Goal: Contribute content: Add original content to the website for others to see

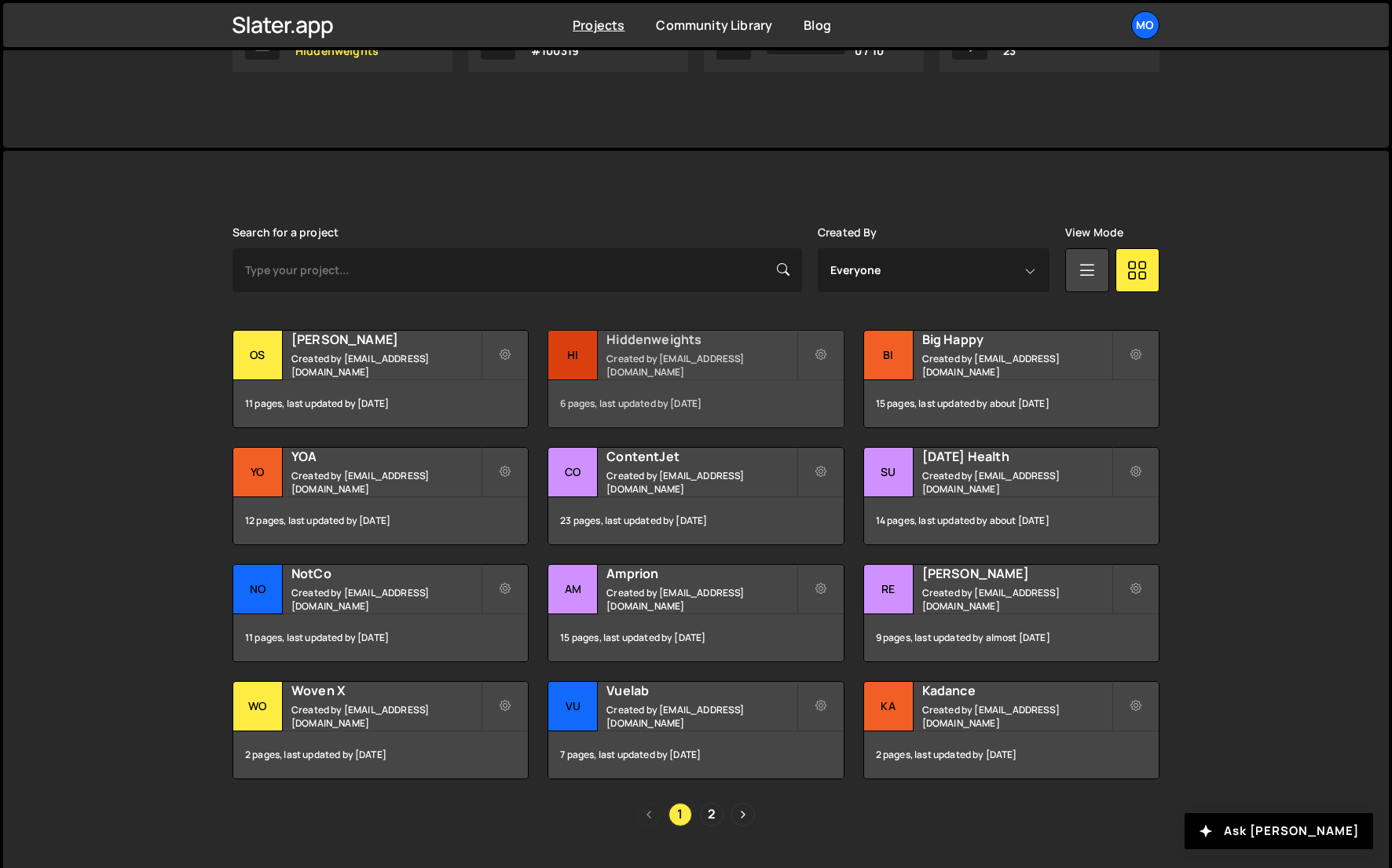
scroll to position [306, 0]
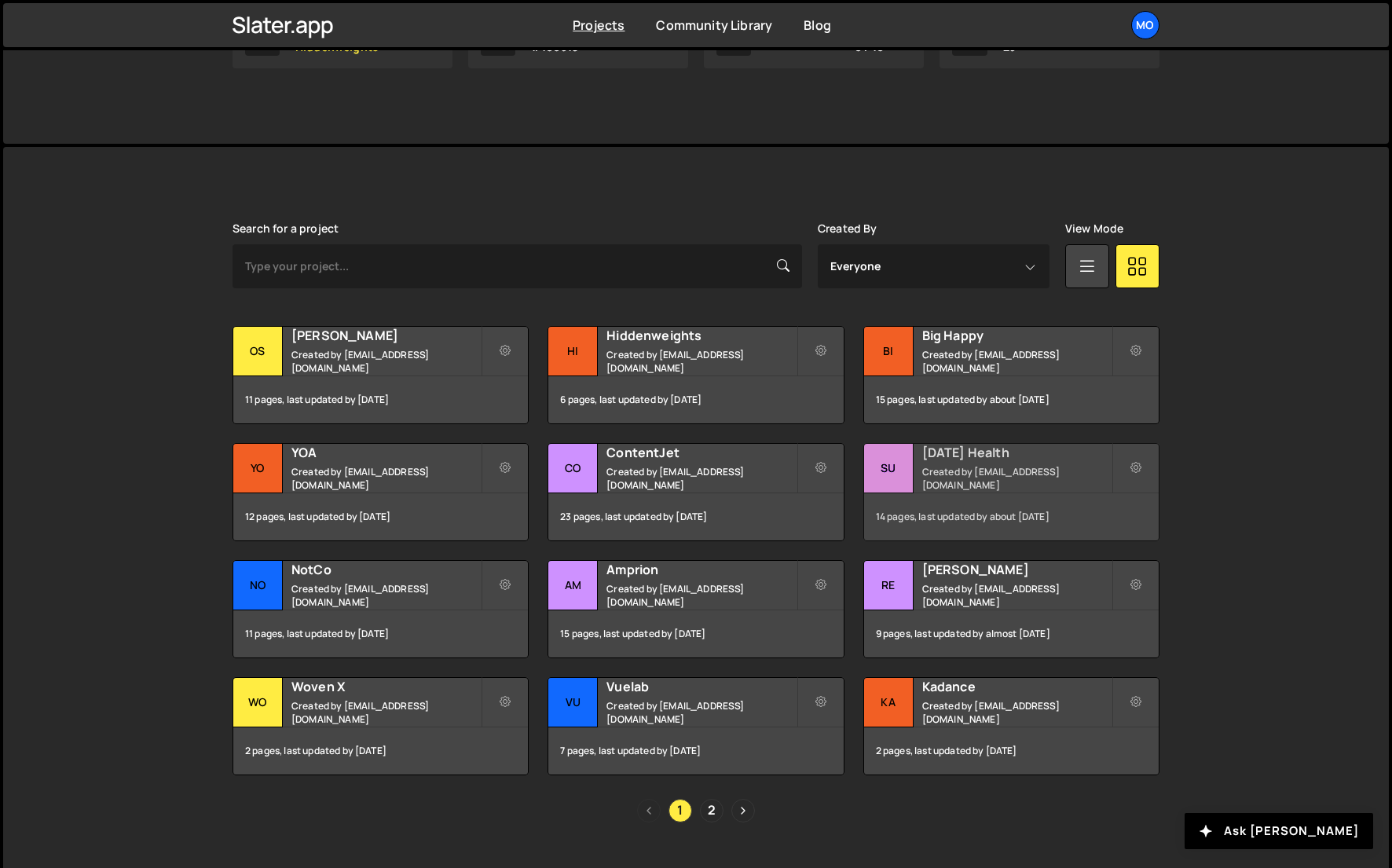
click at [1000, 472] on small "Created by [EMAIL_ADDRESS][DOMAIN_NAME]" at bounding box center [1016, 478] width 189 height 27
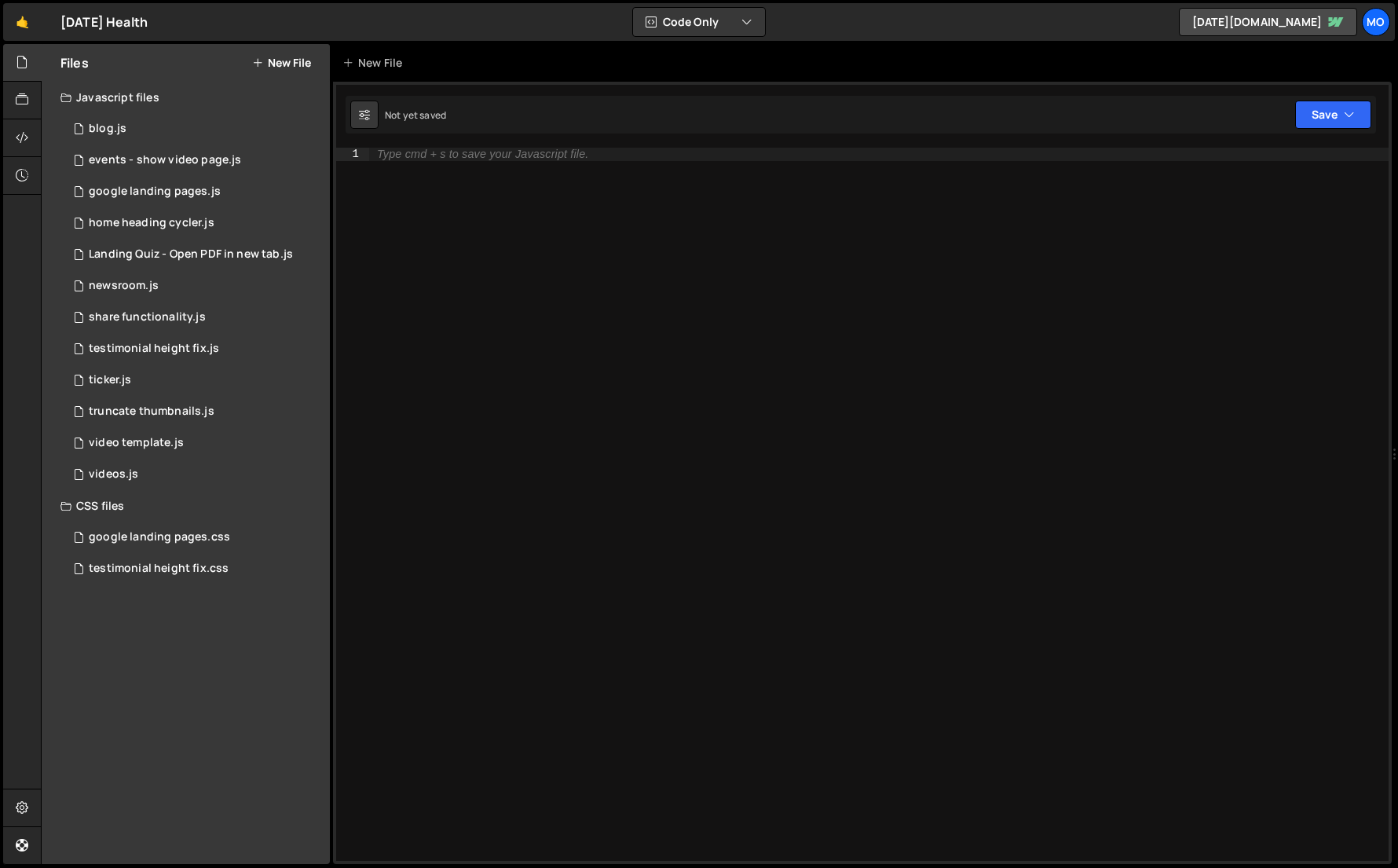
click at [293, 61] on button "New File" at bounding box center [282, 63] width 59 height 12
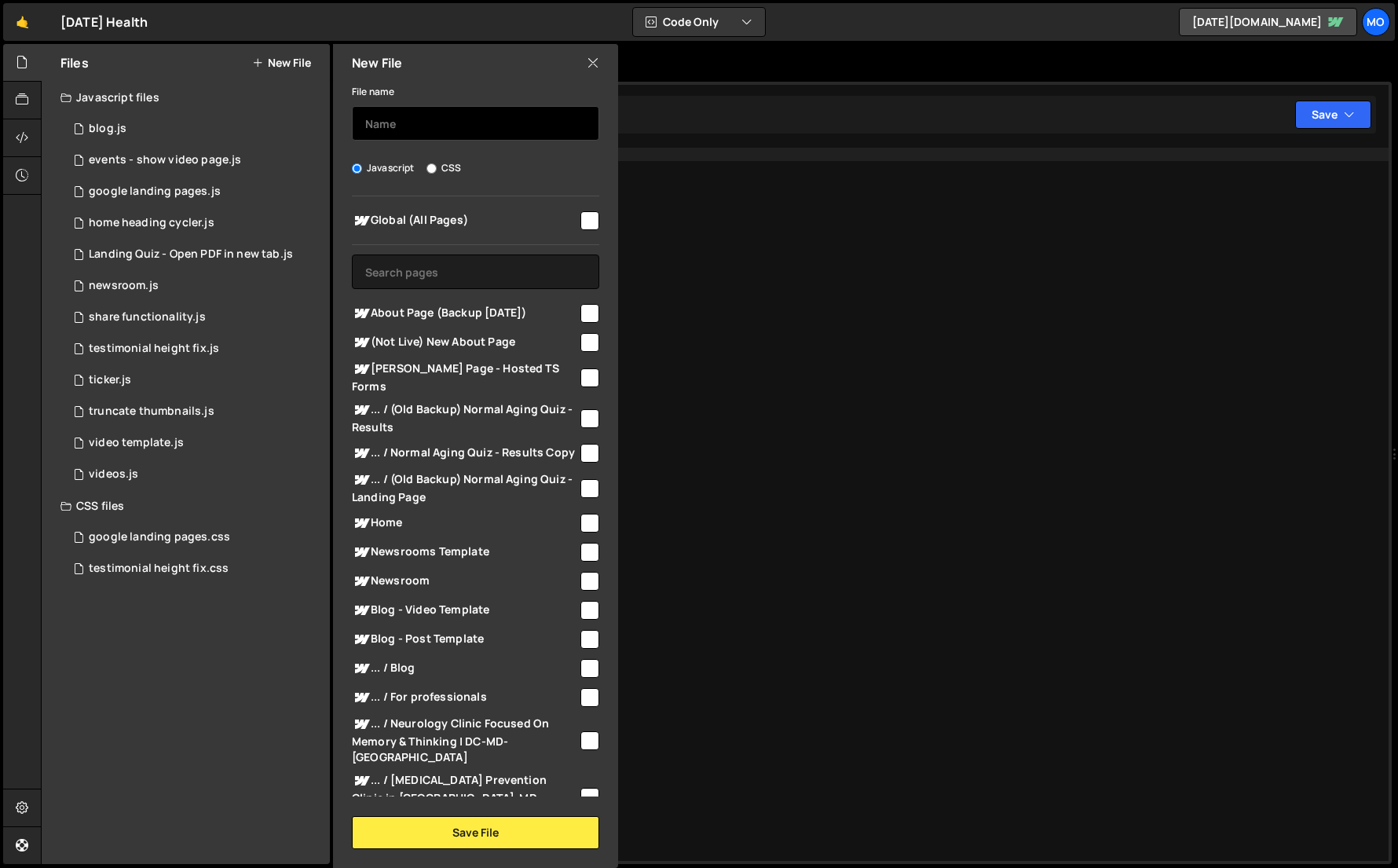
click at [422, 121] on input "text" at bounding box center [475, 123] width 248 height 34
type input "about"
click at [475, 217] on span "Global (All Pages)" at bounding box center [465, 221] width 226 height 19
checkbox input "true"
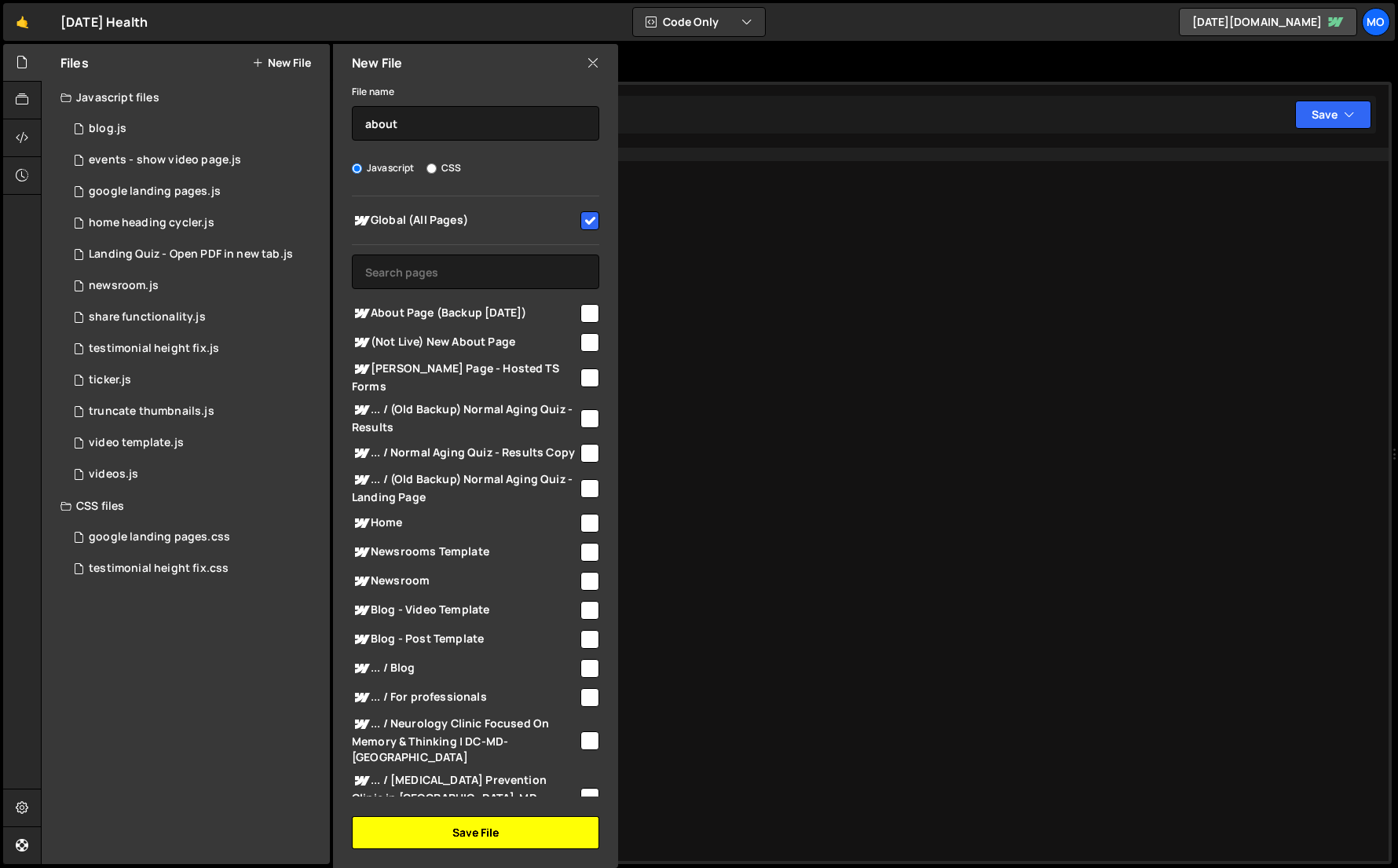
click at [457, 826] on button "Save File" at bounding box center [475, 832] width 248 height 33
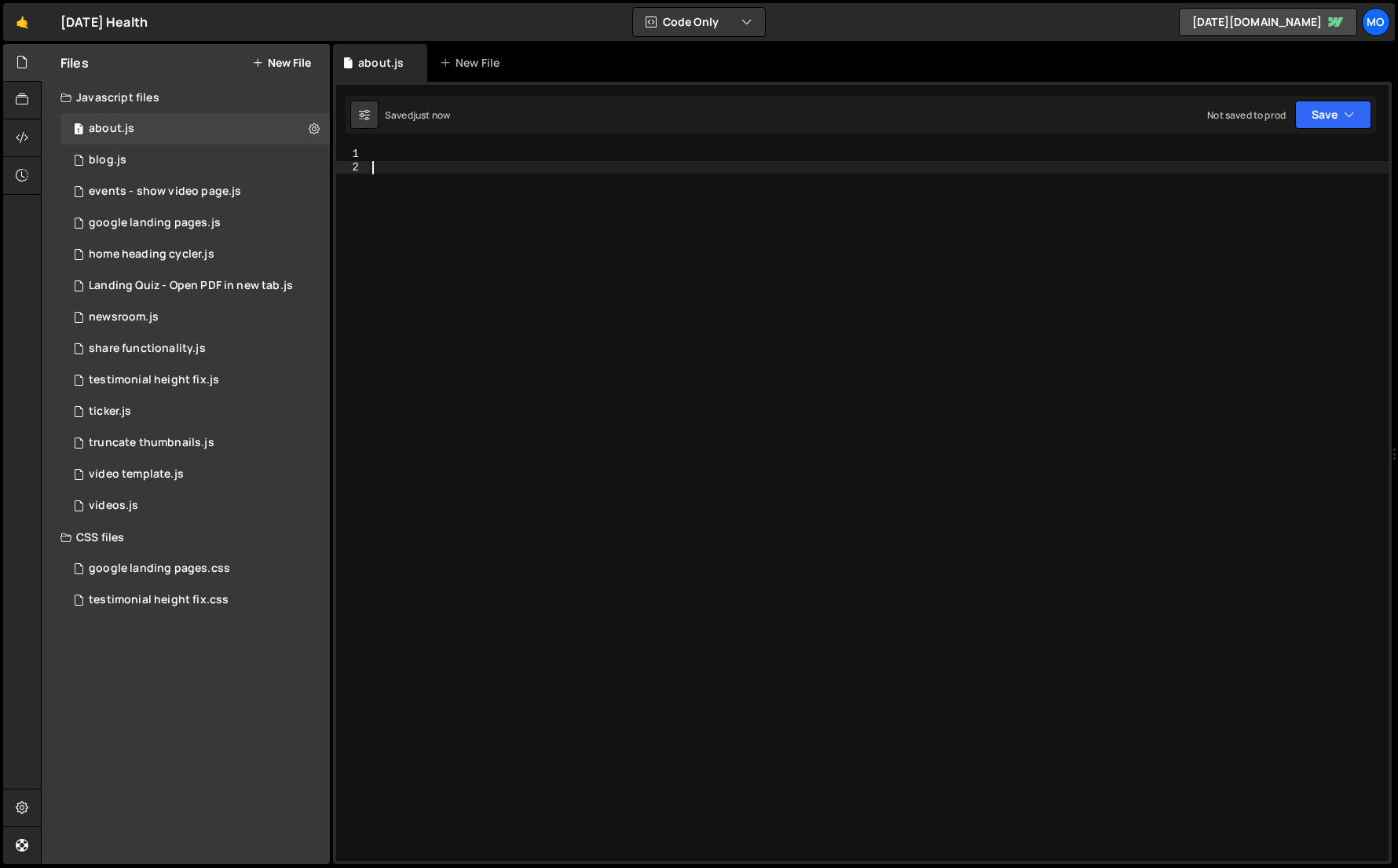
click at [596, 660] on div at bounding box center [879, 517] width 1019 height 739
click at [1019, 193] on div at bounding box center [879, 517] width 1019 height 739
paste textarea "handleScrollFlip();"
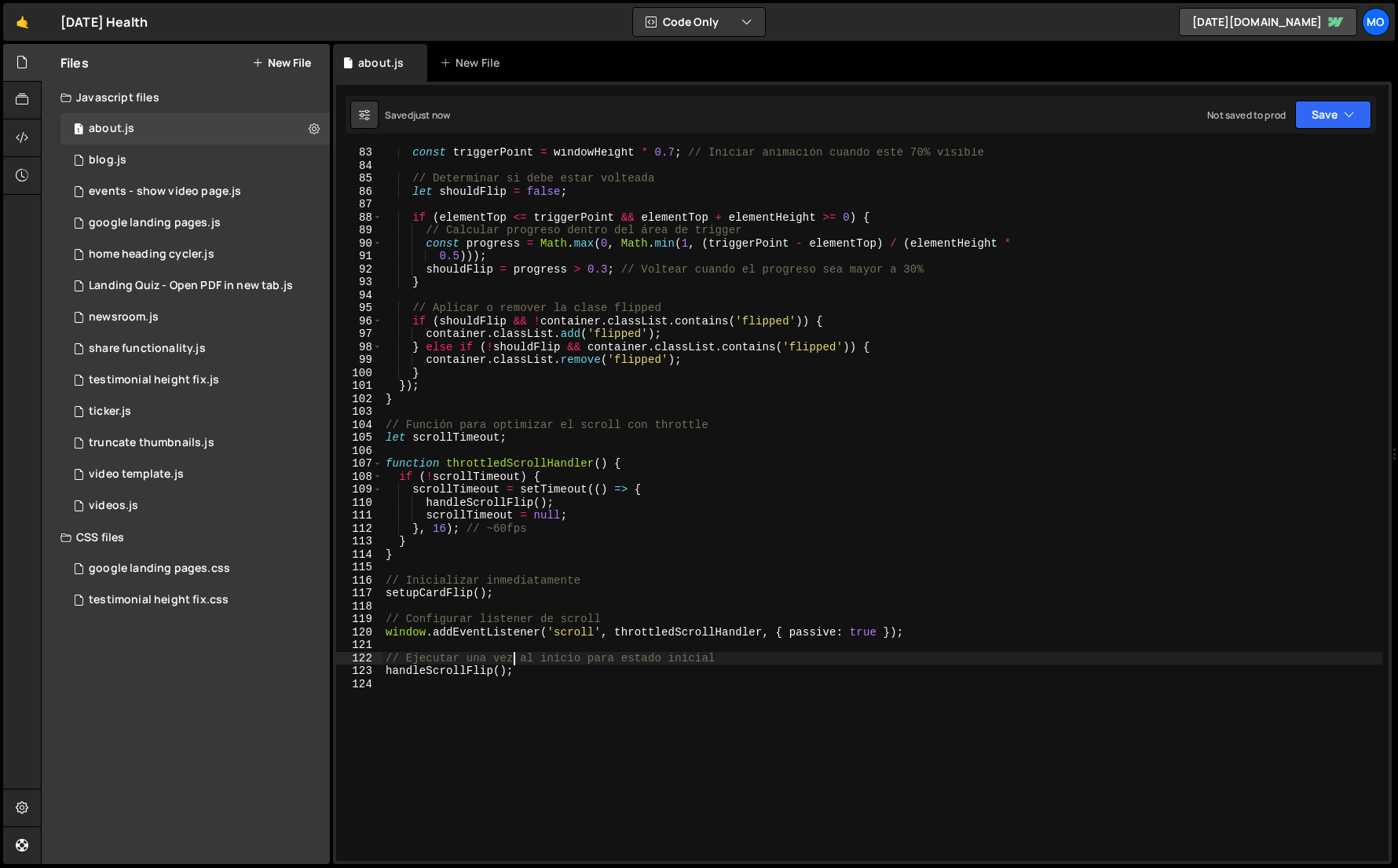
scroll to position [1067, 0]
click at [606, 245] on div "const triggerPoint = windowHeight * 0.7 ; // Iniciar animación cuando esté 70% …" at bounding box center [883, 512] width 1000 height 739
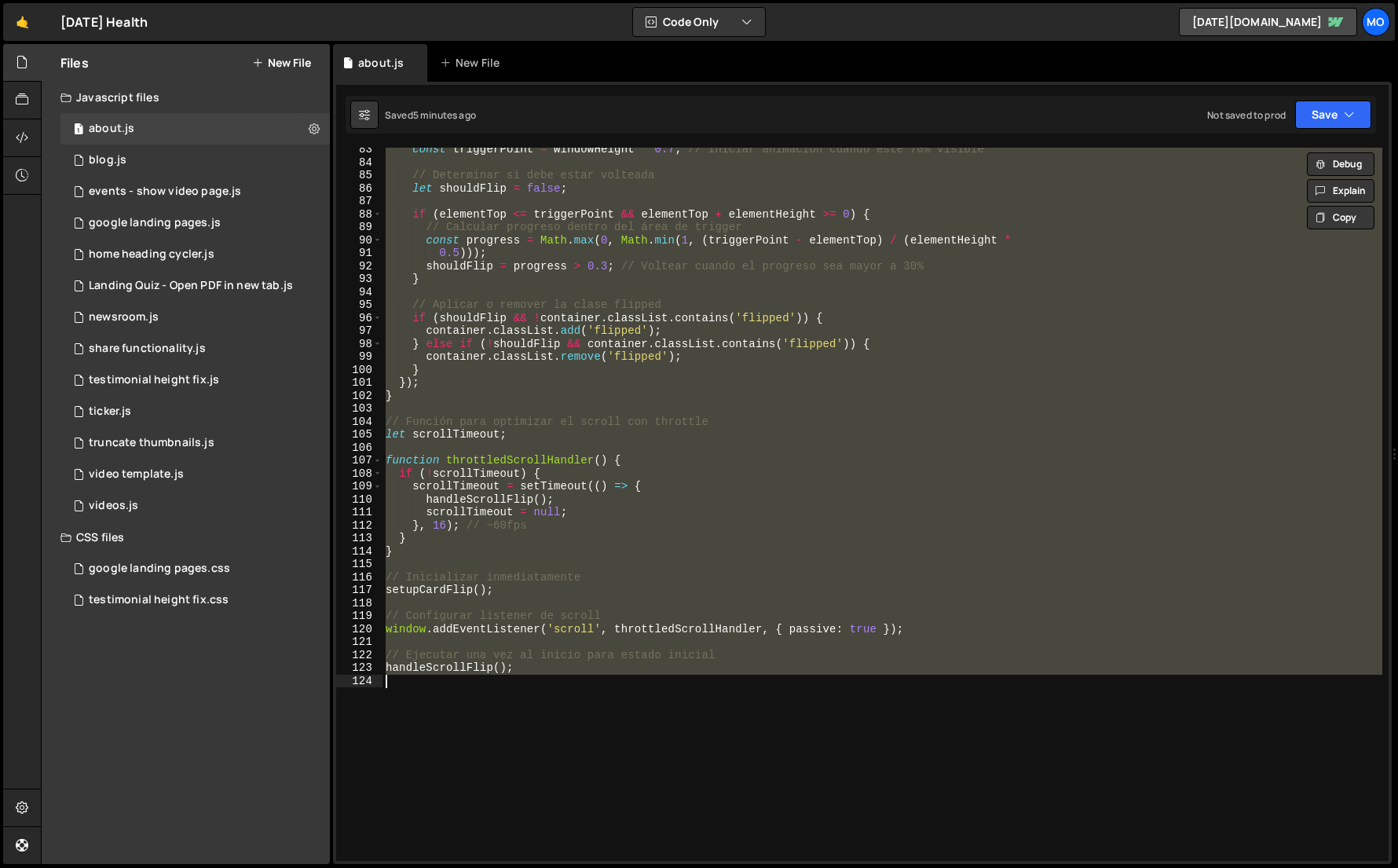
paste textarea
type textarea "handleScrollFlip();"
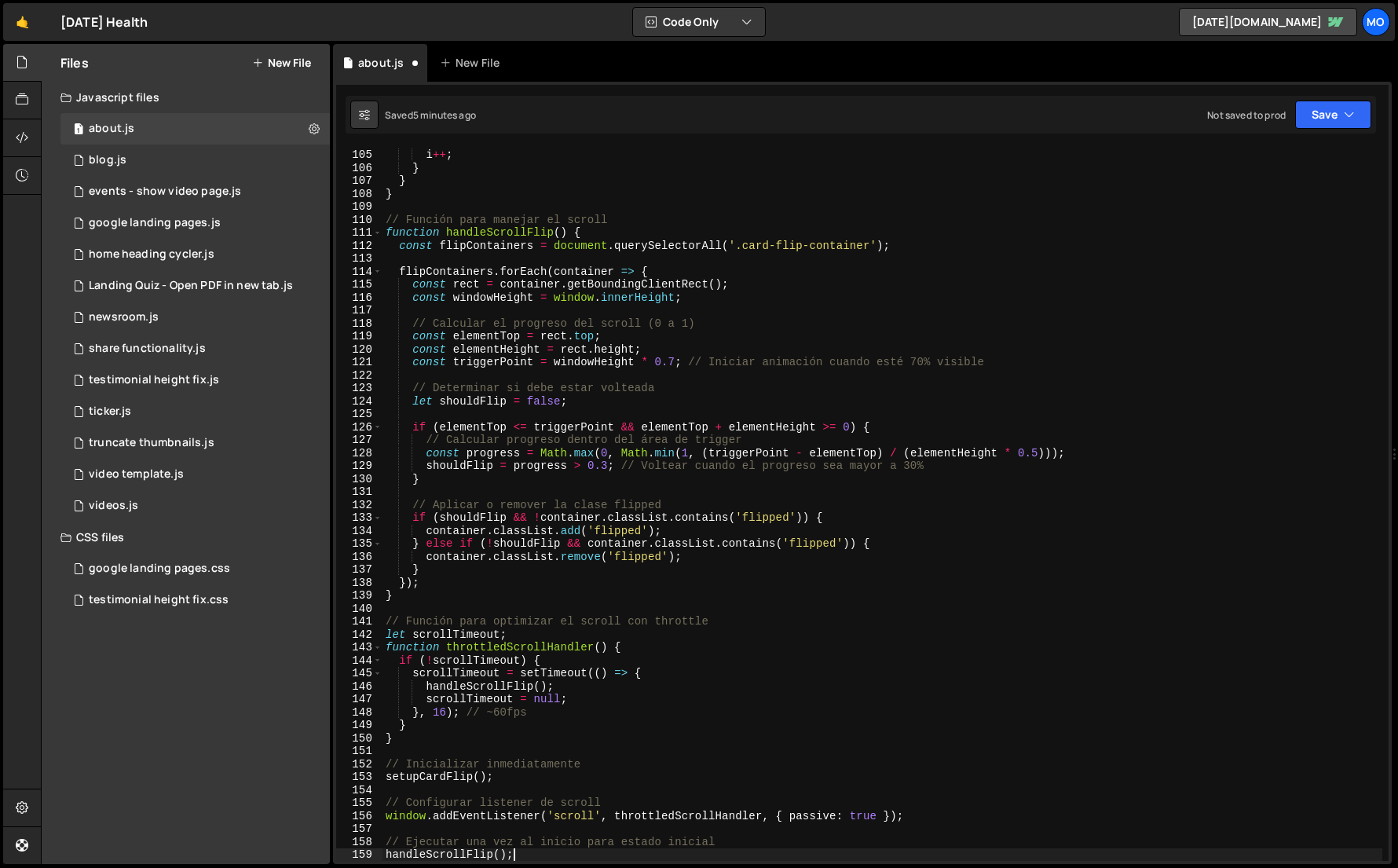
scroll to position [1346, 0]
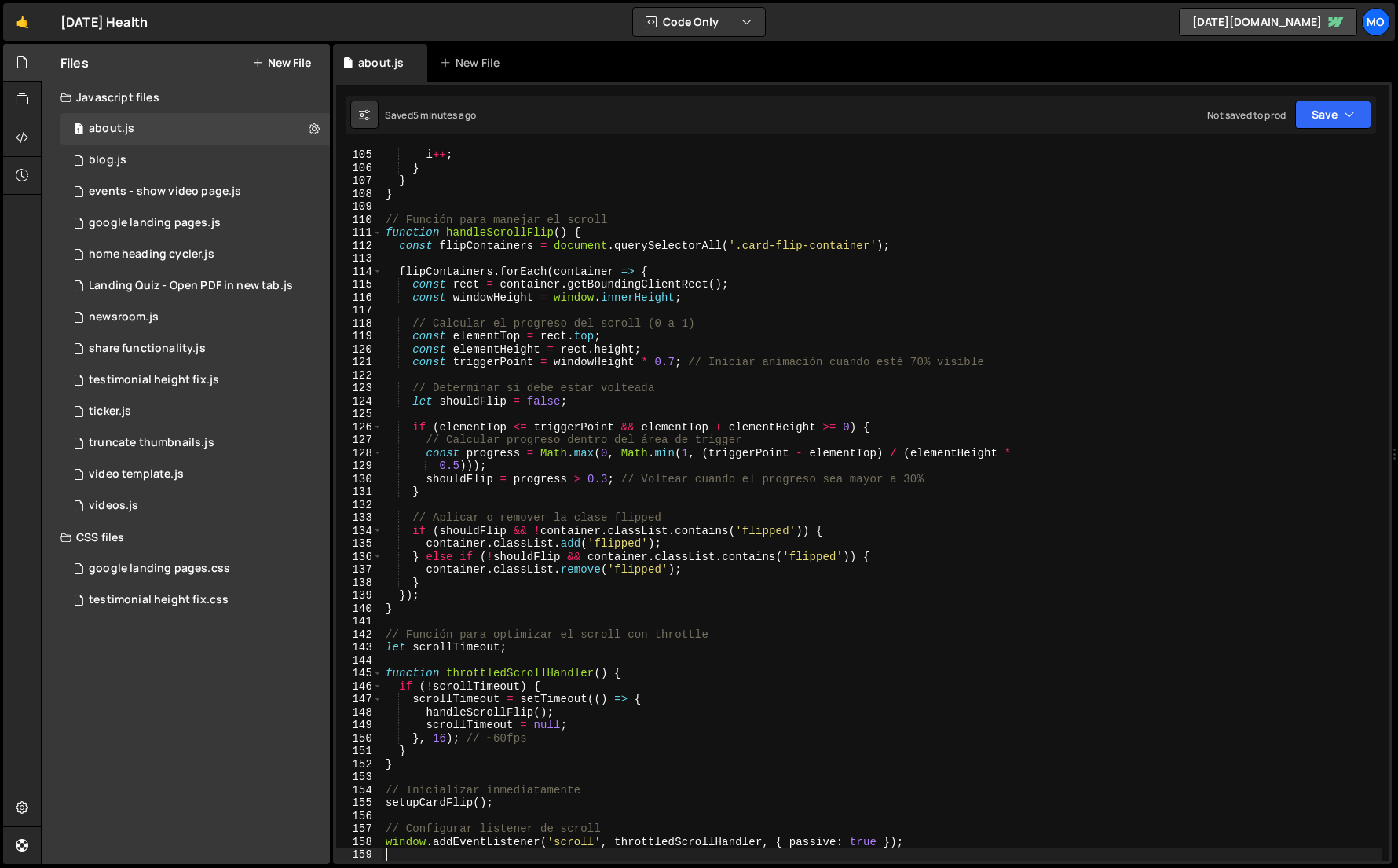
click at [1005, 434] on div "// Saltar el siguiente elemento ya que lo procesamos i ++ ; } } } // Función pa…" at bounding box center [883, 504] width 1000 height 739
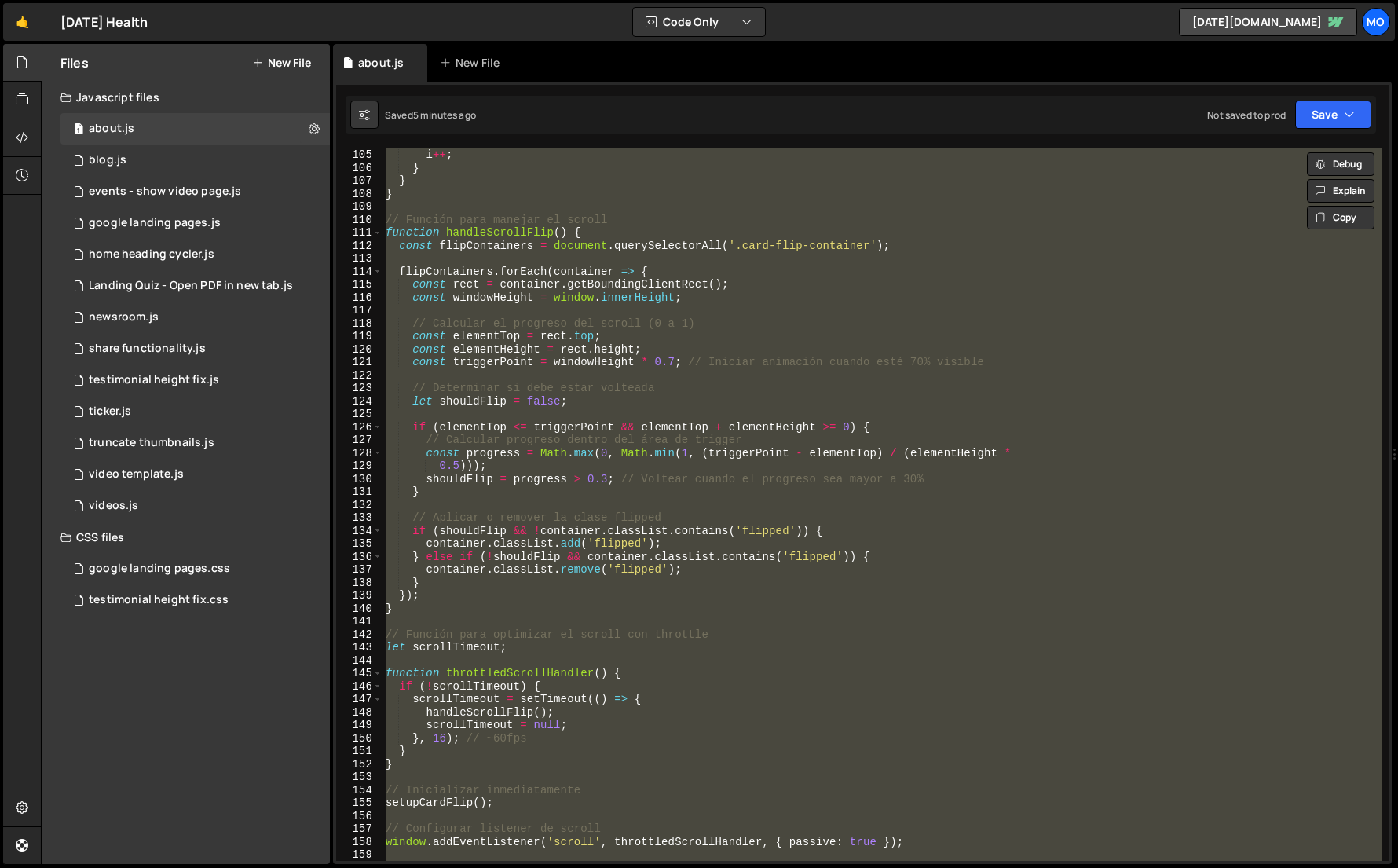
paste textarea
type textarea "handleScrollFlip();"
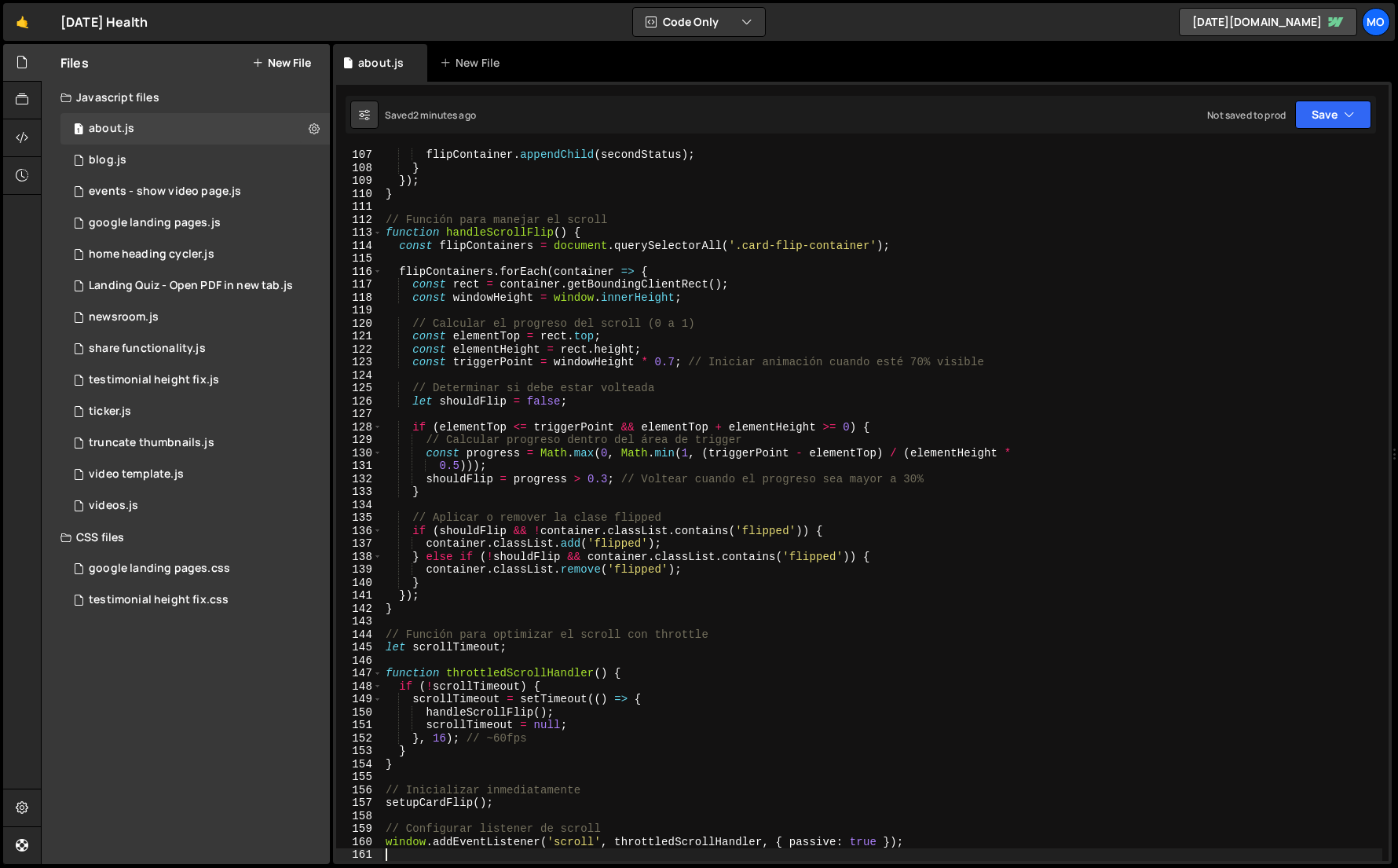
click at [566, 489] on div "flipContainer . appendChild ( firstStatus ) ; flipContainer . appendChild ( sec…" at bounding box center [883, 504] width 1000 height 739
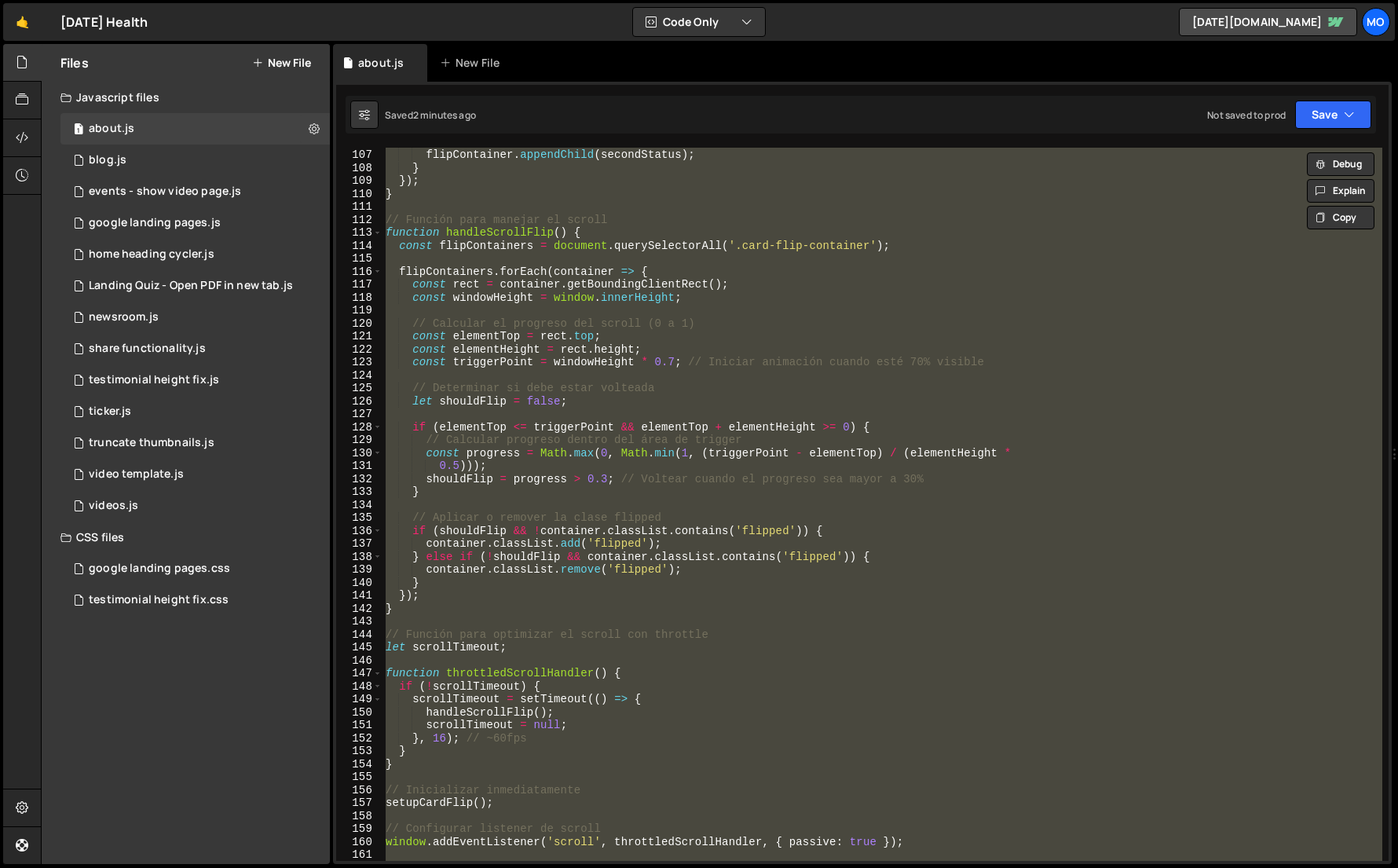
paste textarea "initializeFlipAnimation();"
type textarea "initializeFlipAnimation();"
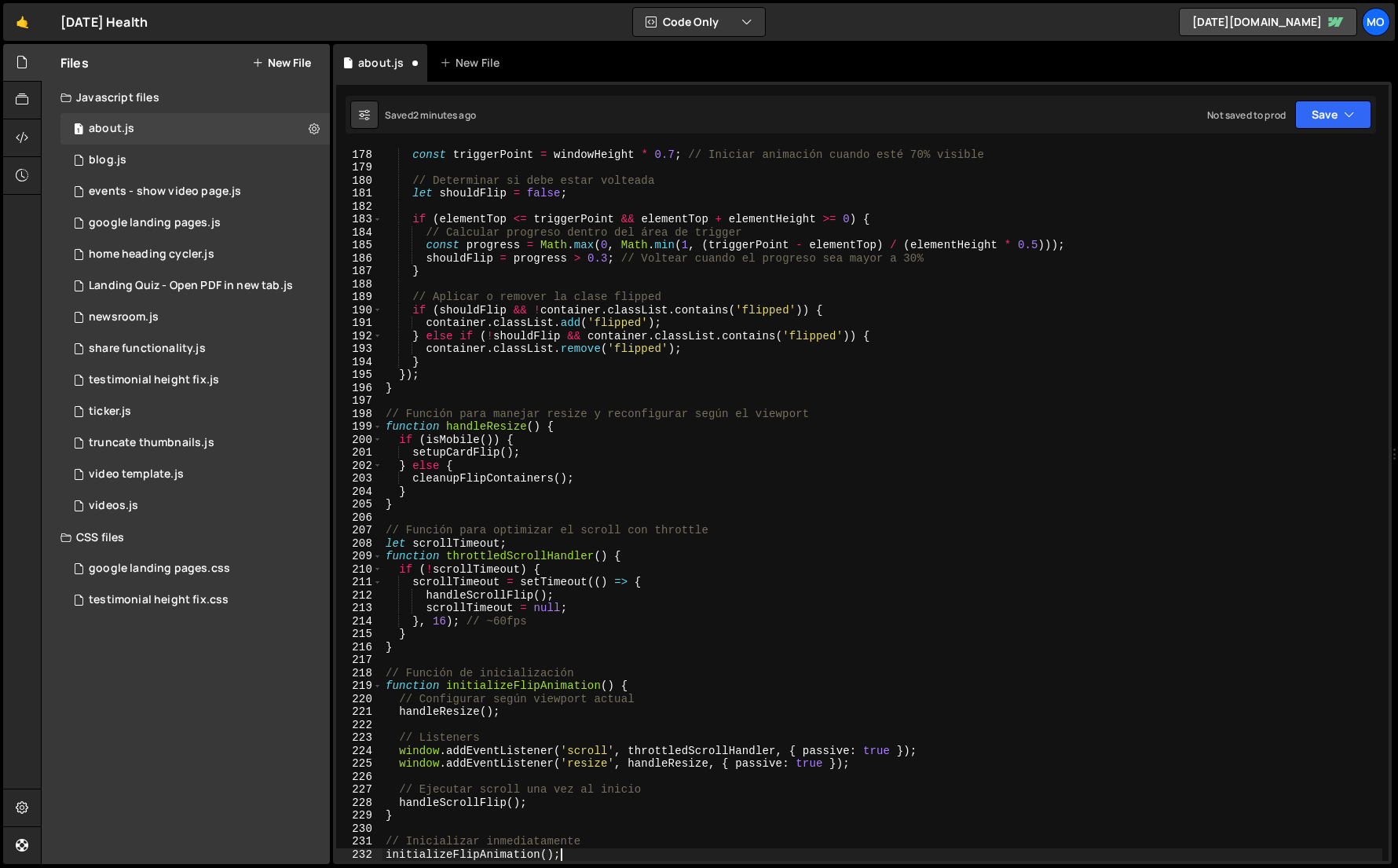
scroll to position [2293, 0]
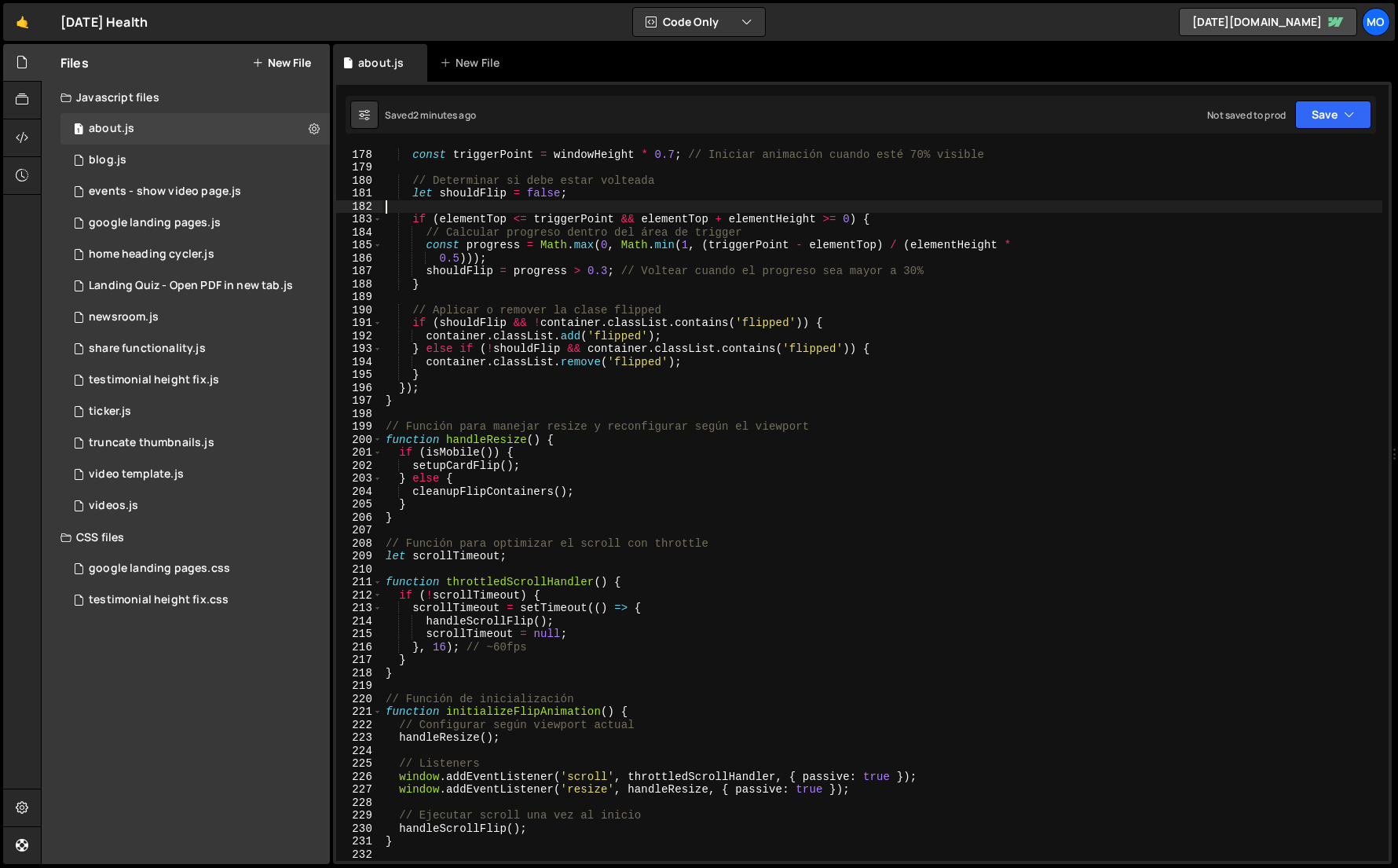
click at [1154, 204] on div "const elementHeight = rect . height ; const triggerPoint = windowHeight * 0.7 ;…" at bounding box center [883, 504] width 1000 height 739
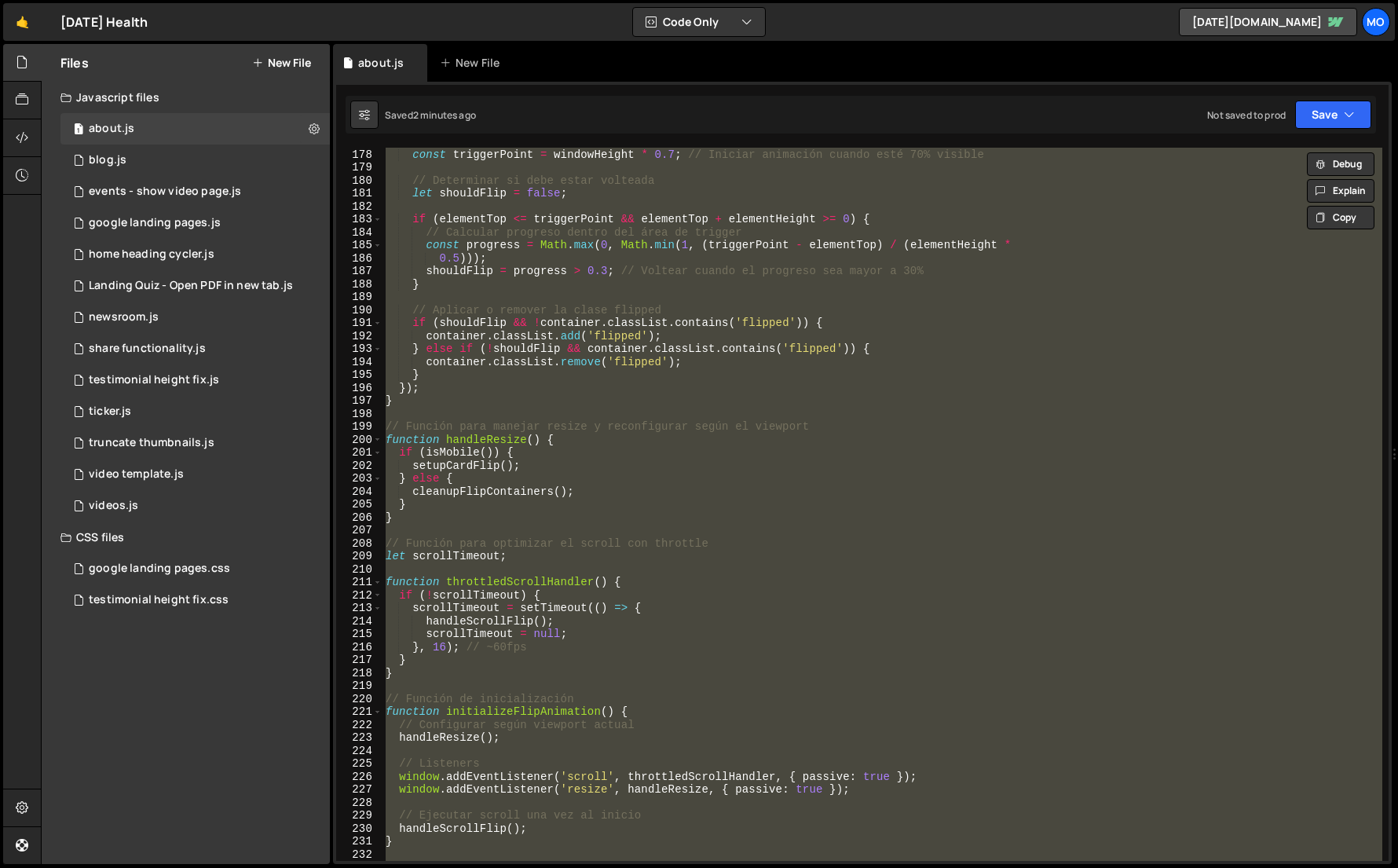
paste textarea
type textarea "initializeFlipAnimation();"
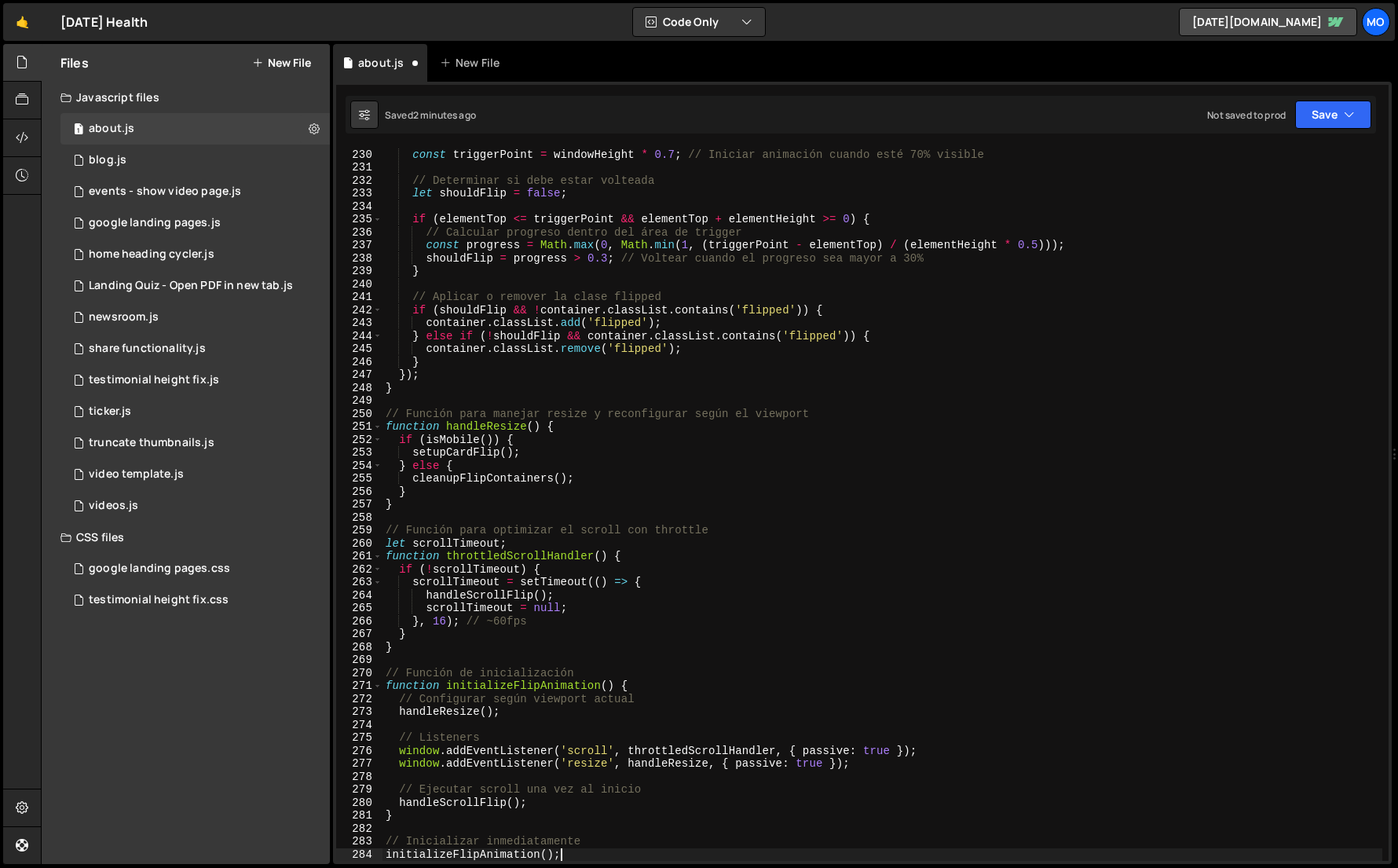
scroll to position [2966, 0]
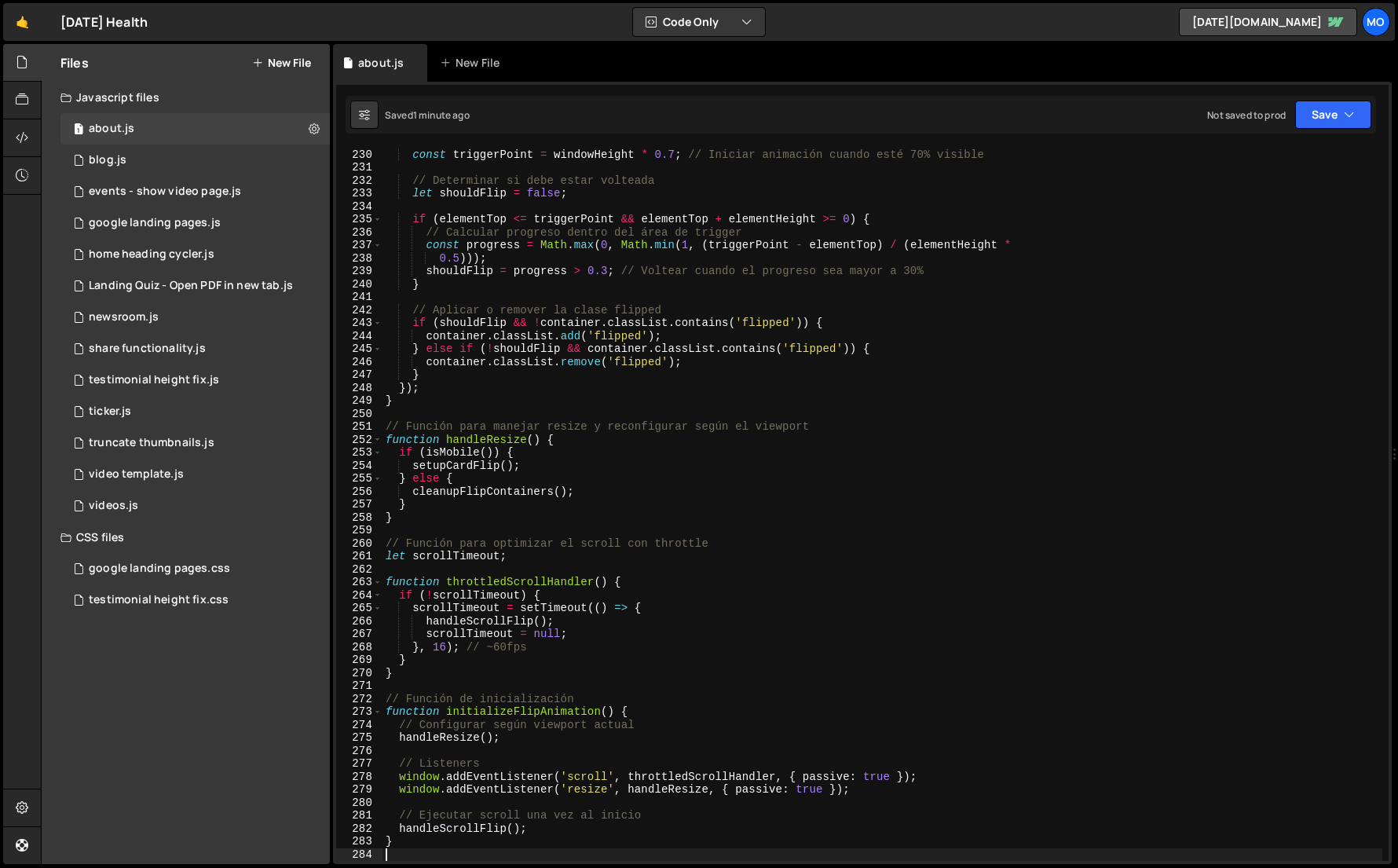
click at [778, 324] on div "const elementHeight = rect . height ; const triggerPoint = windowHeight * 0.7 ;…" at bounding box center [883, 504] width 1000 height 739
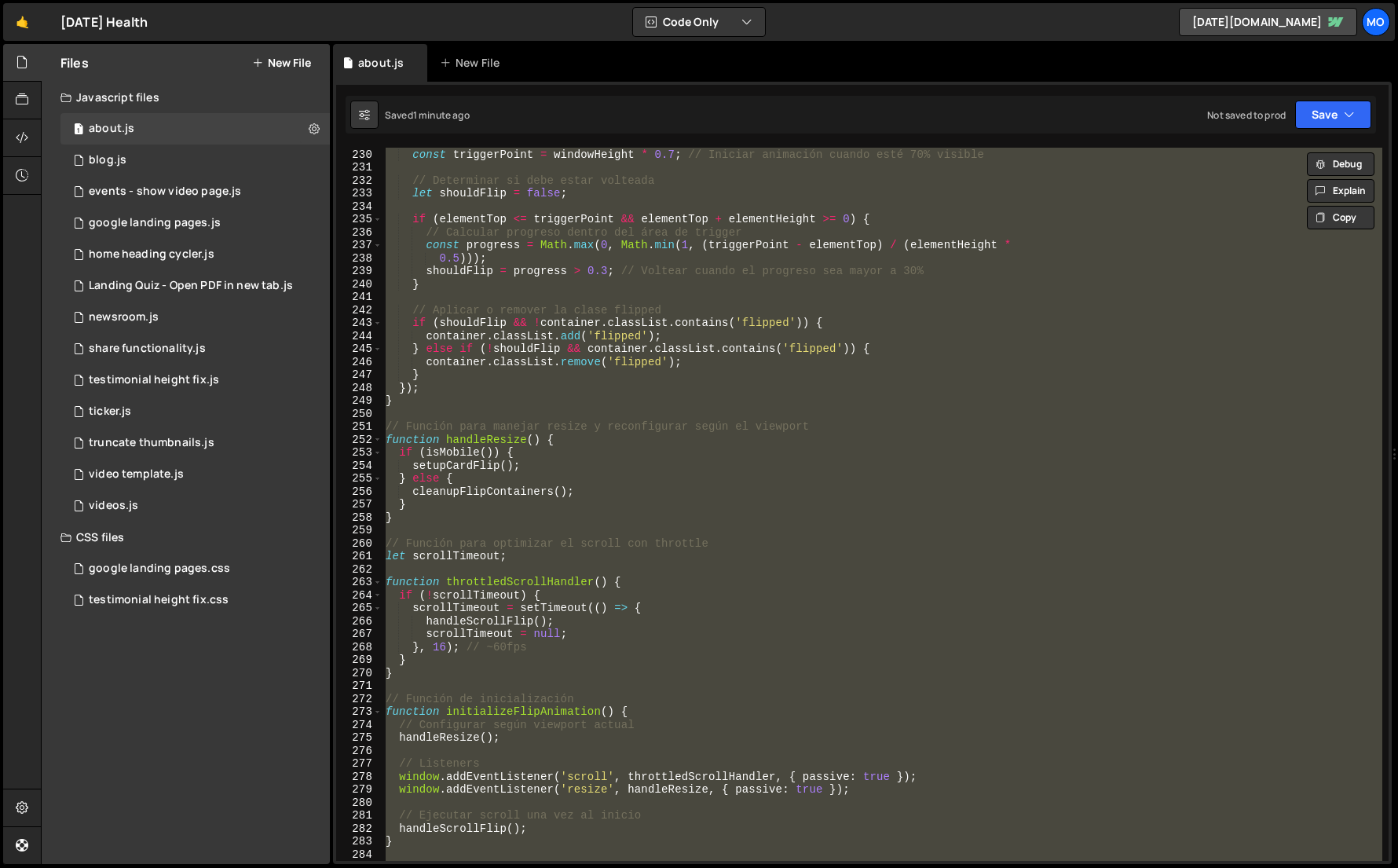
paste textarea
type textarea "initializeFlipAnimation();"
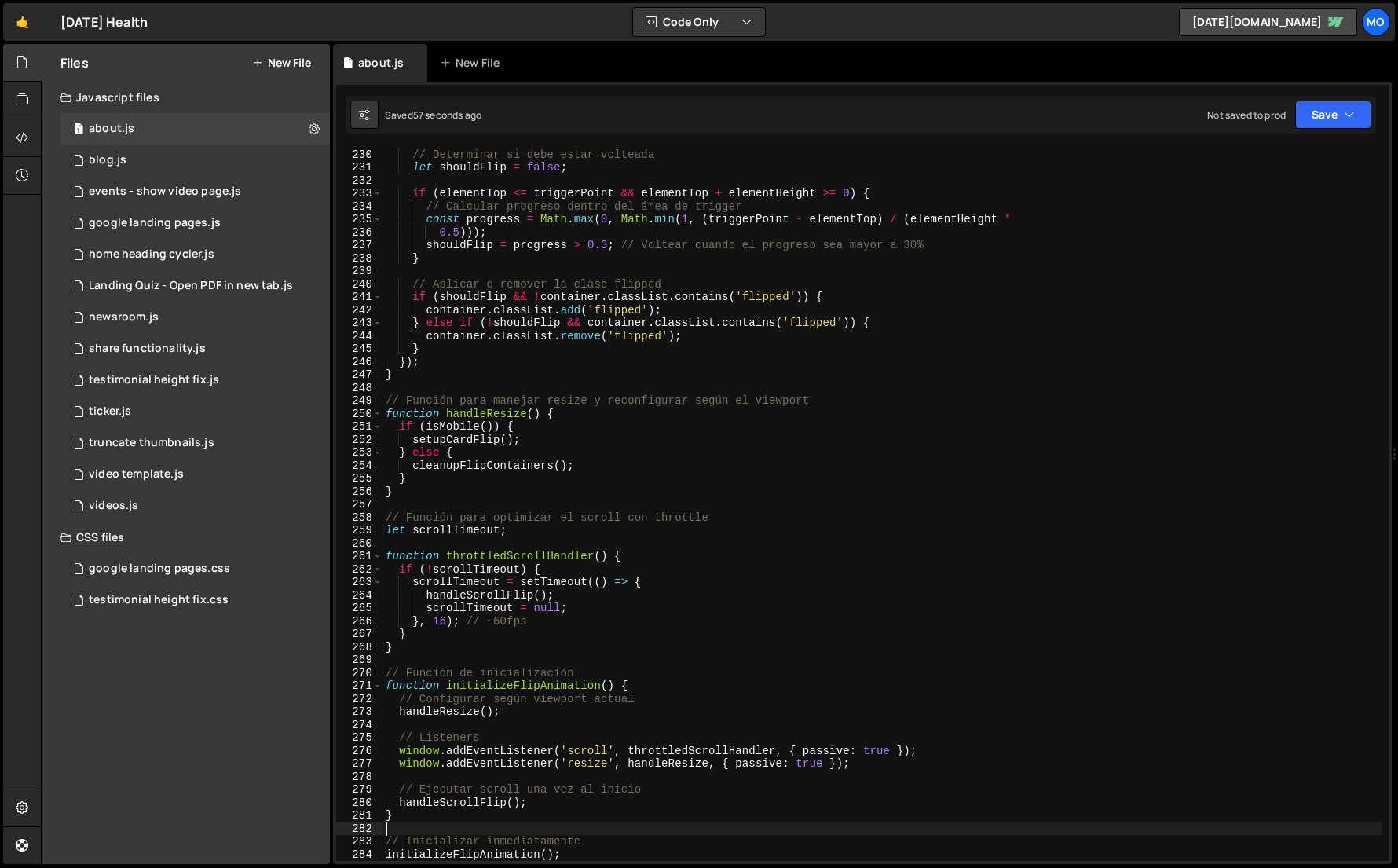
click at [800, 305] on div "// Determinar si debe estar volteada let shouldFlip = false ; if ( elementTop <…" at bounding box center [883, 504] width 1000 height 739
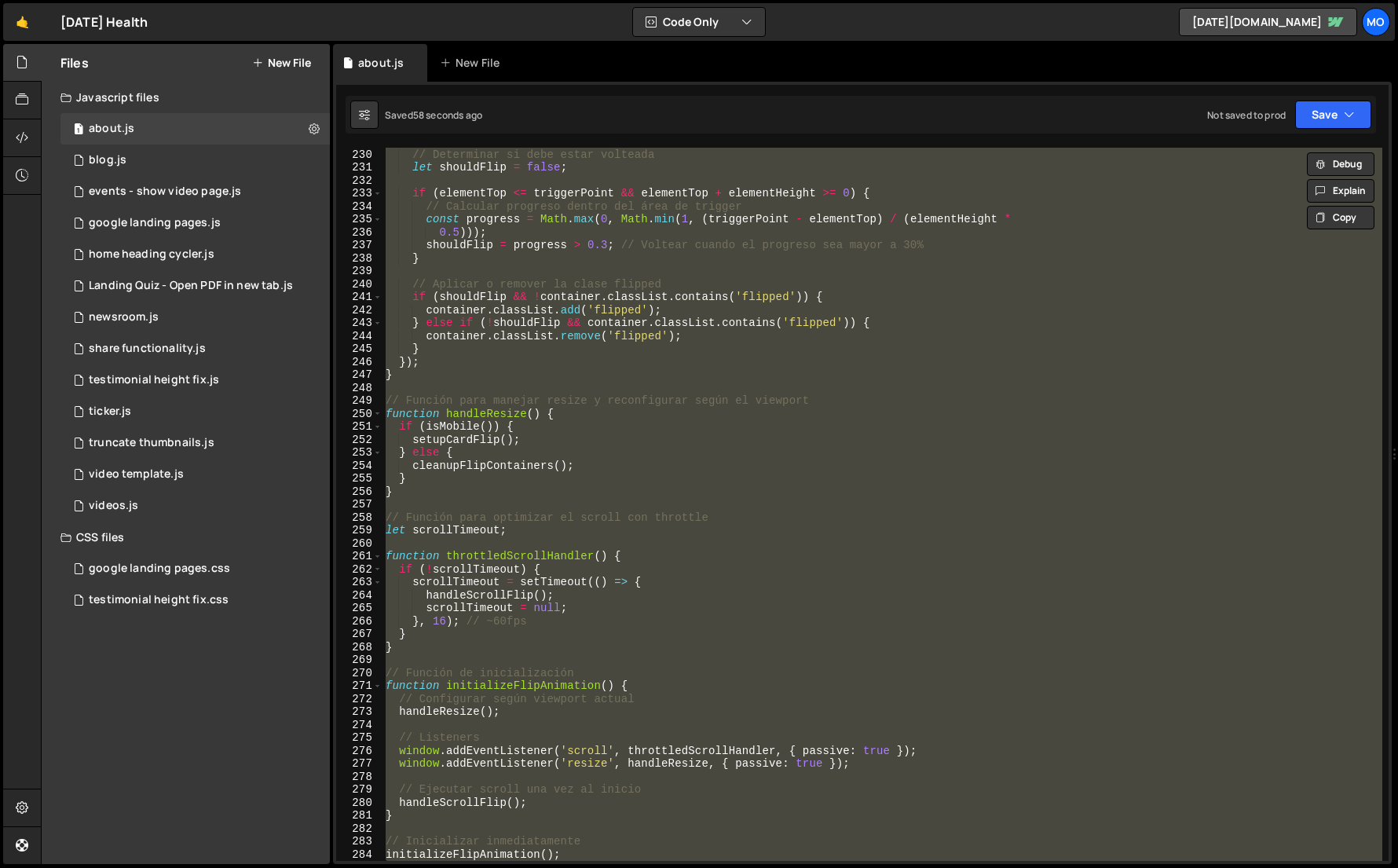
paste textarea
type textarea "initializeFlipAnimation();"
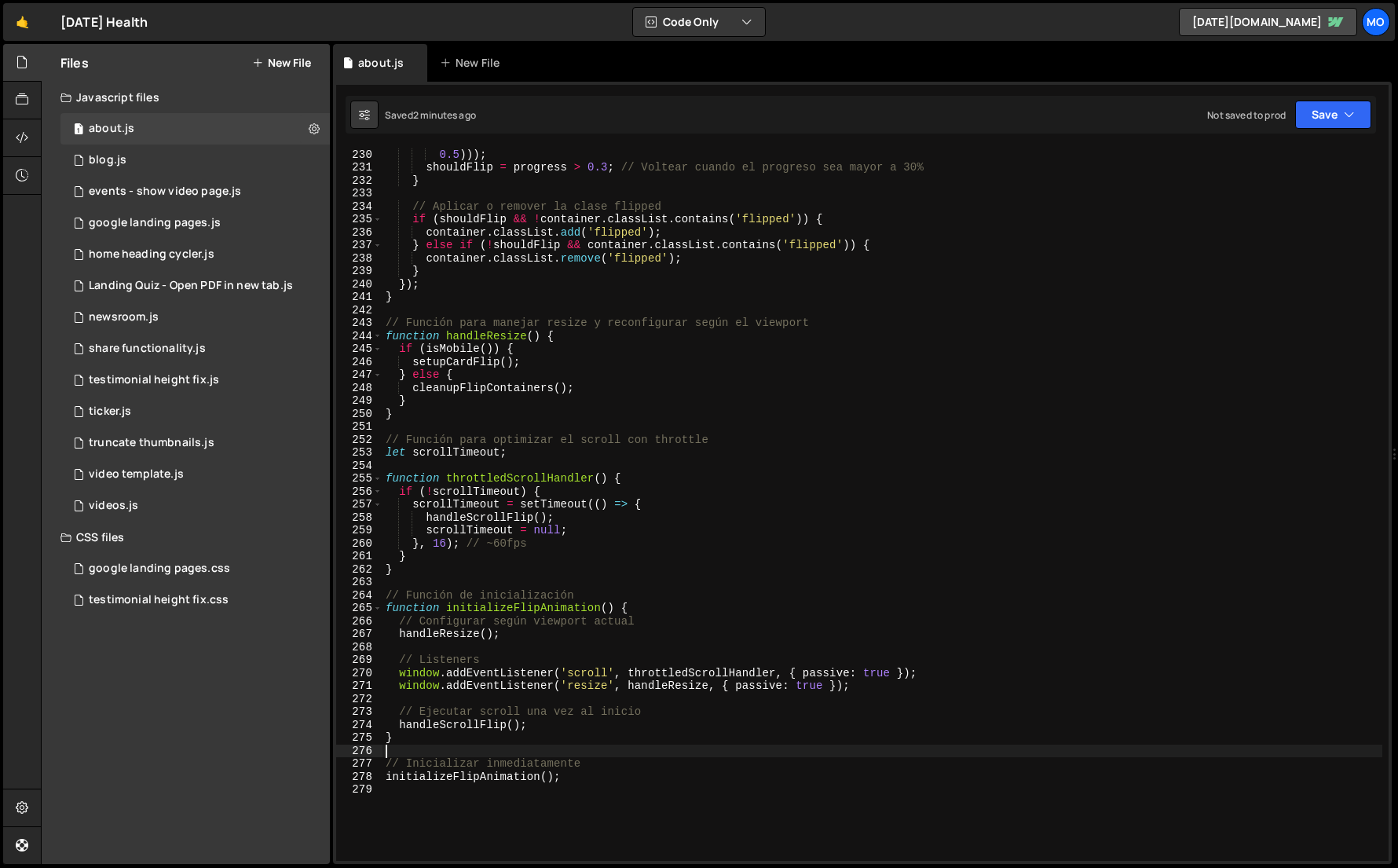
click at [988, 260] on div "const progress = Math . max ( 0 , Math . min ( 1 , ( triggerPoint - elementTop …" at bounding box center [883, 504] width 1000 height 739
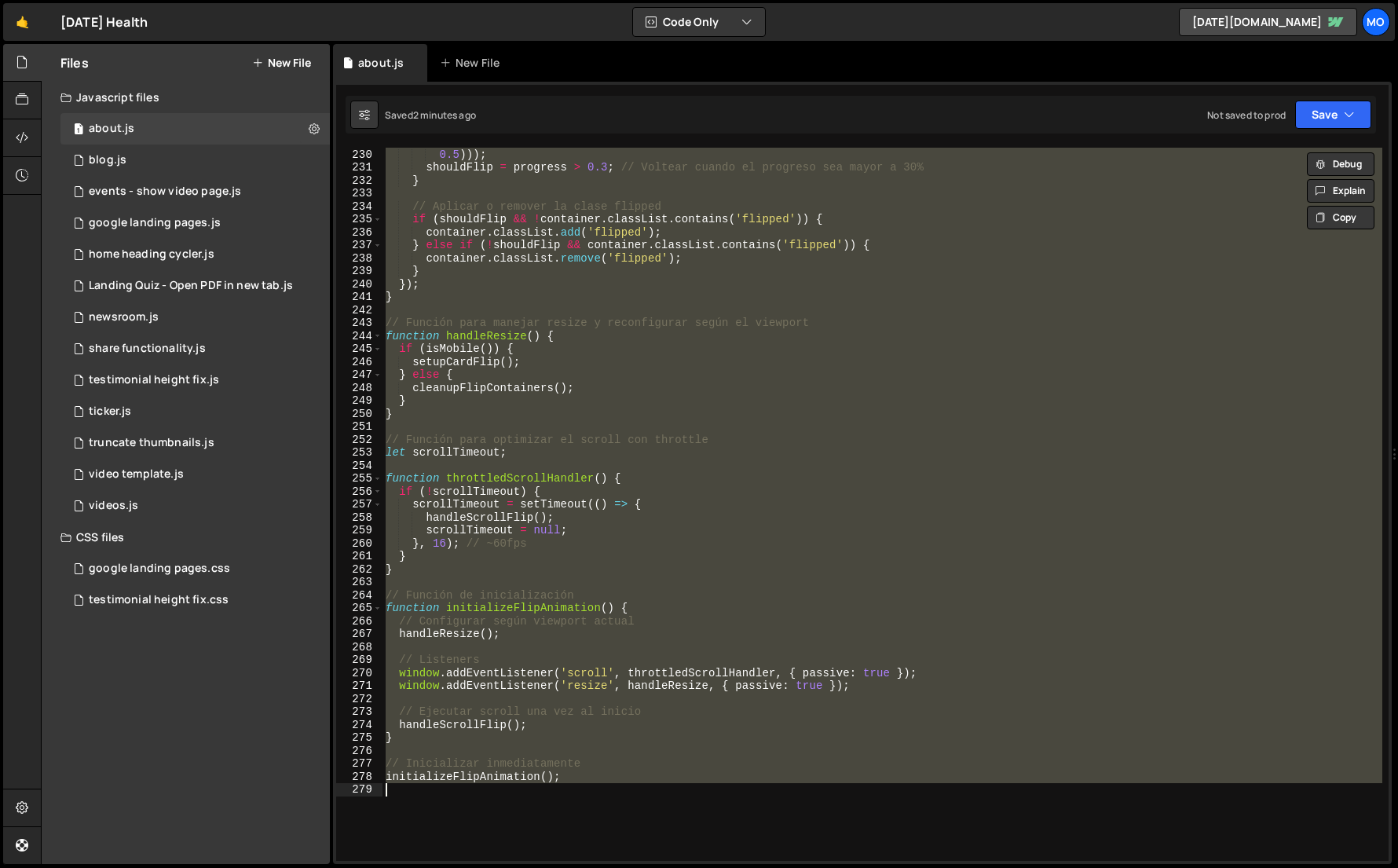
paste textarea "window.addEventListener('resize', handleResize, { passive: true });"
type textarea "window.addEventListener('resize', handleResize, { passive: true });"
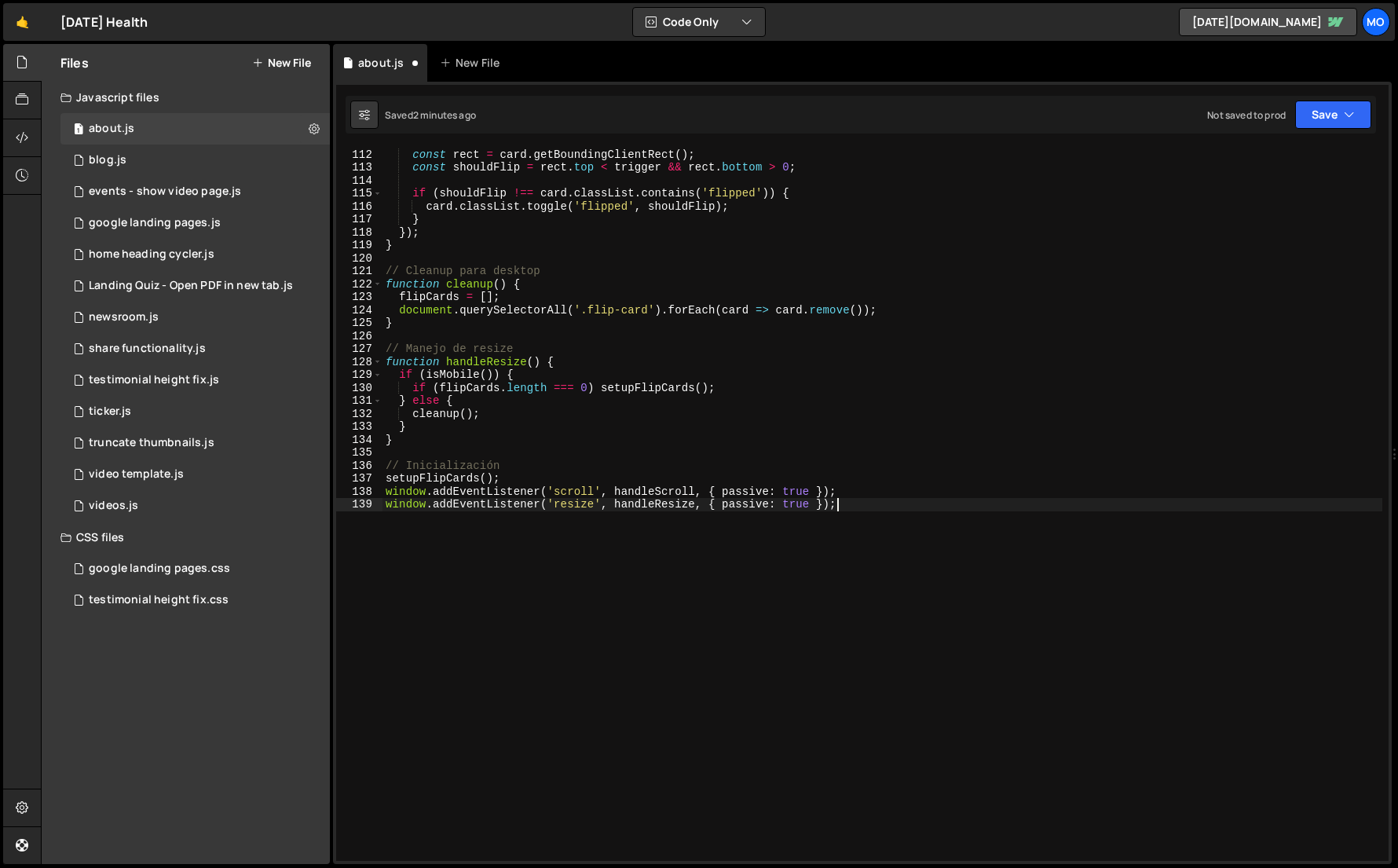
scroll to position [1437, 0]
click at [1174, 260] on div "flipCards . forEach ( card => { const rect = card . getBoundingClientRect ( ) ;…" at bounding box center [883, 504] width 1000 height 739
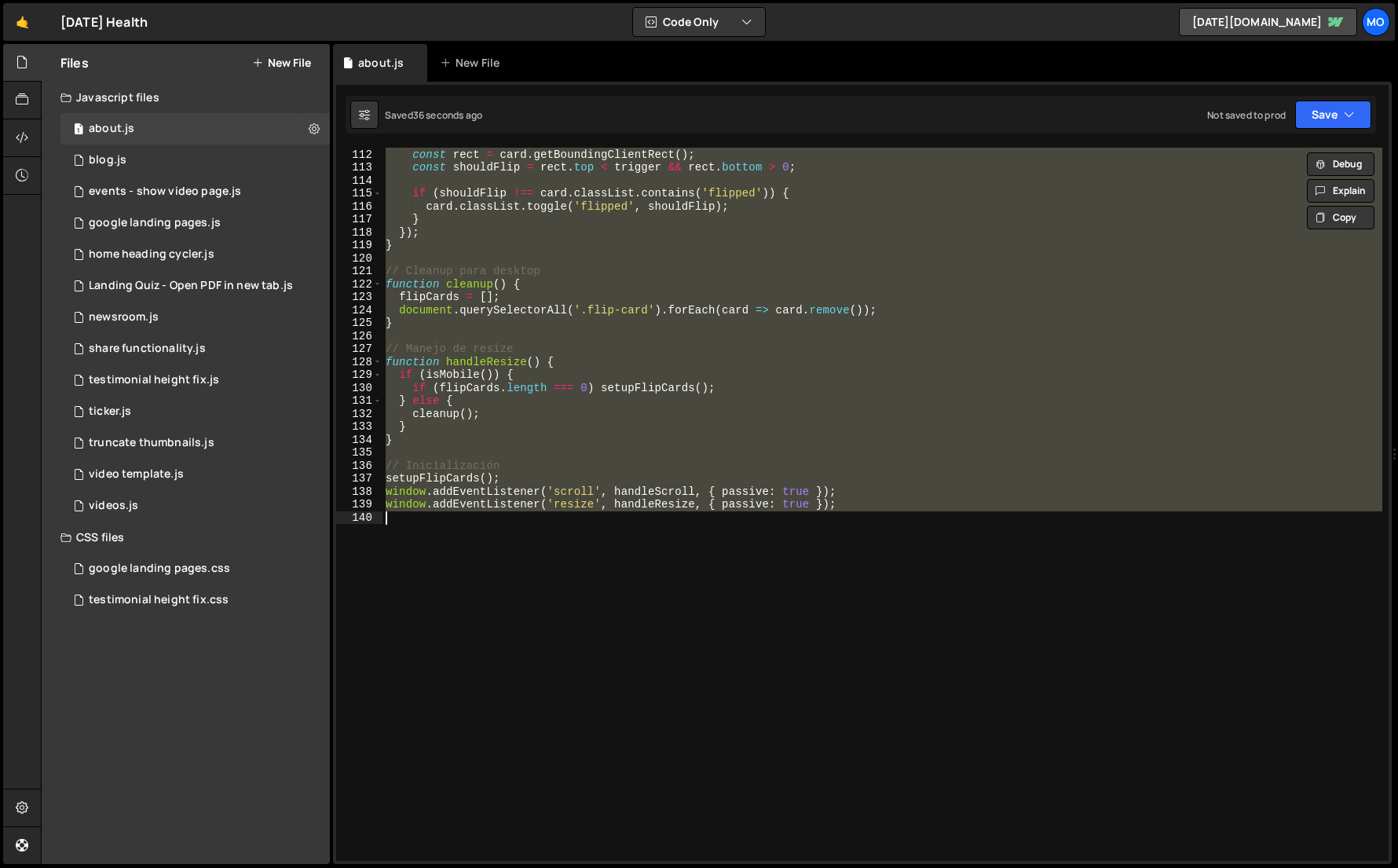
paste textarea ");"
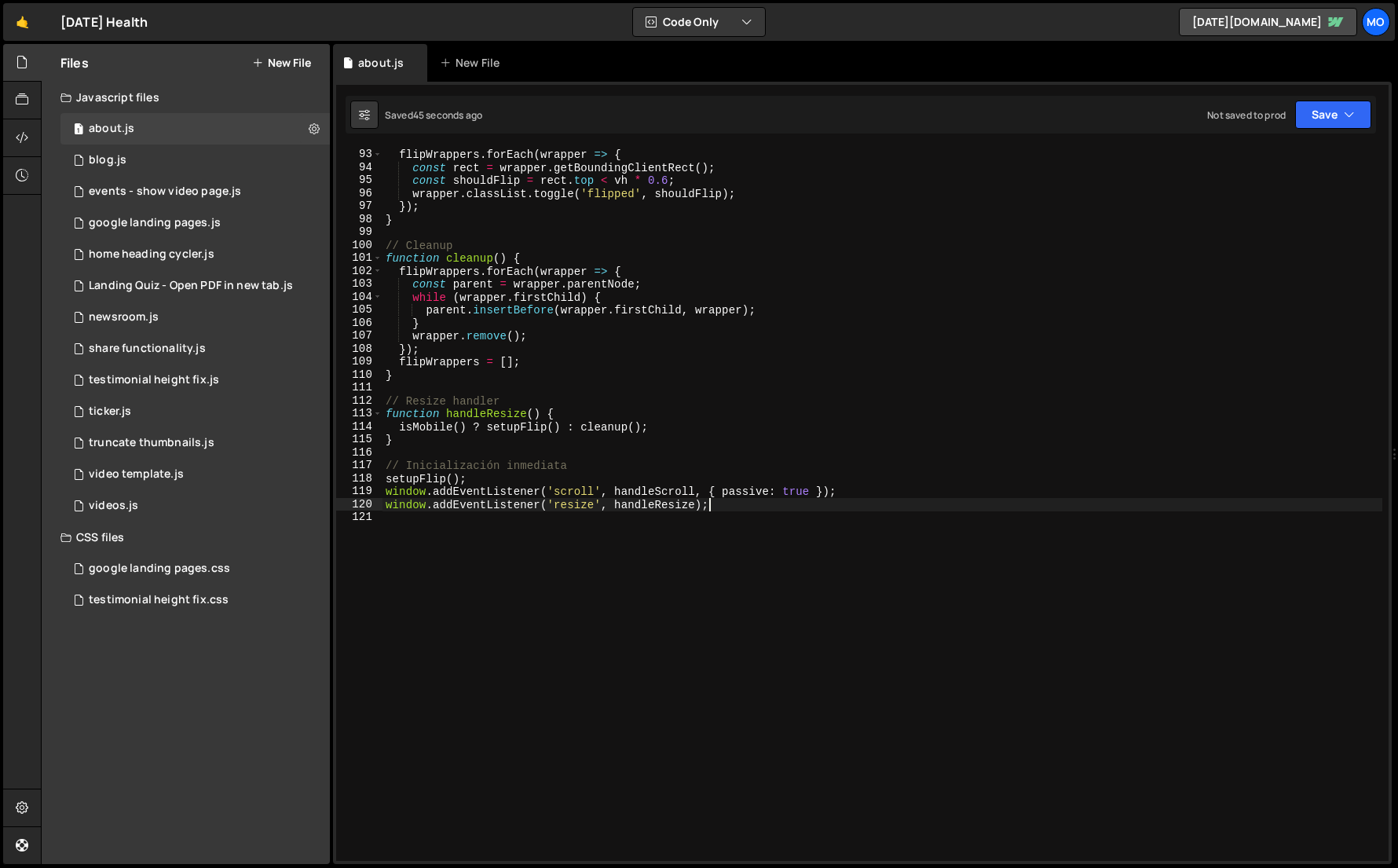
paste textarea
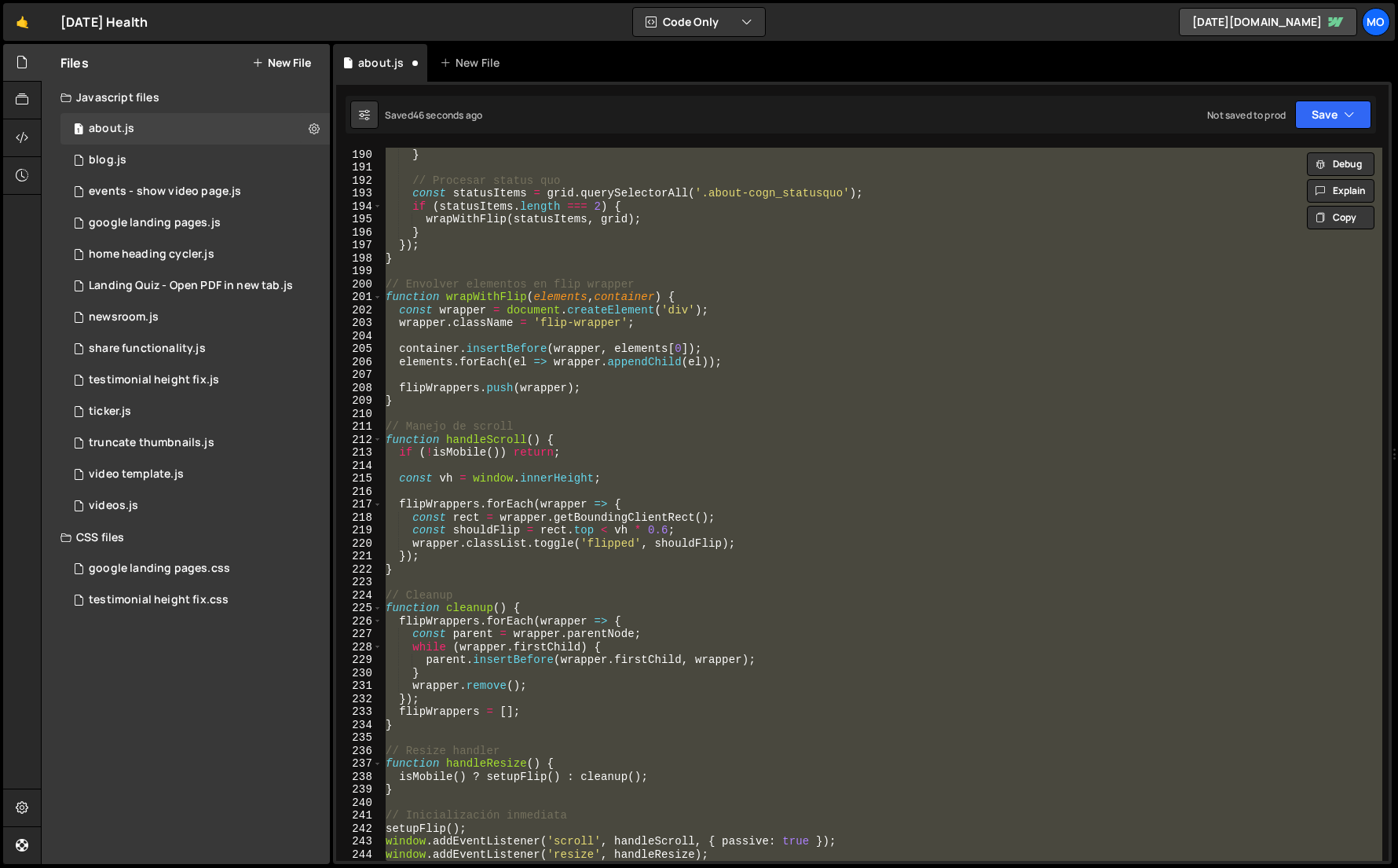
paste textarea
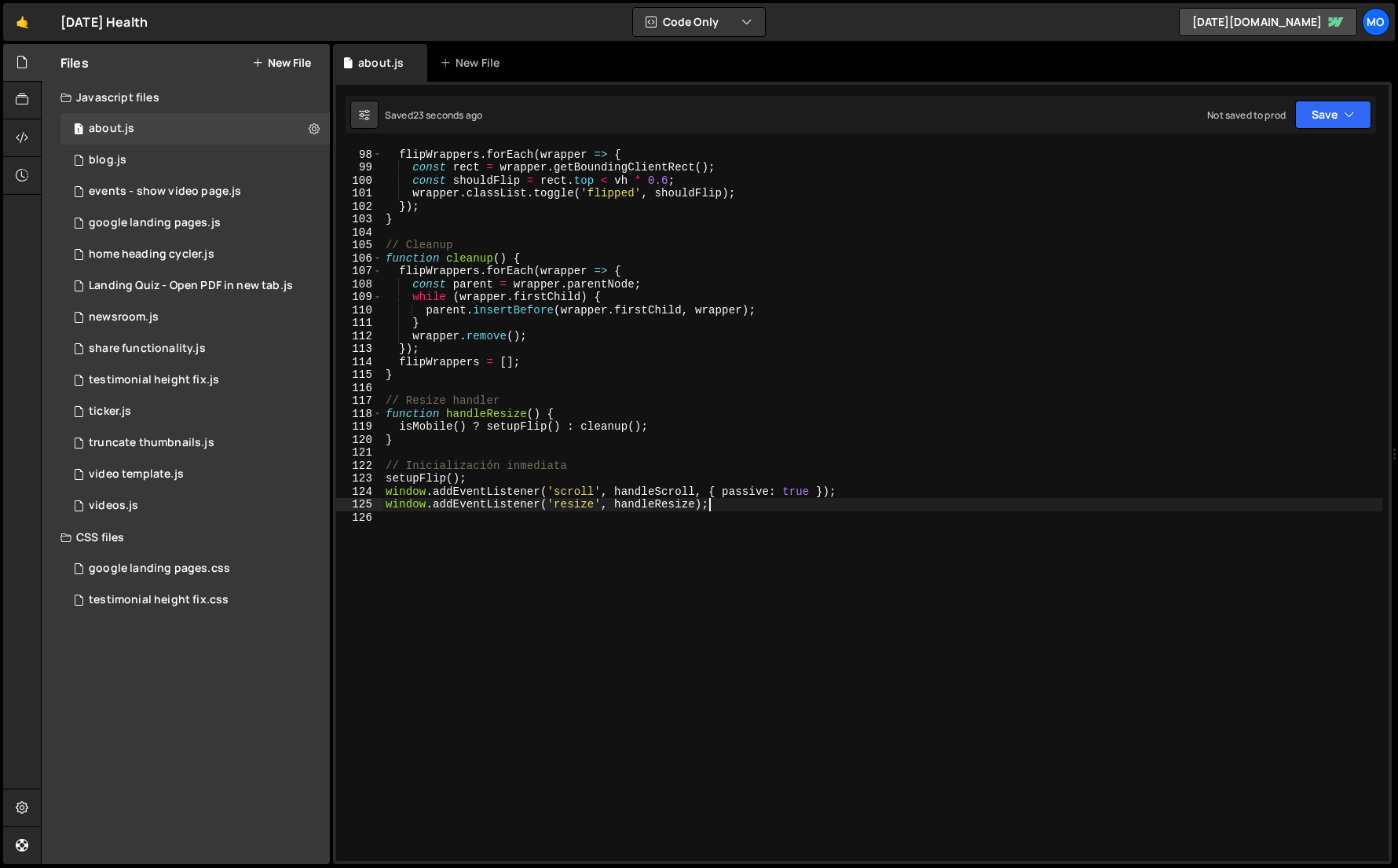
click at [1078, 312] on div "flipWrappers . forEach ( wrapper => { const rect = wrapper . getBoundingClientR…" at bounding box center [883, 504] width 1000 height 739
type textarea "window.addEventListener('resize', handleResize);"
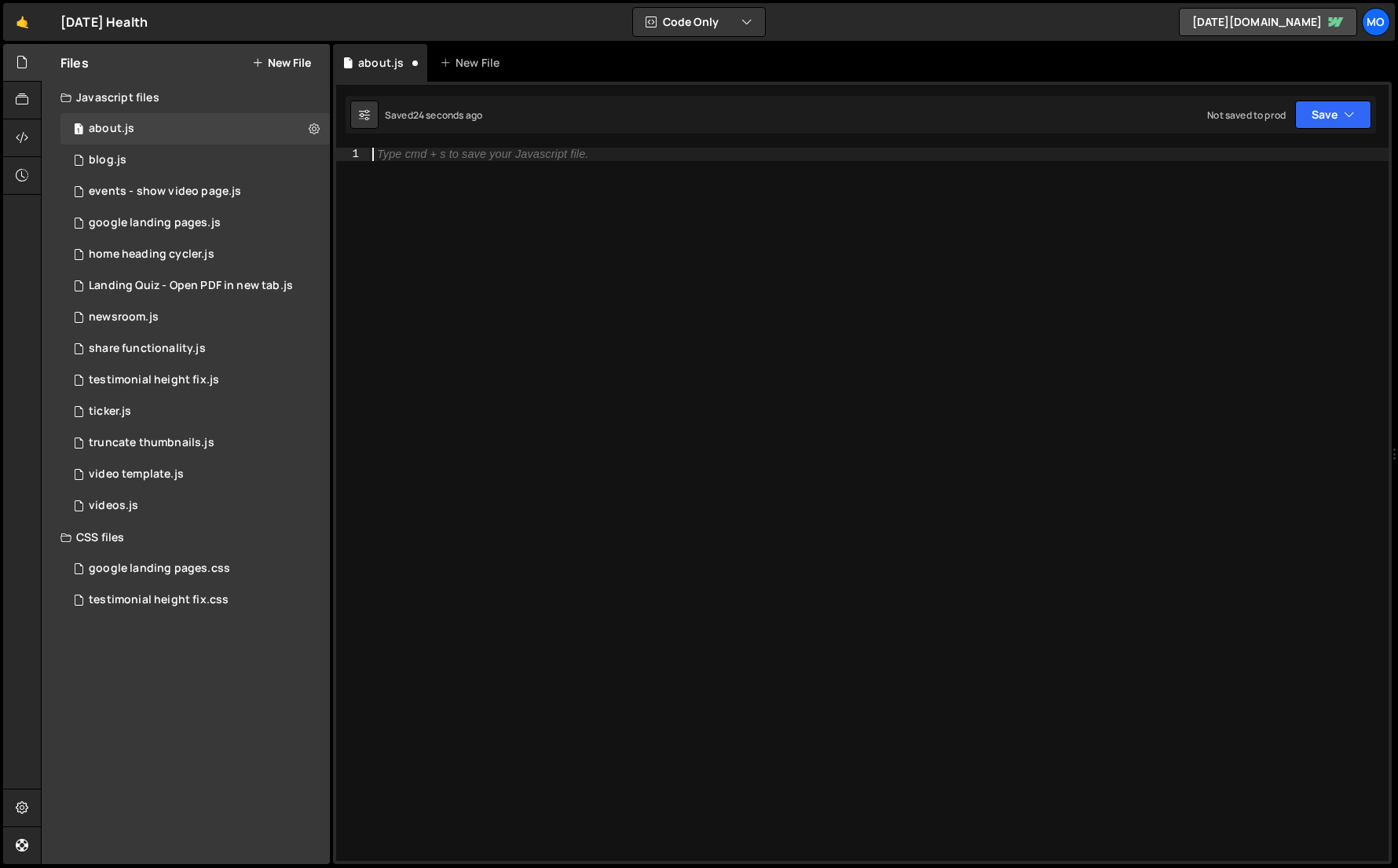
paste textarea "window.addEventListener('resize', handleResize);"
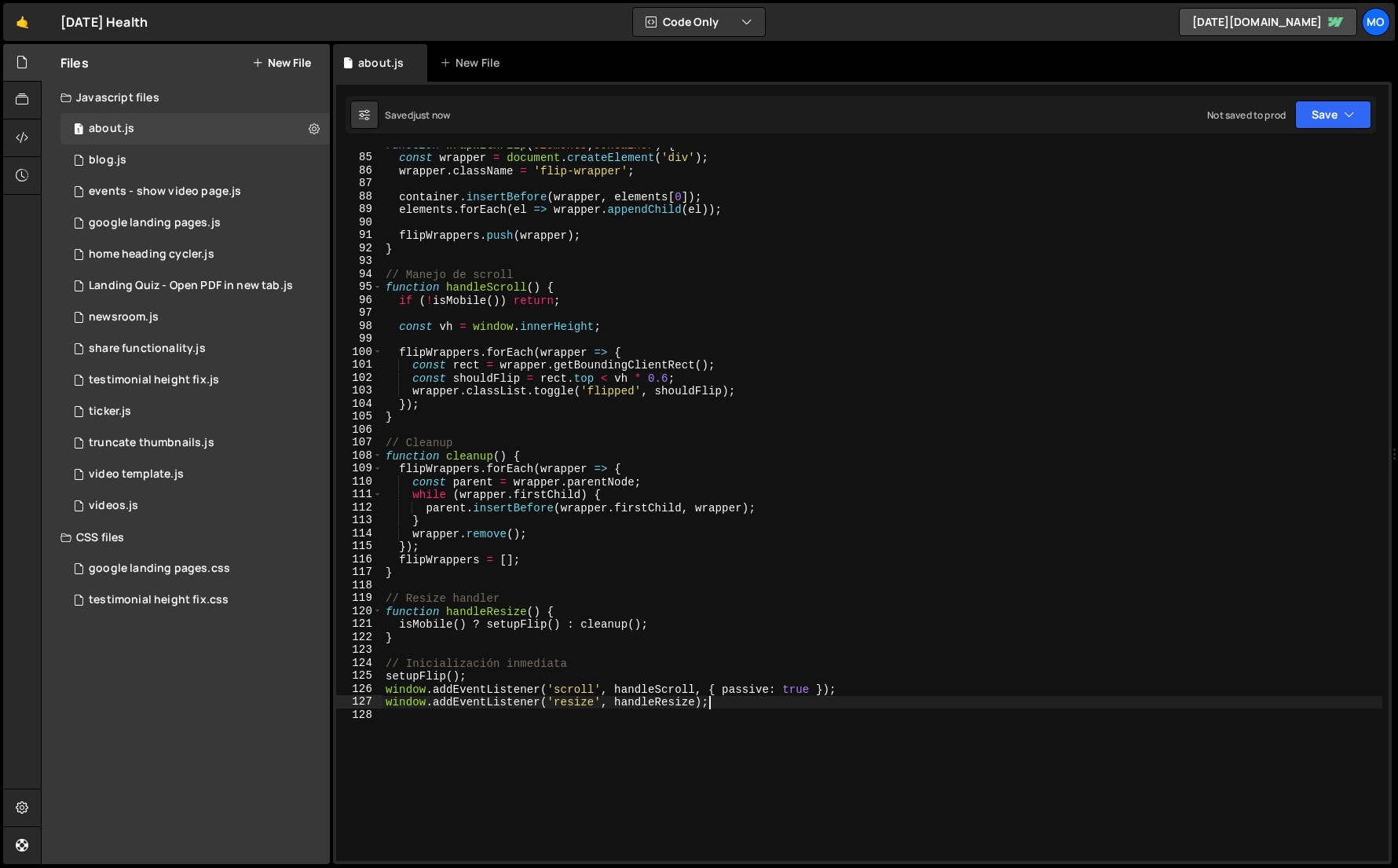
scroll to position [1085, 0]
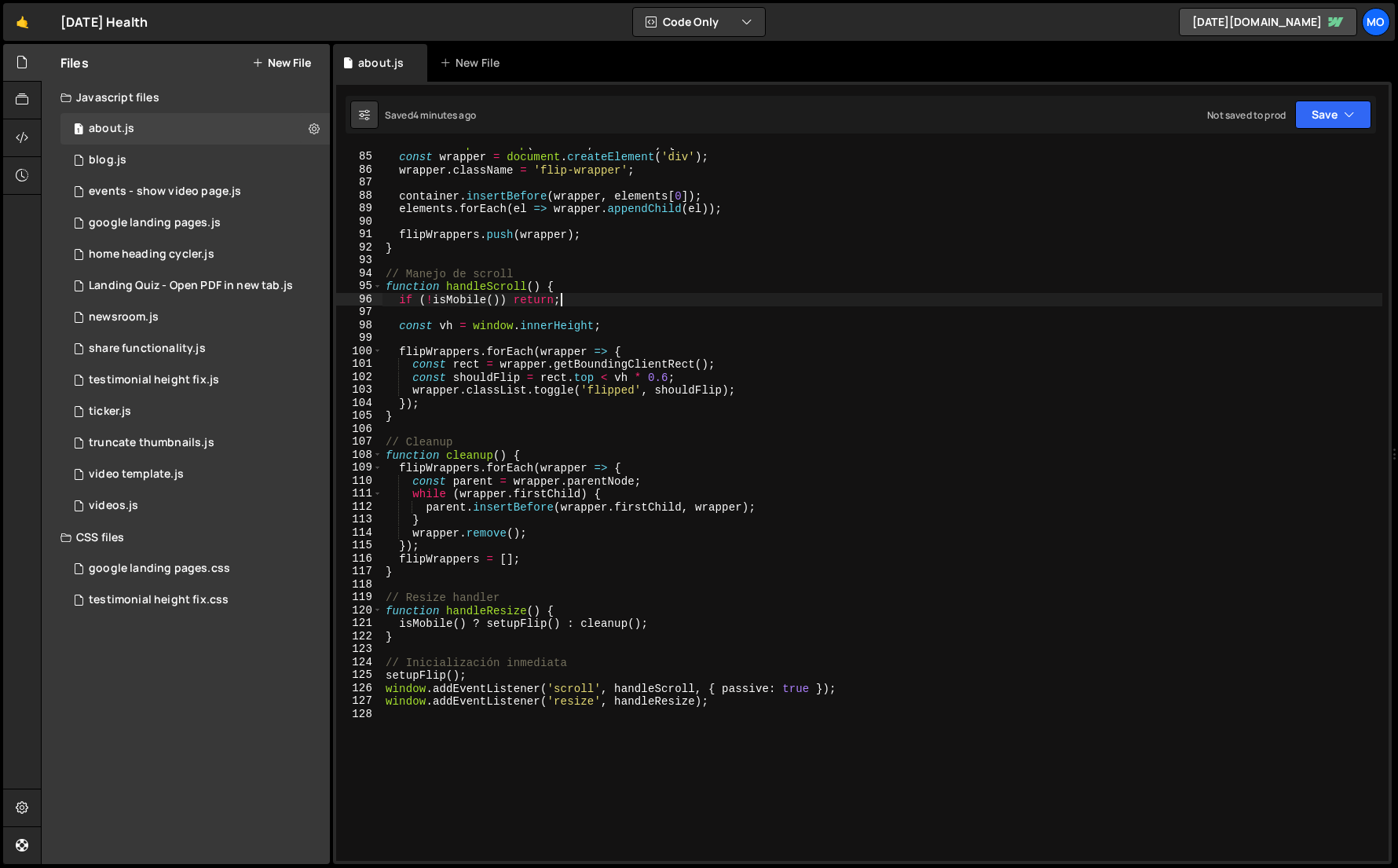
click at [1073, 304] on div "function wrapWithFlip ( elements , container ) { const wrapper = document . cre…" at bounding box center [883, 507] width 1000 height 739
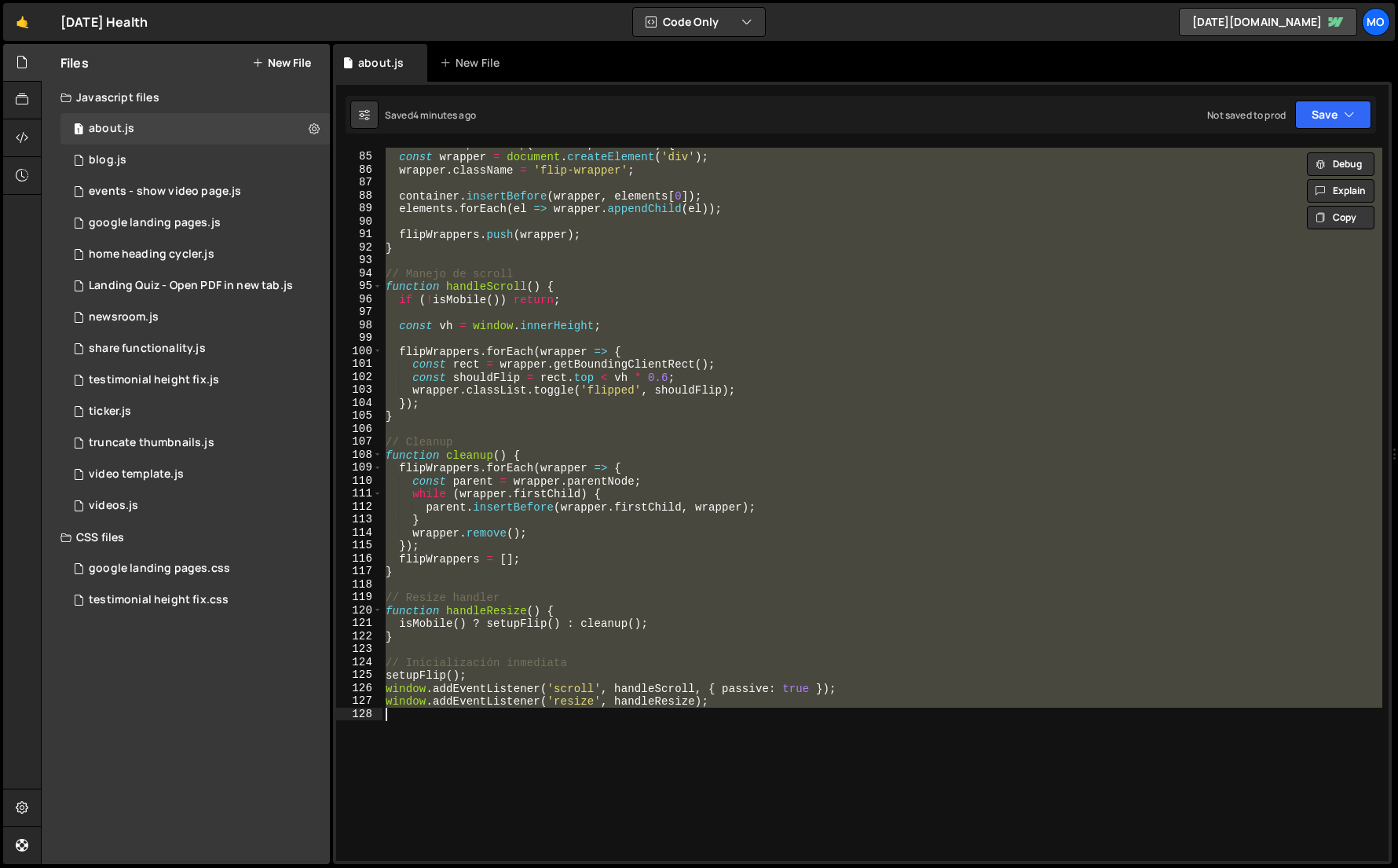
paste textarea
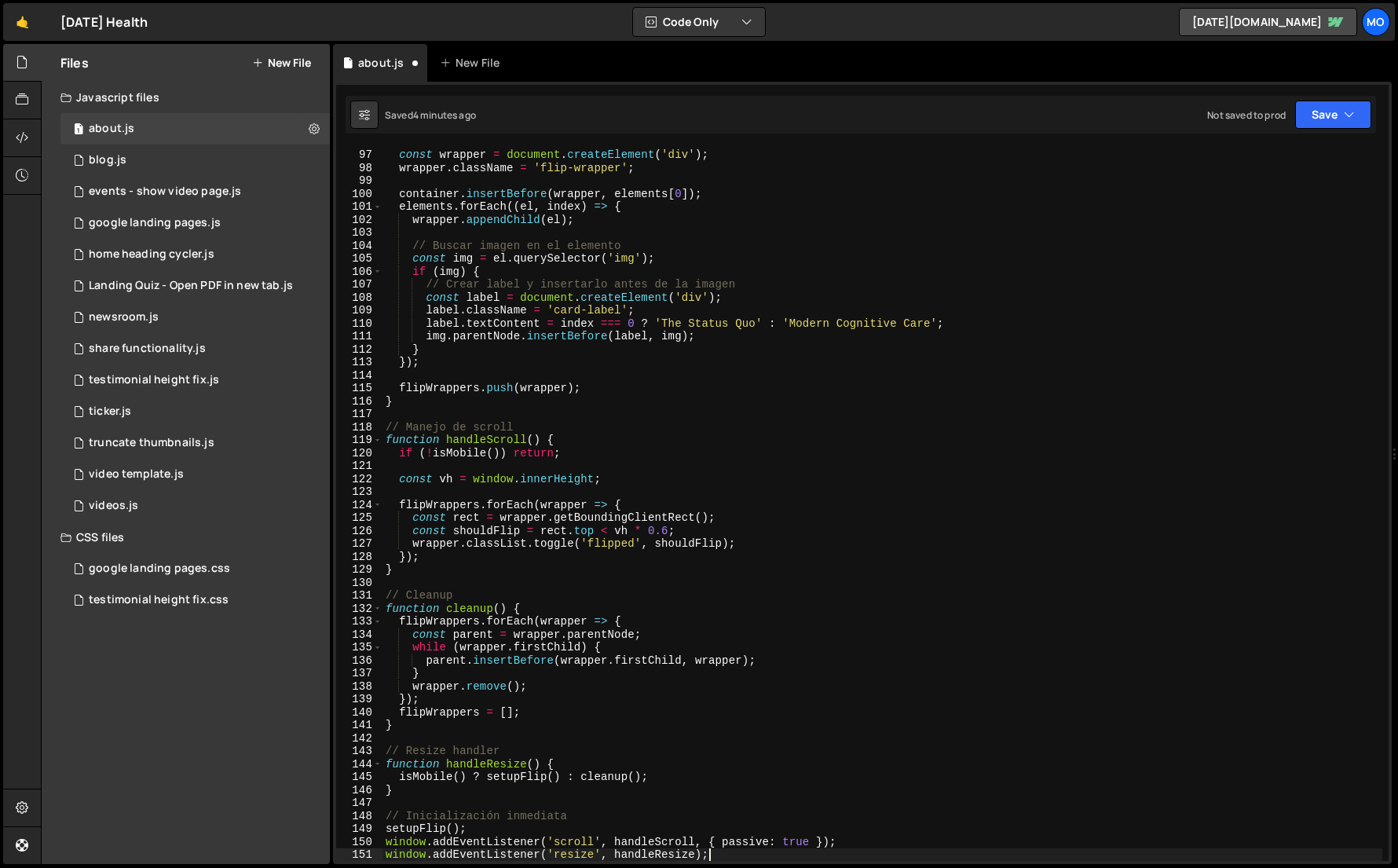
scroll to position [1243, 0]
click at [1033, 340] on div "function wrapWithFlip ( elements , container ) { const wrapper = document . cre…" at bounding box center [883, 504] width 1000 height 739
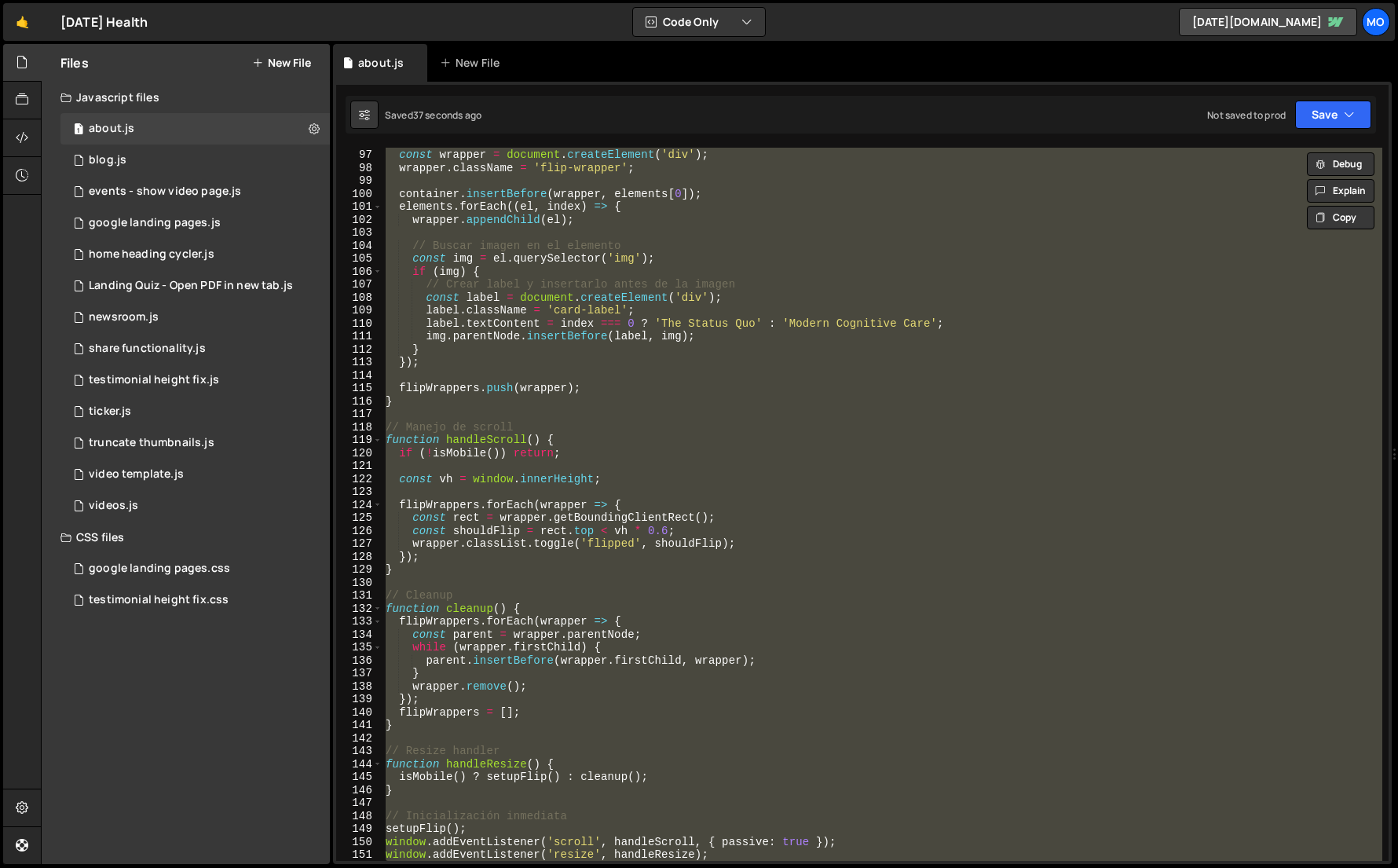
paste textarea
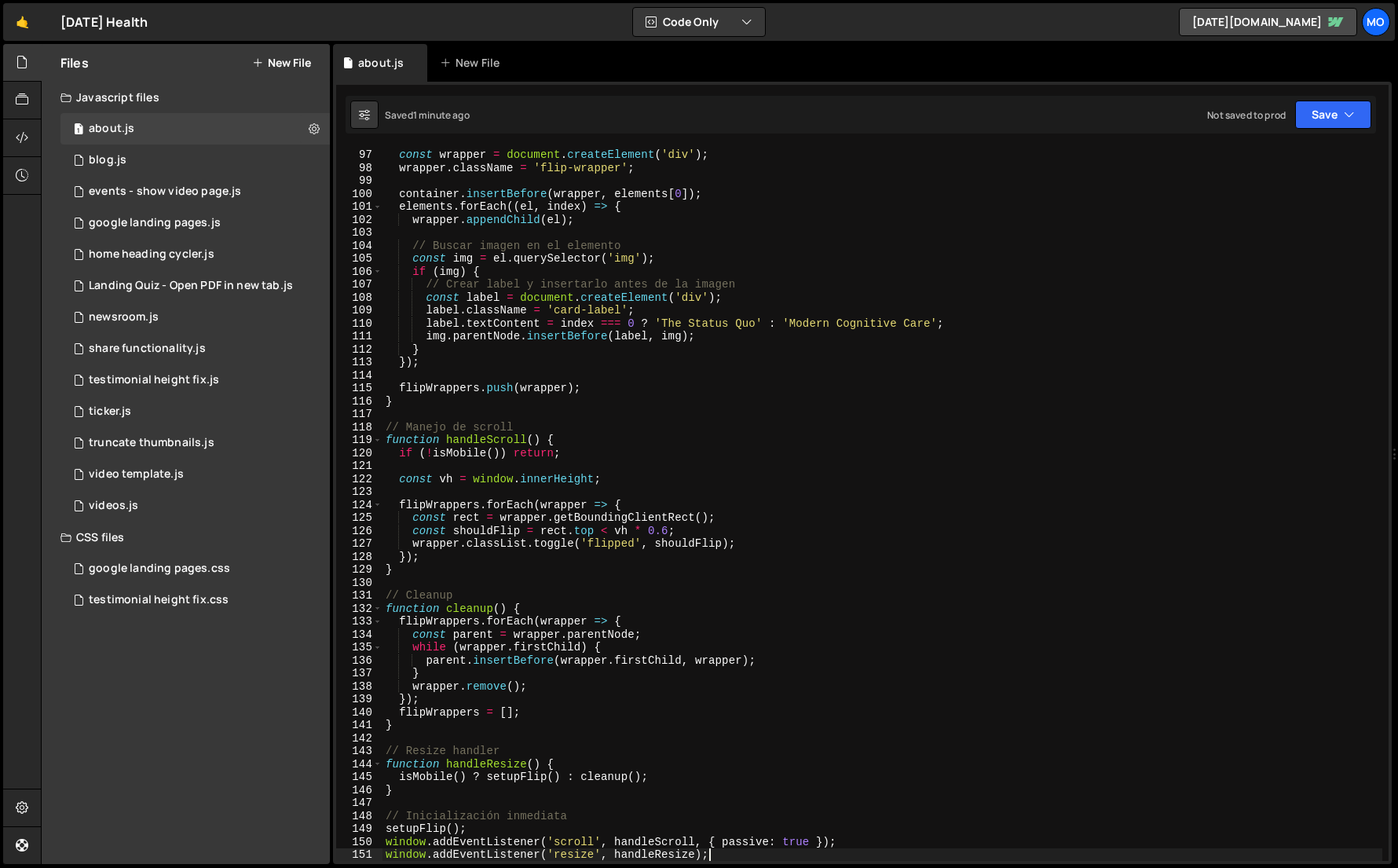
click at [1156, 212] on div "function wrapWithFlip ( elements , container ) { const wrapper = document . cre…" at bounding box center [883, 504] width 1000 height 739
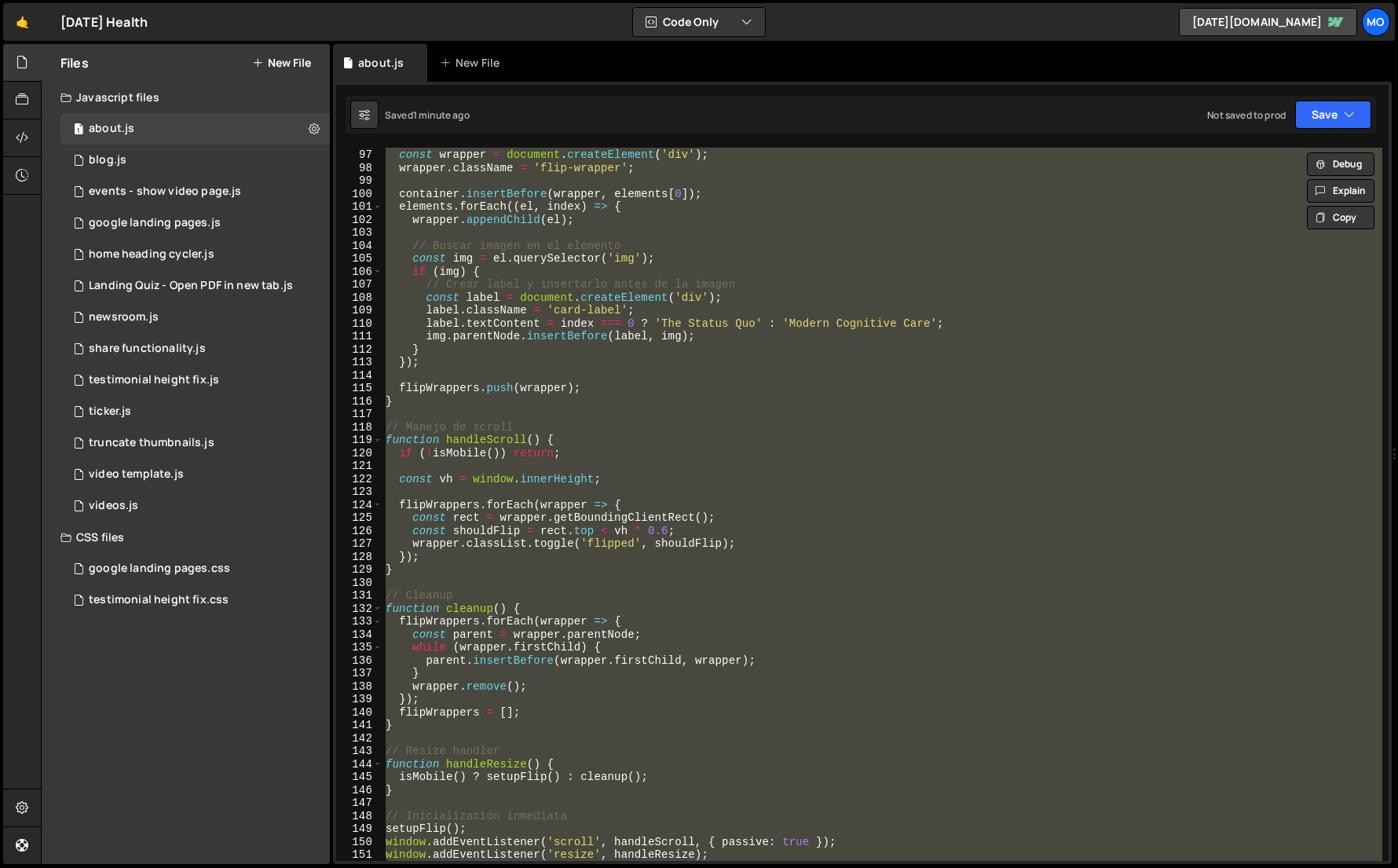
click at [1156, 212] on div "function wrapWithFlip ( elements , container ) { const wrapper = document . cre…" at bounding box center [883, 504] width 1000 height 739
paste textarea "window.addEventListener('resize', handleResize);"
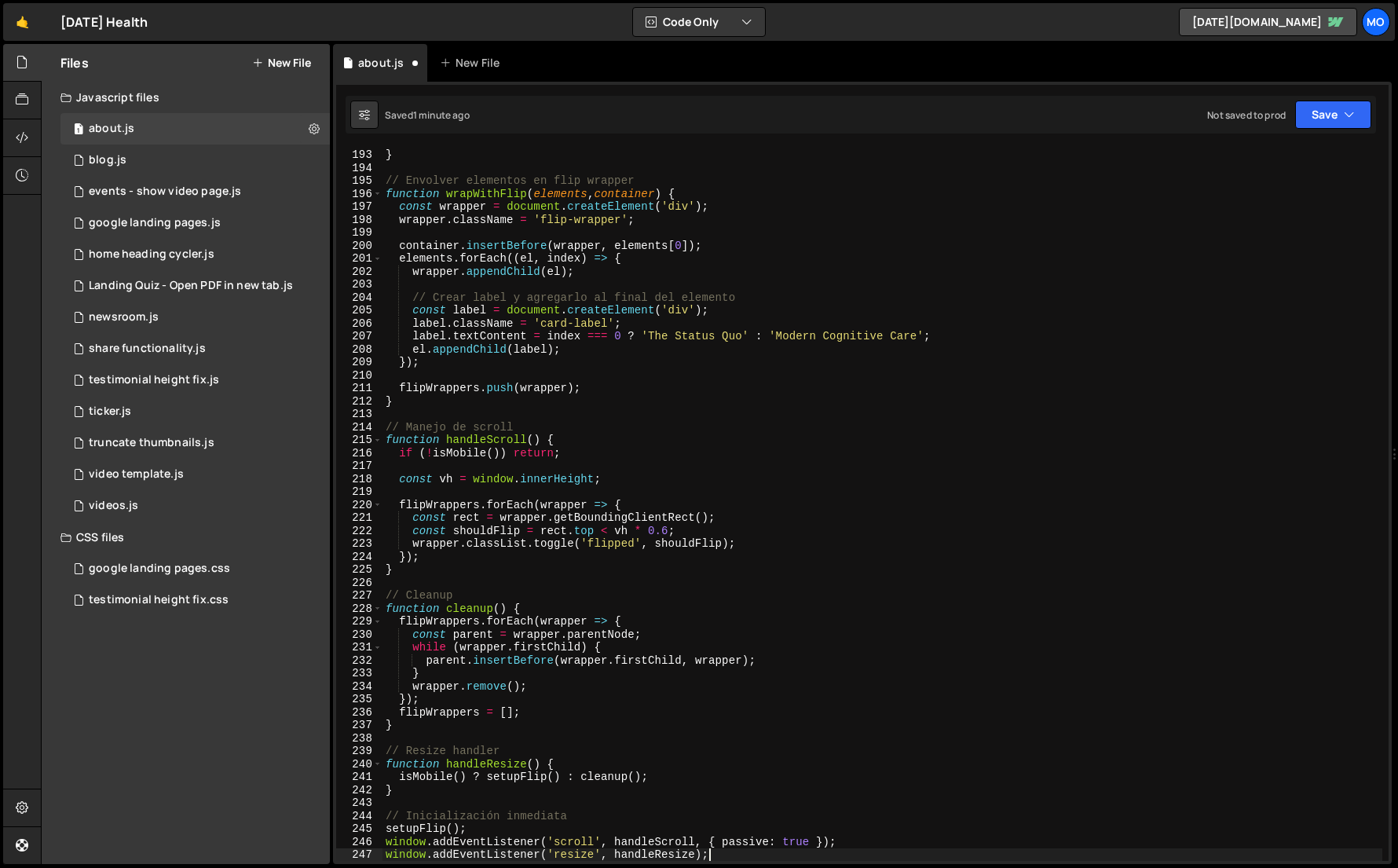
scroll to position [2486, 0]
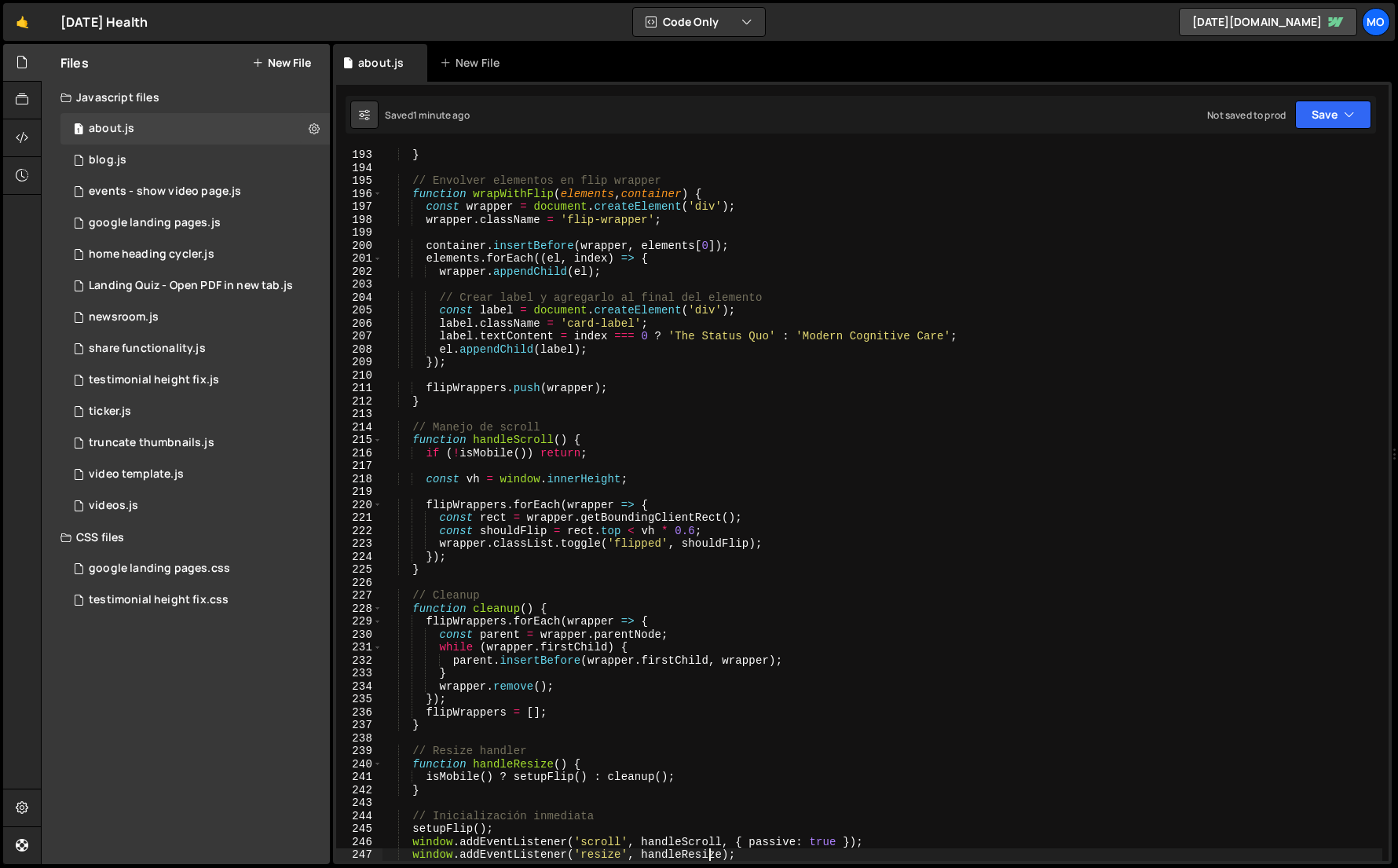
click at [896, 381] on div "}) ; } // Envolver elementos en flip wrapper function wrapWithFlip ( elements ,…" at bounding box center [883, 504] width 1000 height 739
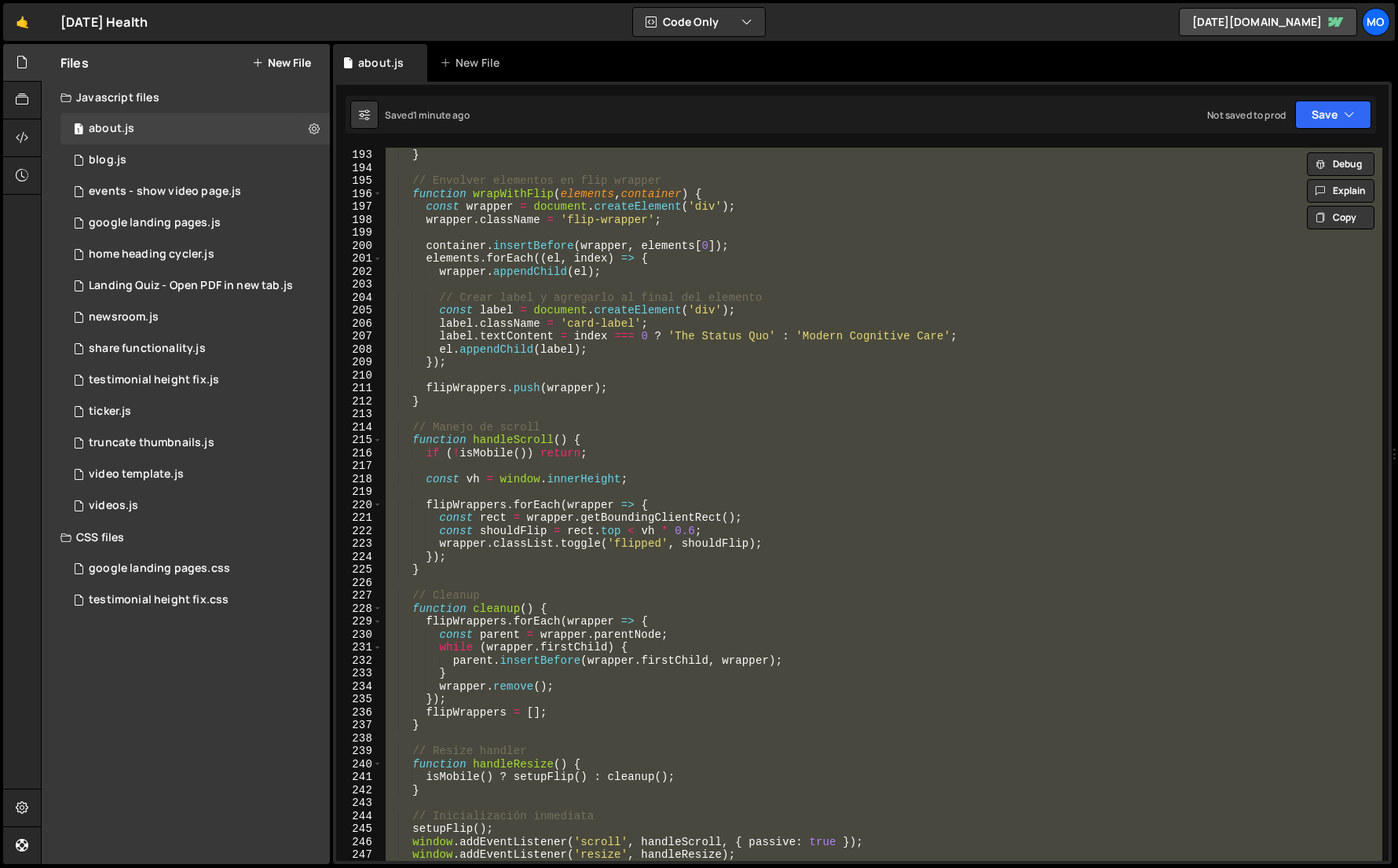
paste textarea
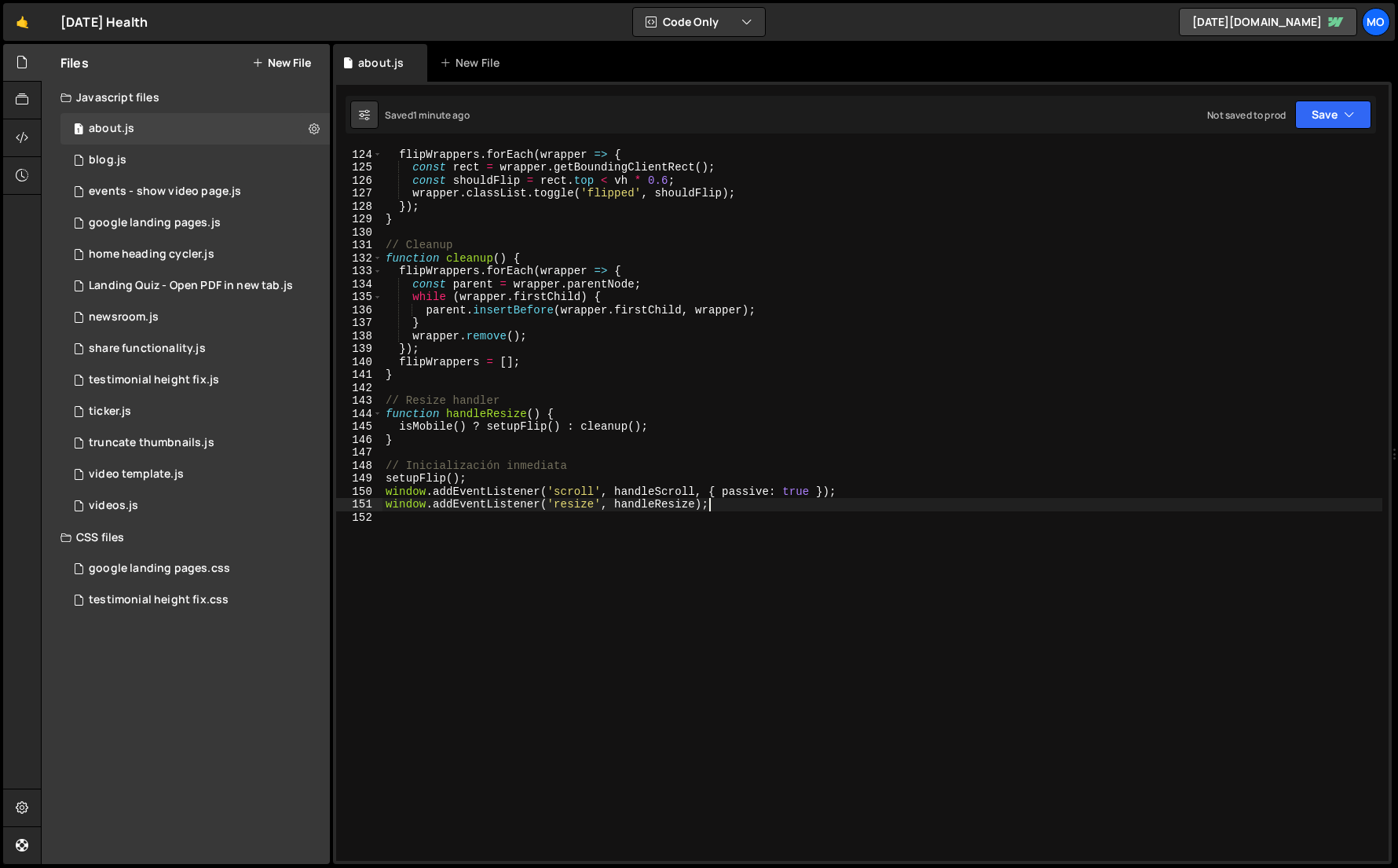
click at [1001, 251] on div "flipWrappers . forEach ( wrapper => { const rect = wrapper . getBoundingClientR…" at bounding box center [883, 504] width 1000 height 739
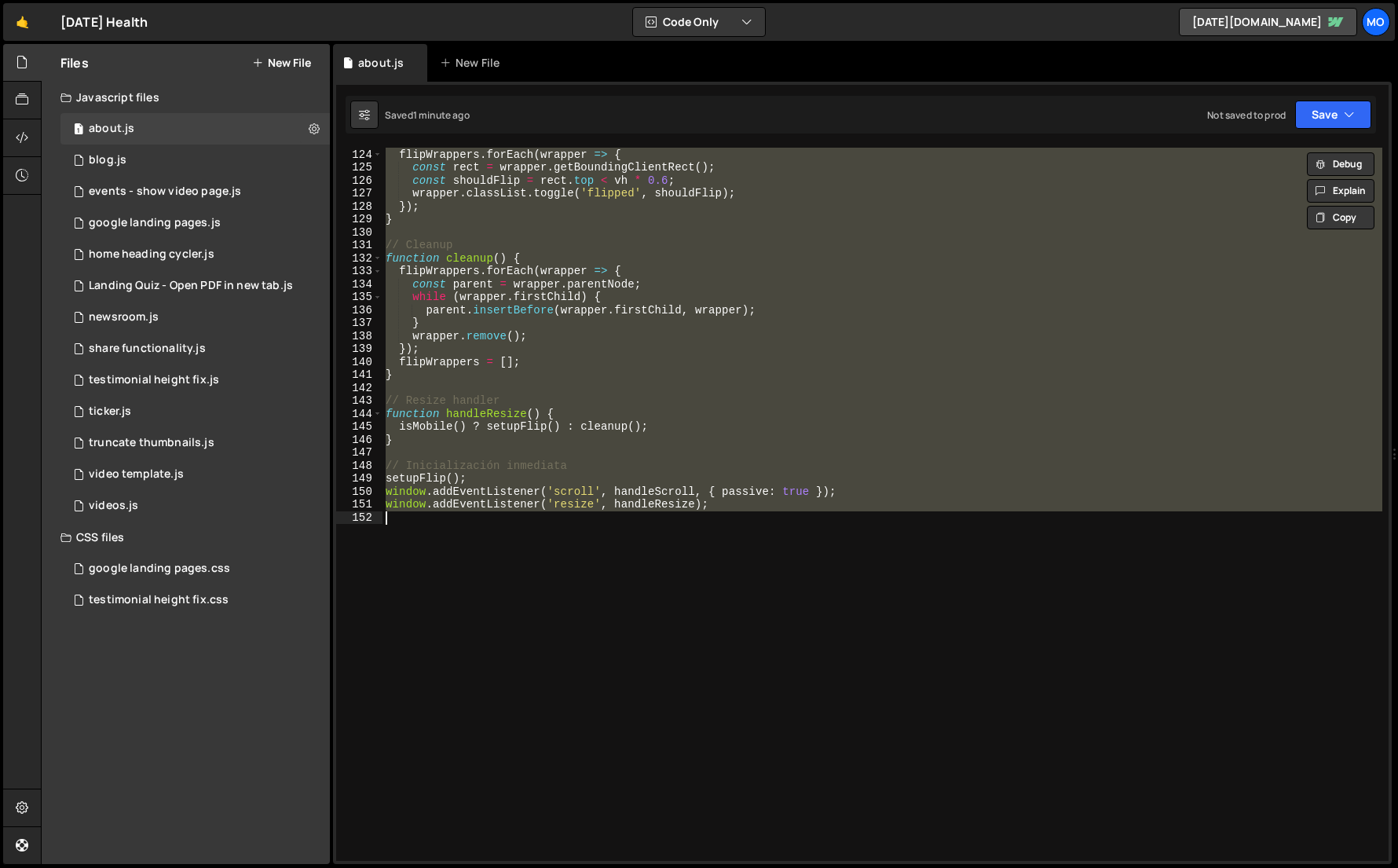
paste textarea
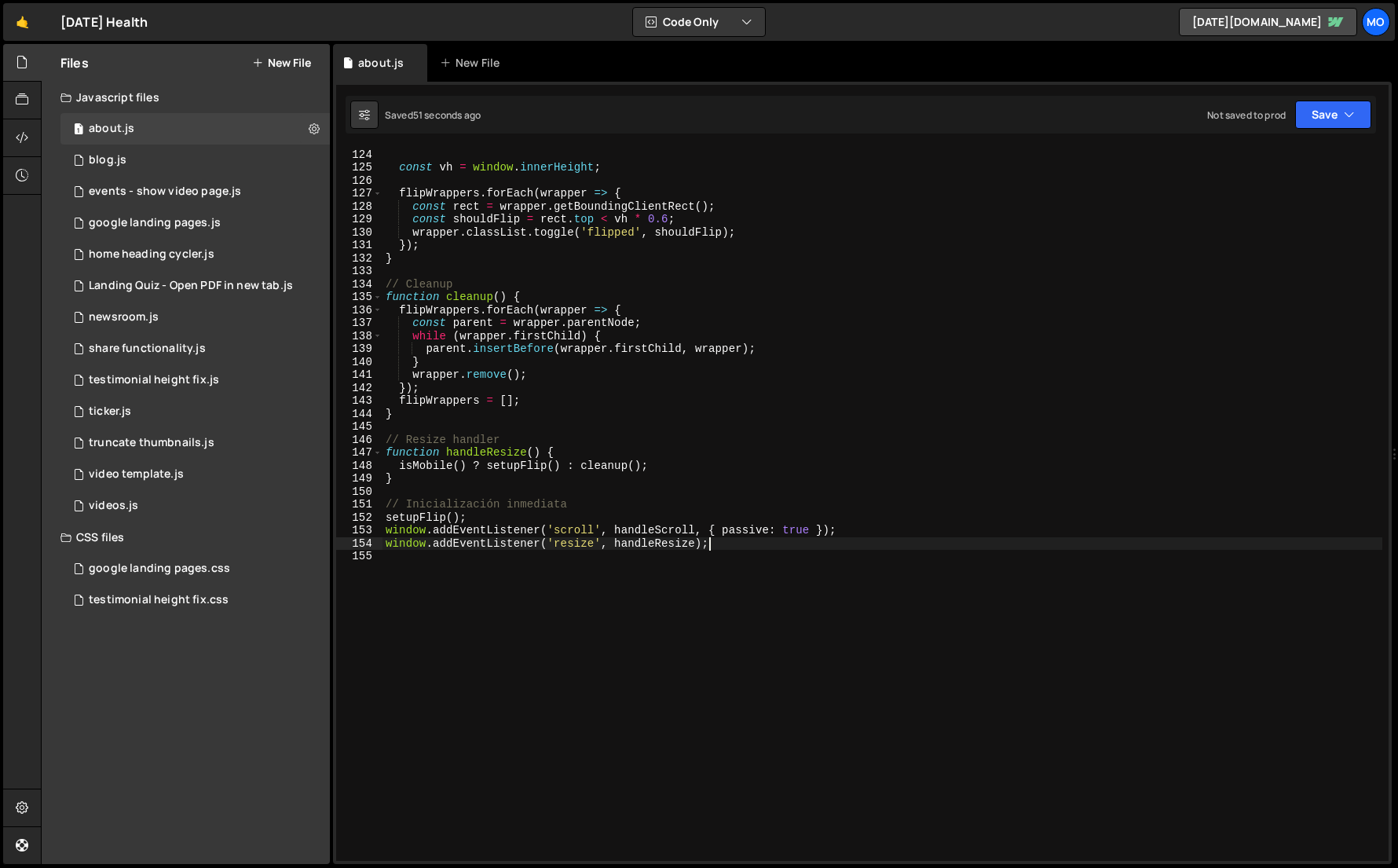
click at [1176, 377] on div "if ( ! isMobile ( )) return ; const vh = window . innerHeight ; flipWrappers . …" at bounding box center [883, 504] width 1000 height 739
type textarea "window.addEventListener('resize', handleResize);"
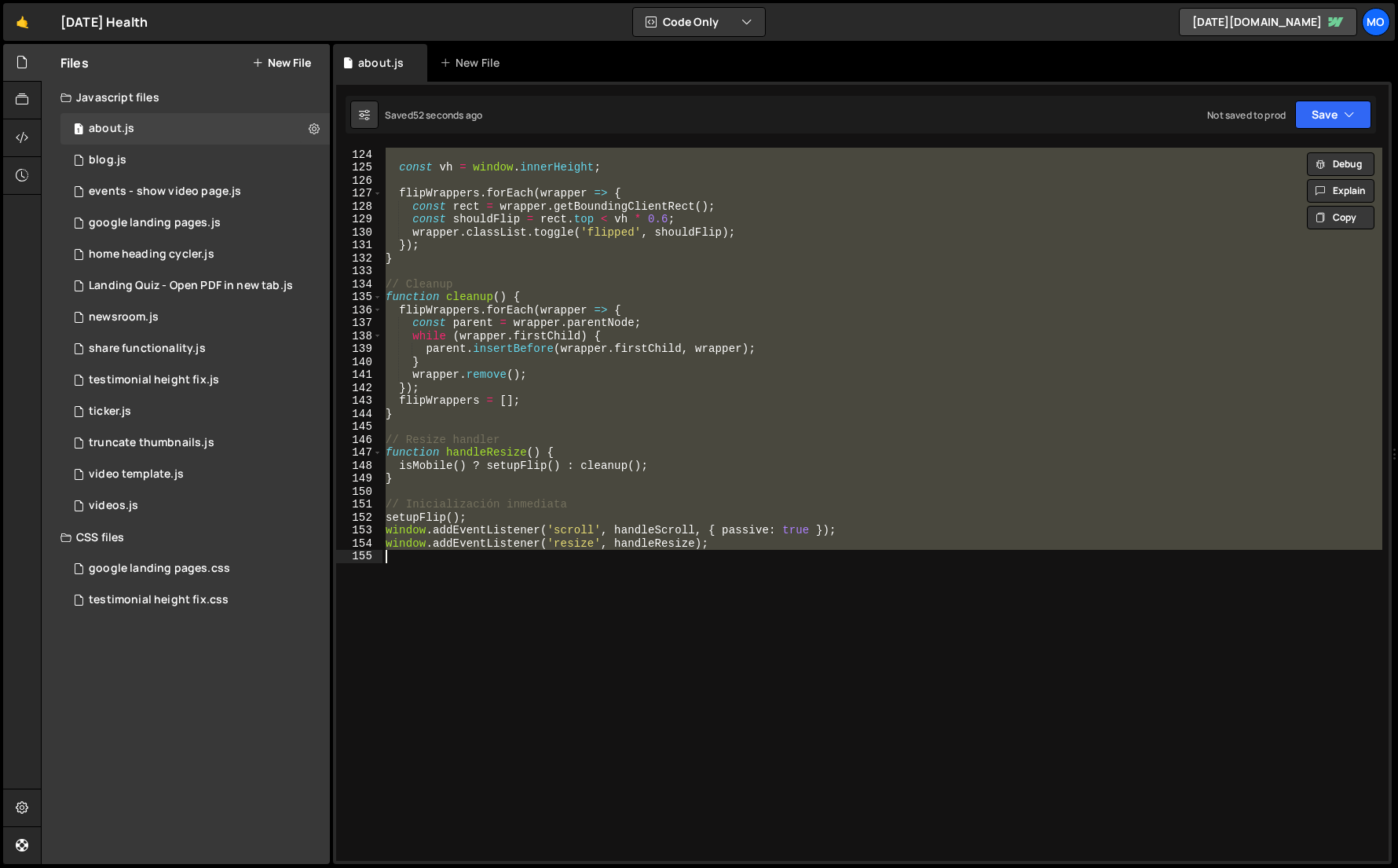
paste textarea
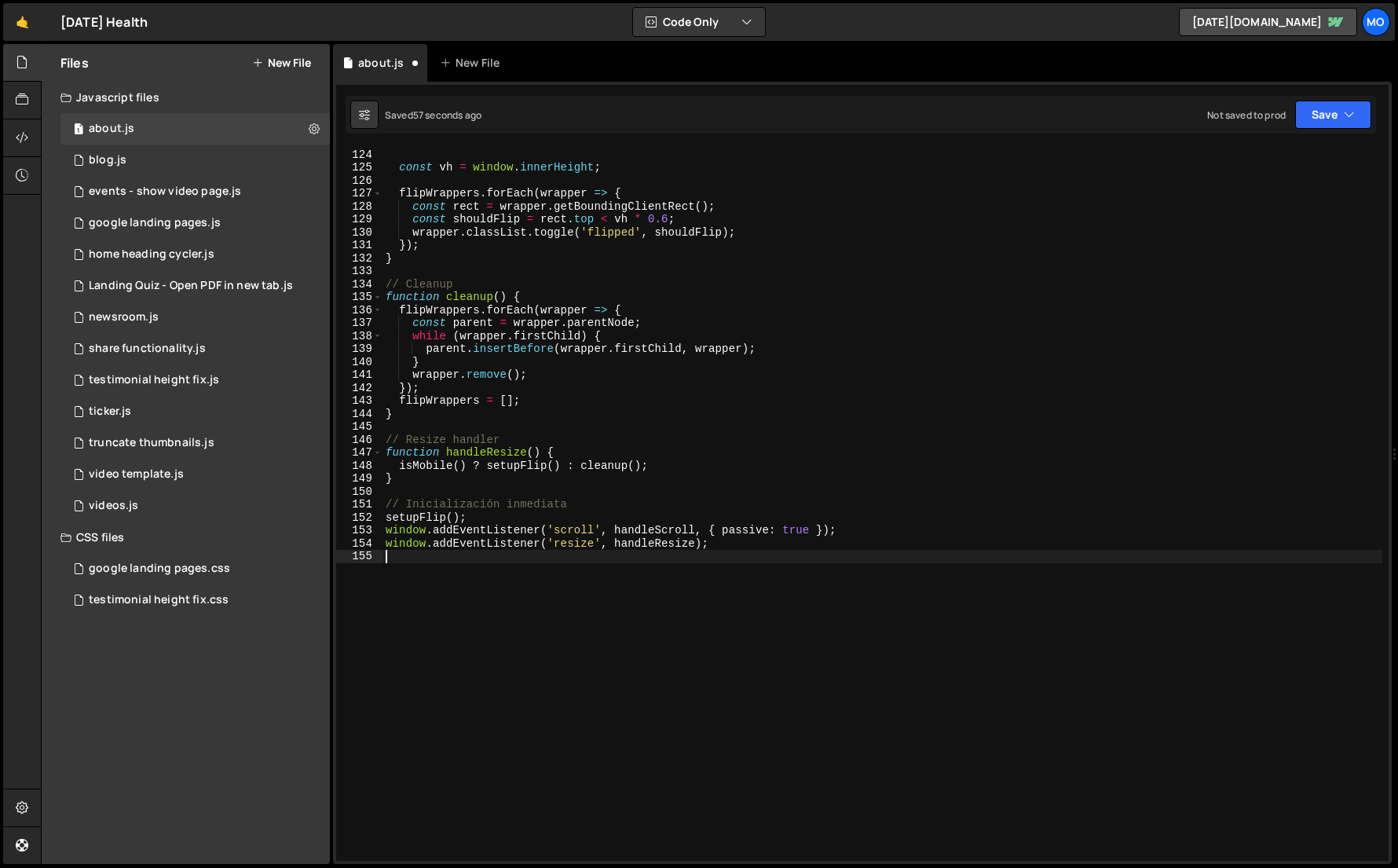
type textarea "window.addEventListener('resize', handleResize);"
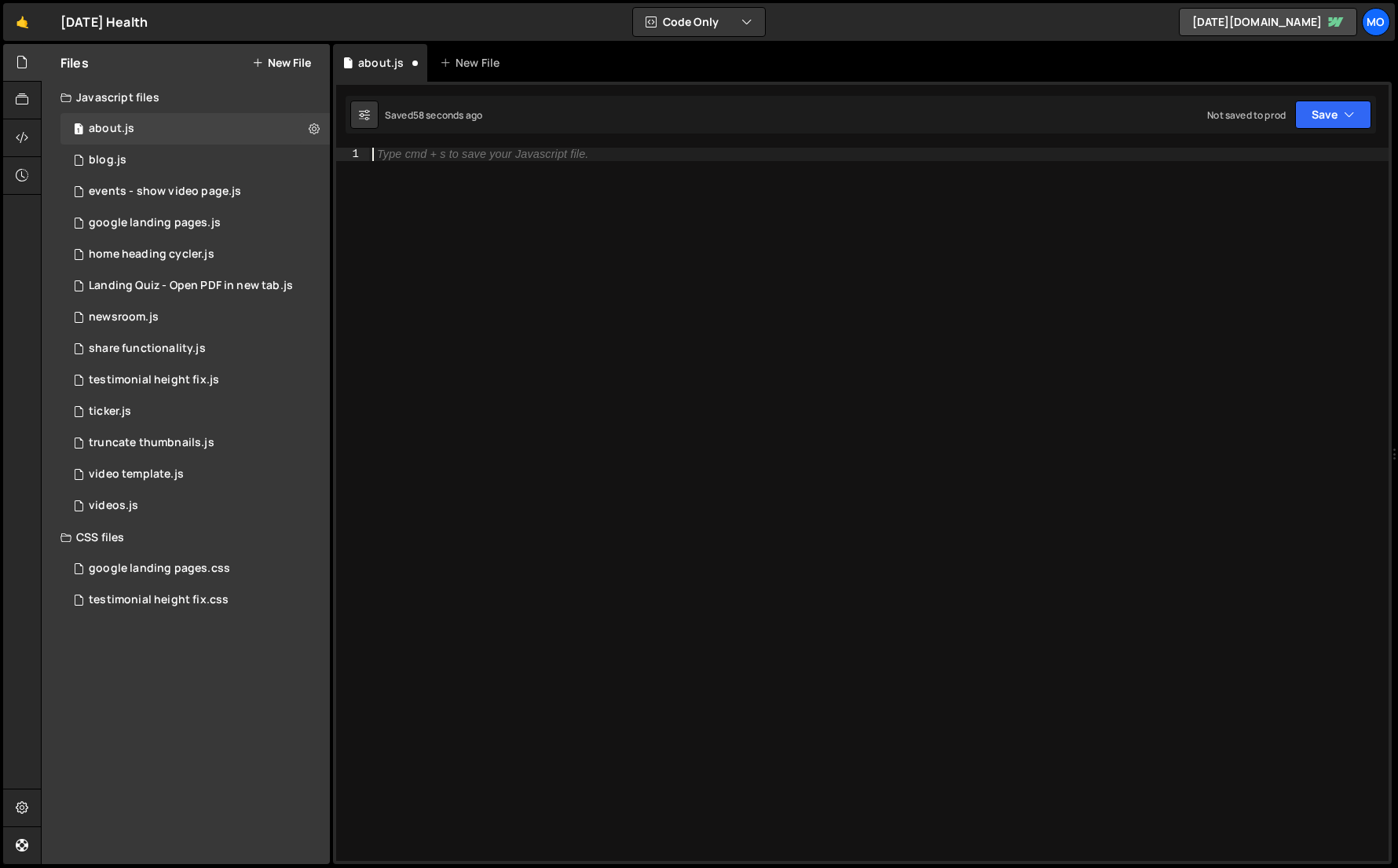
paste textarea "window.addEventListener('resize', handleResize);"
type textarea "window.addEventListener('resize', handleResize);"
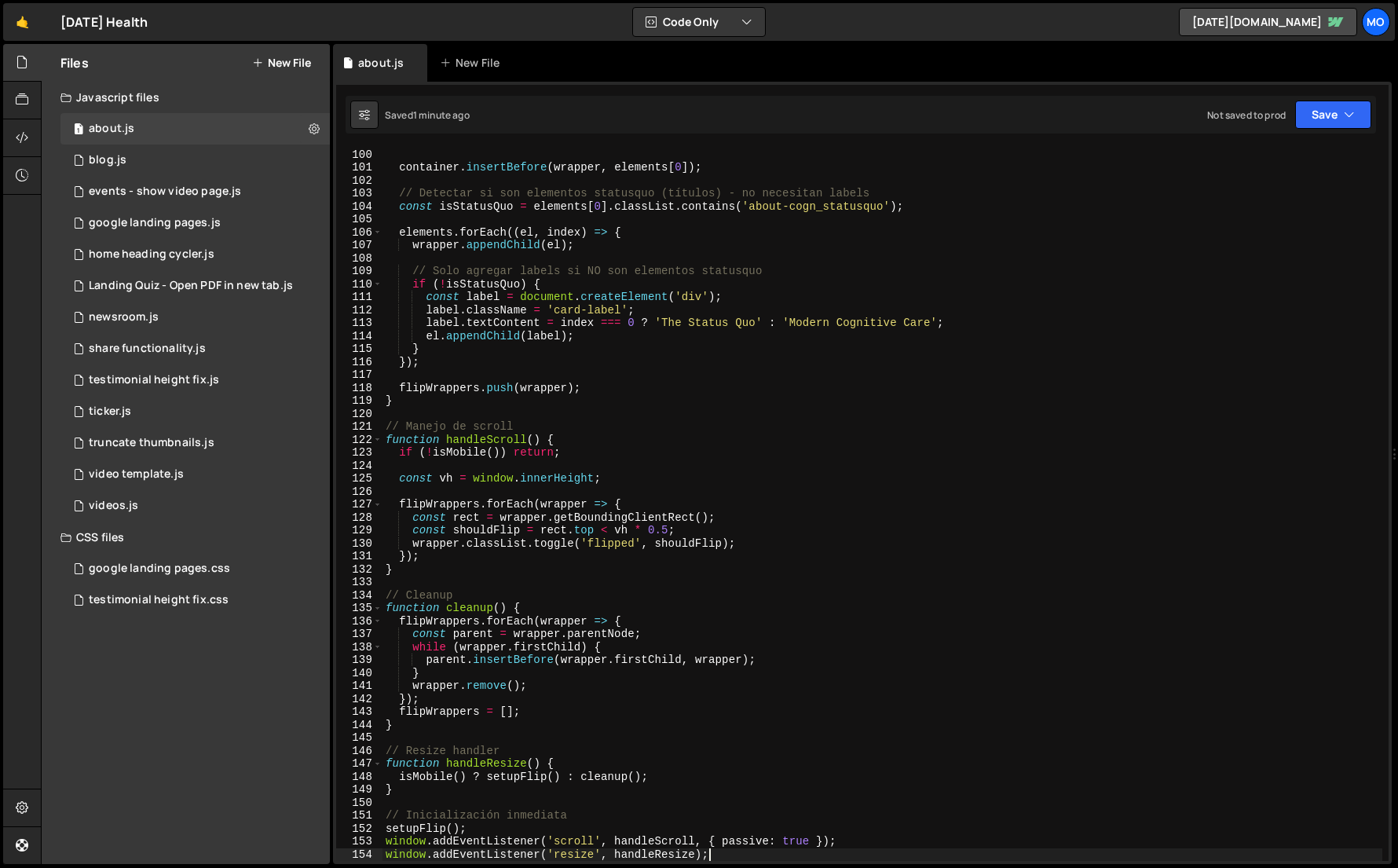
click at [1133, 213] on div "wrapper . className = 'flip-wrapper' ; container . insertBefore ( wrapper , ele…" at bounding box center [883, 504] width 1000 height 739
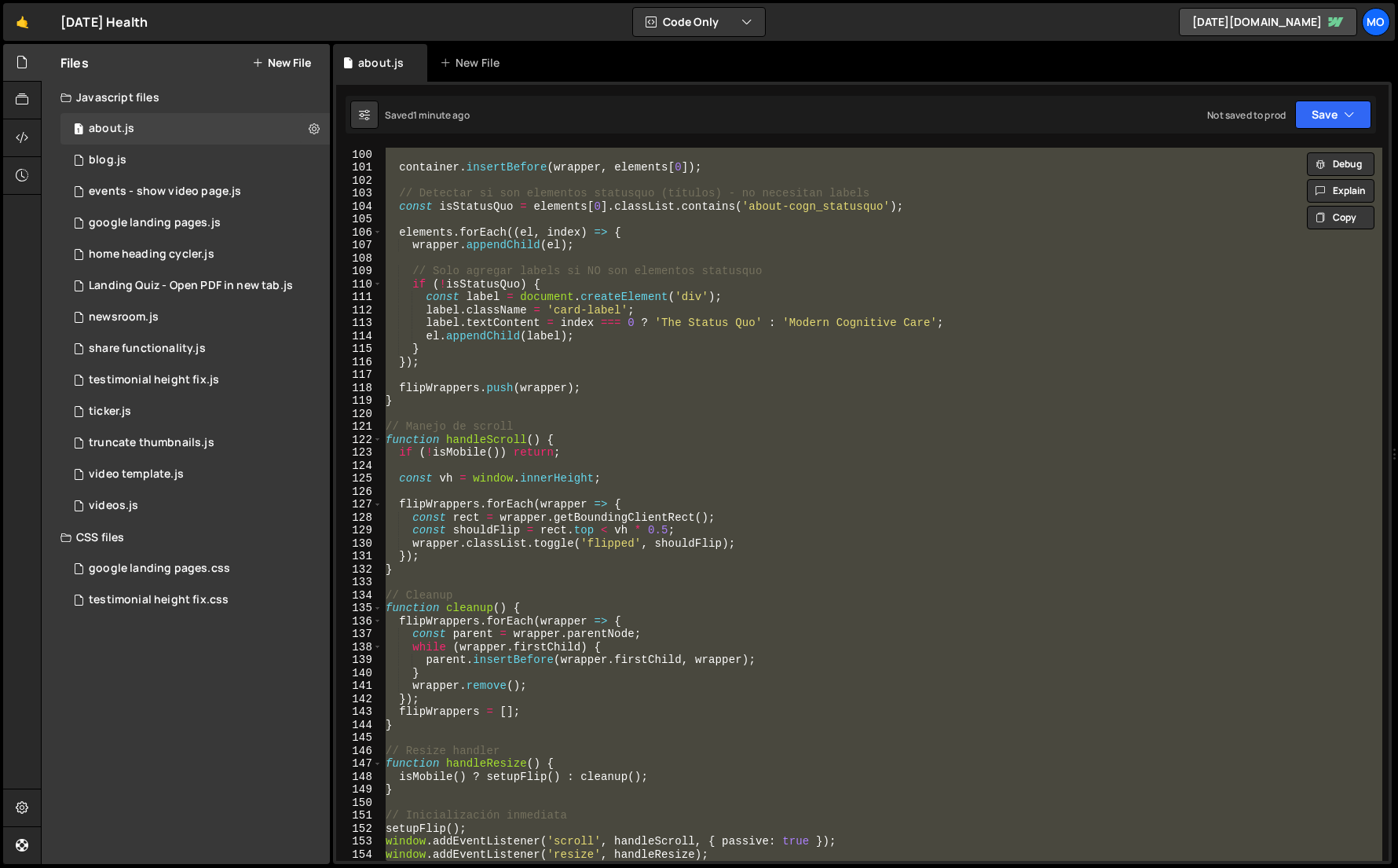
paste textarea
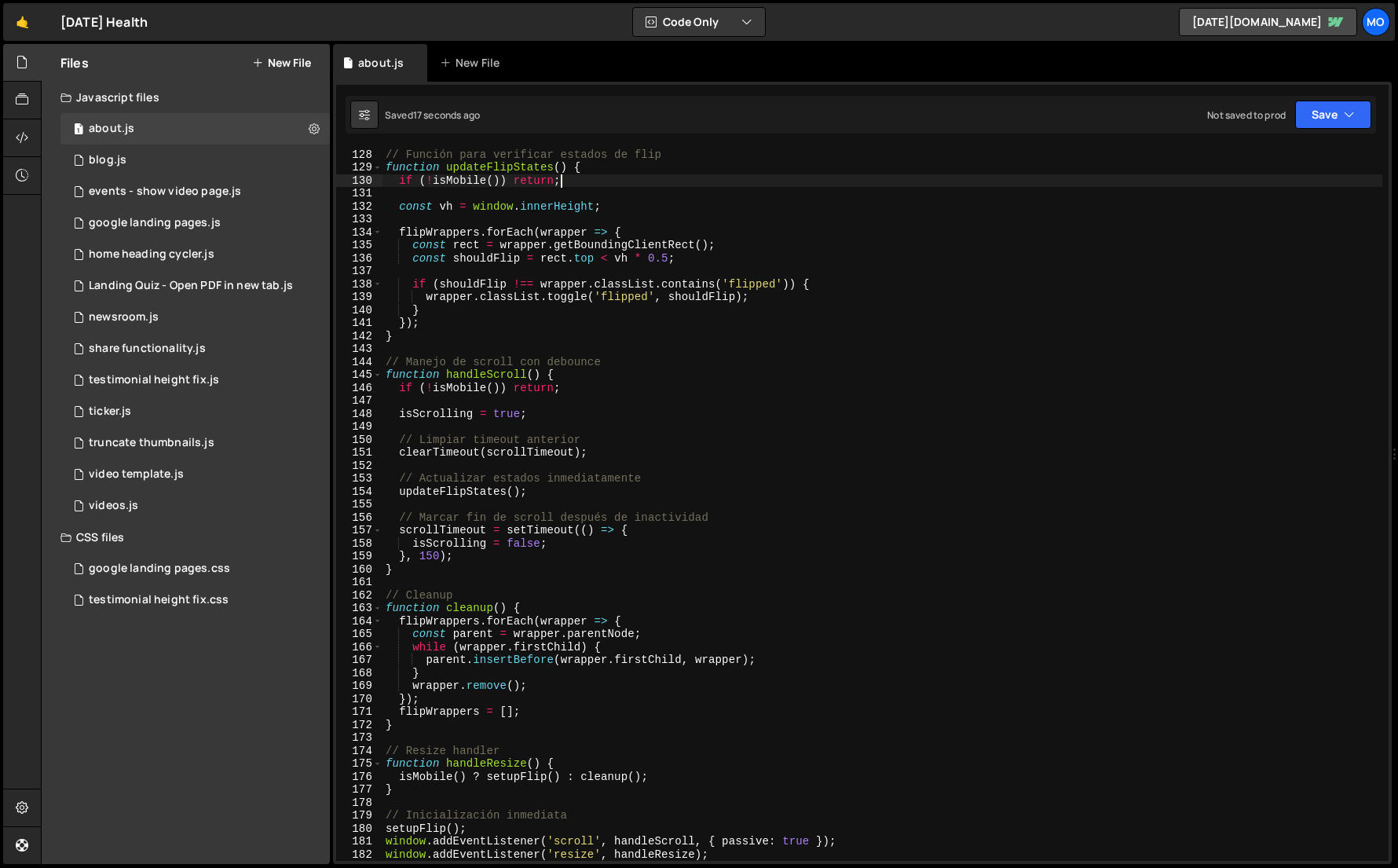
click at [1133, 185] on div "// Función para verificar estados de flip function updateFlipStates ( ) { if ( …" at bounding box center [883, 504] width 1000 height 739
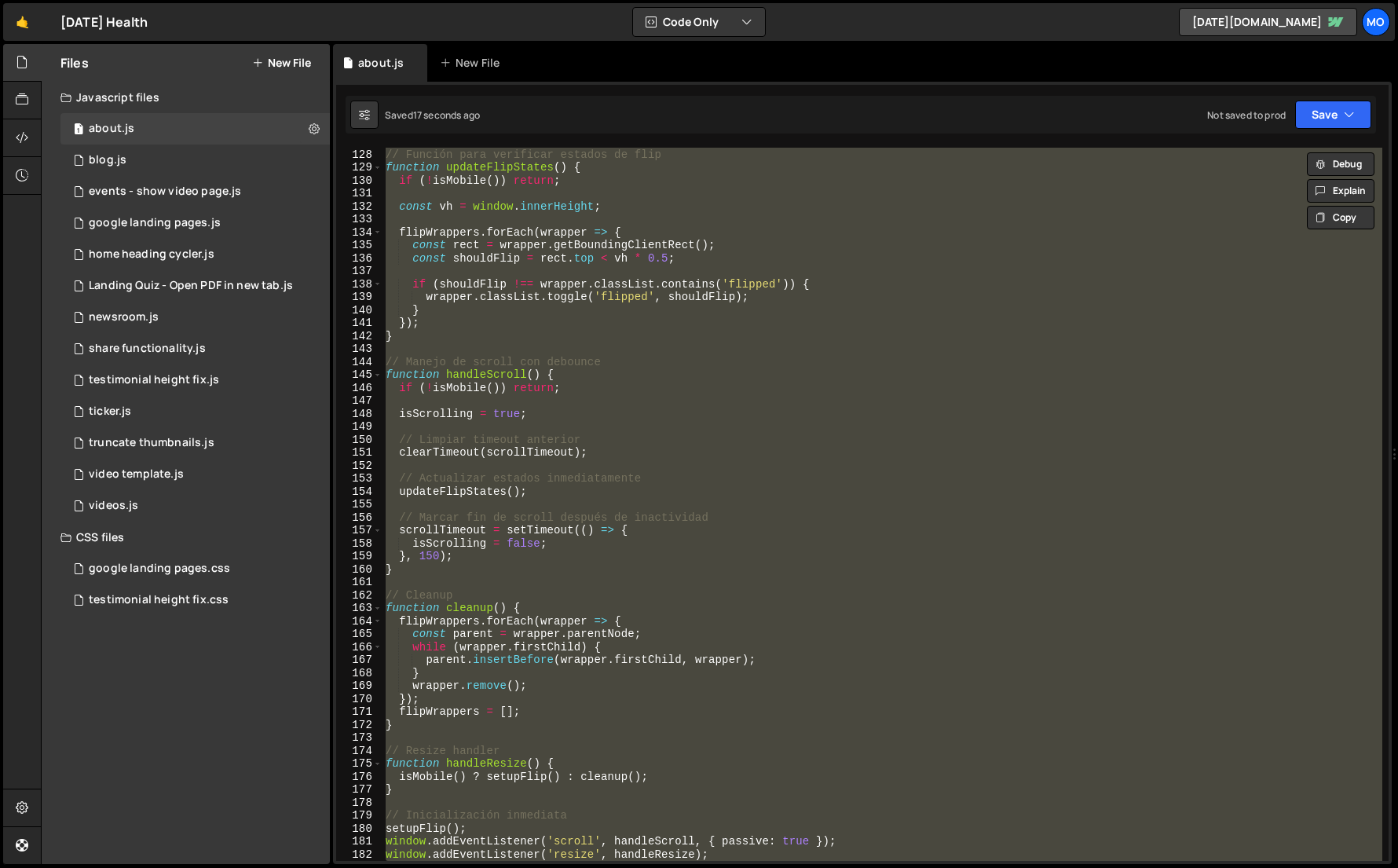
paste textarea
type textarea "window.addEventListener('resize', handleResize);"
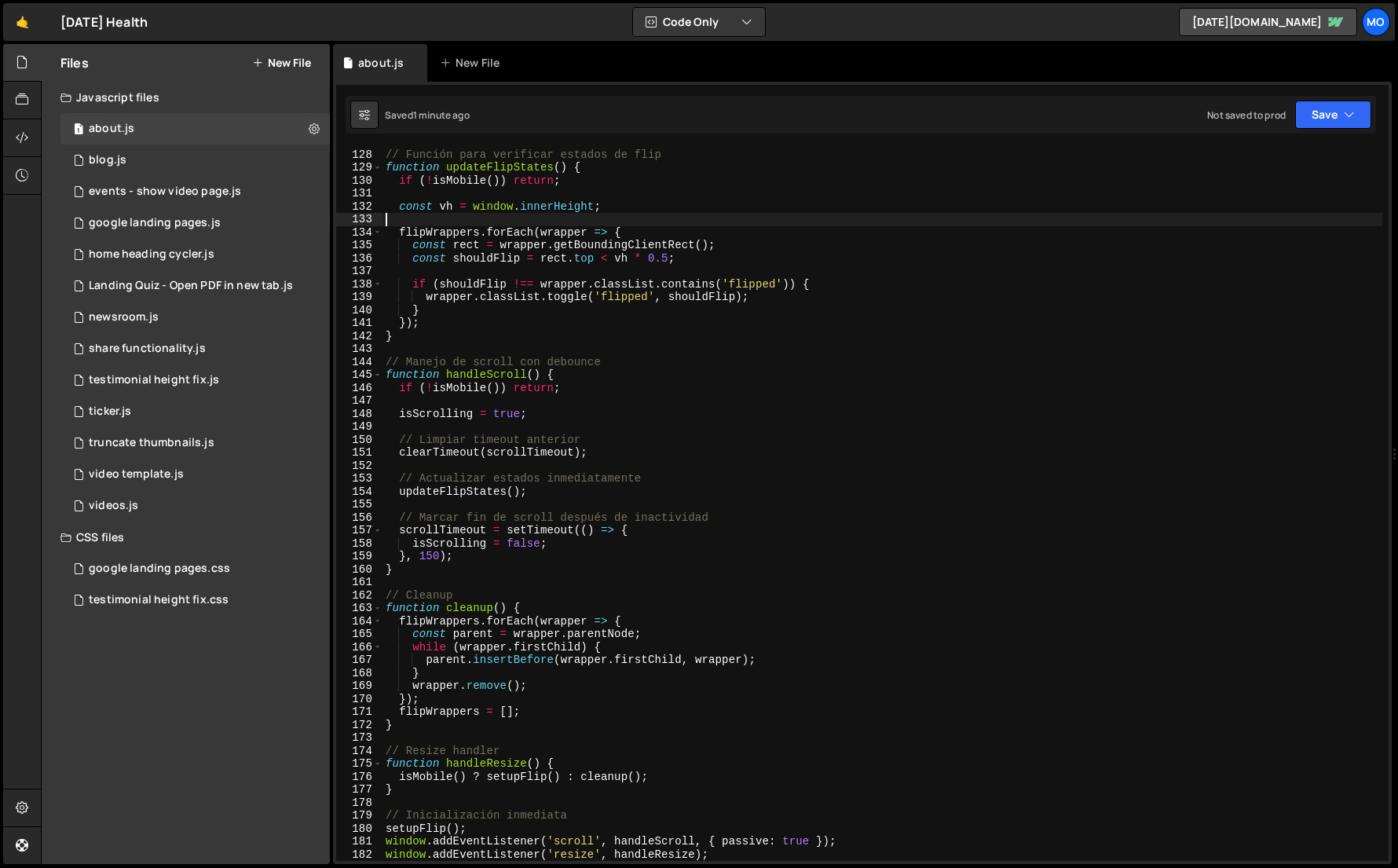
click at [1014, 216] on div "// Función para verificar estados de flip function updateFlipStates ( ) { if ( …" at bounding box center [883, 504] width 1000 height 739
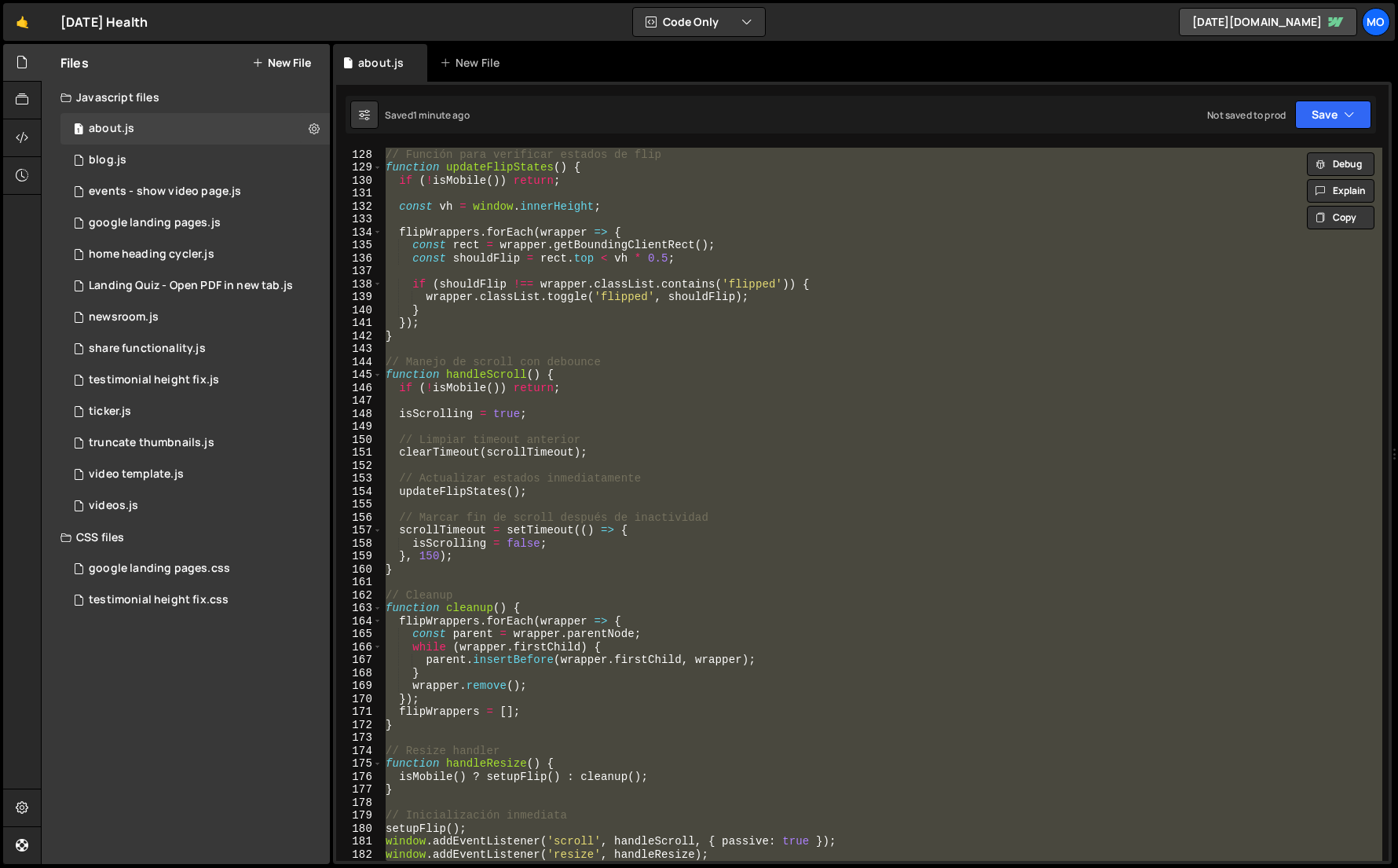
paste textarea
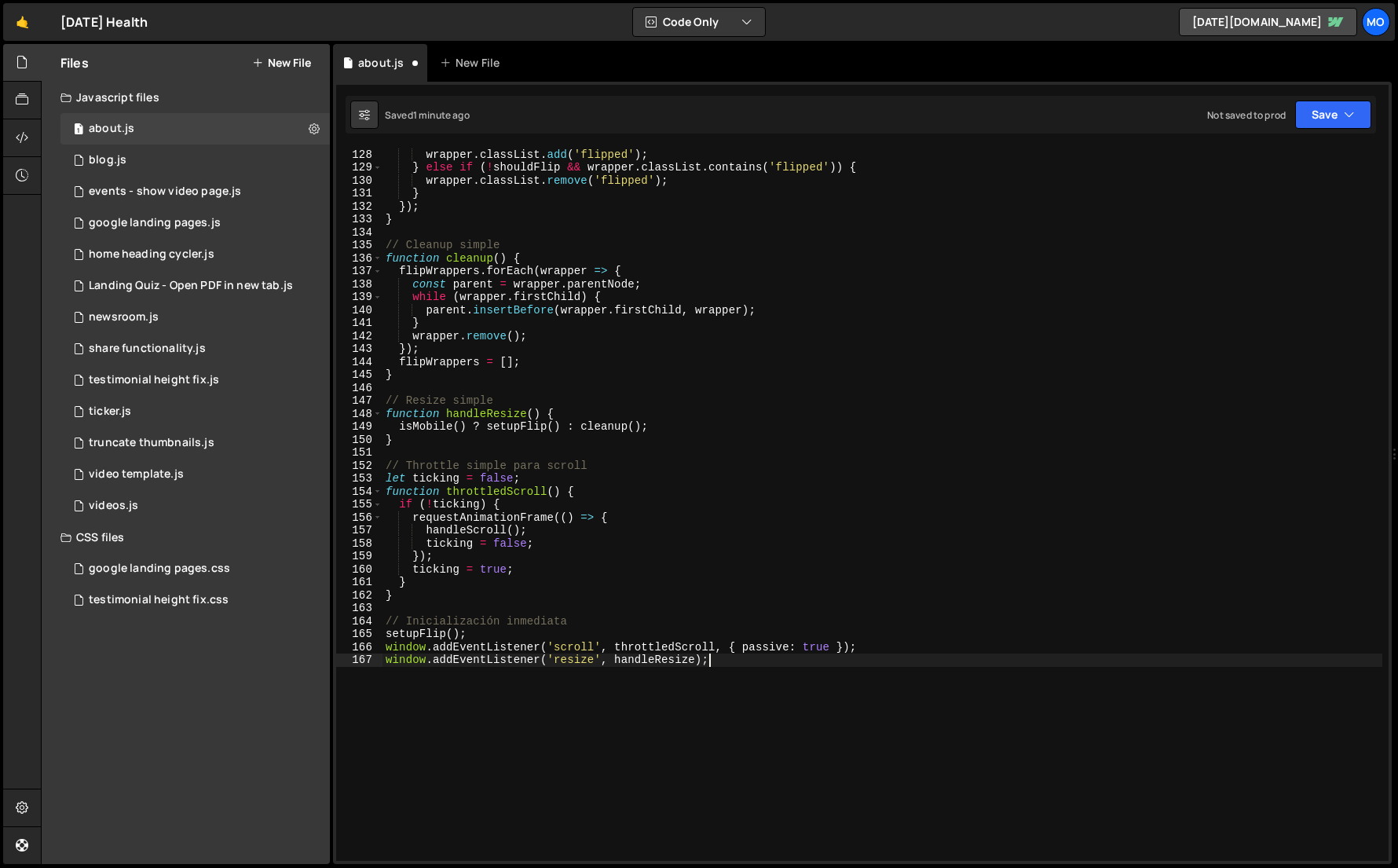
type textarea "window.addEventListener('scroll', throttledScroll, { passive: true });"
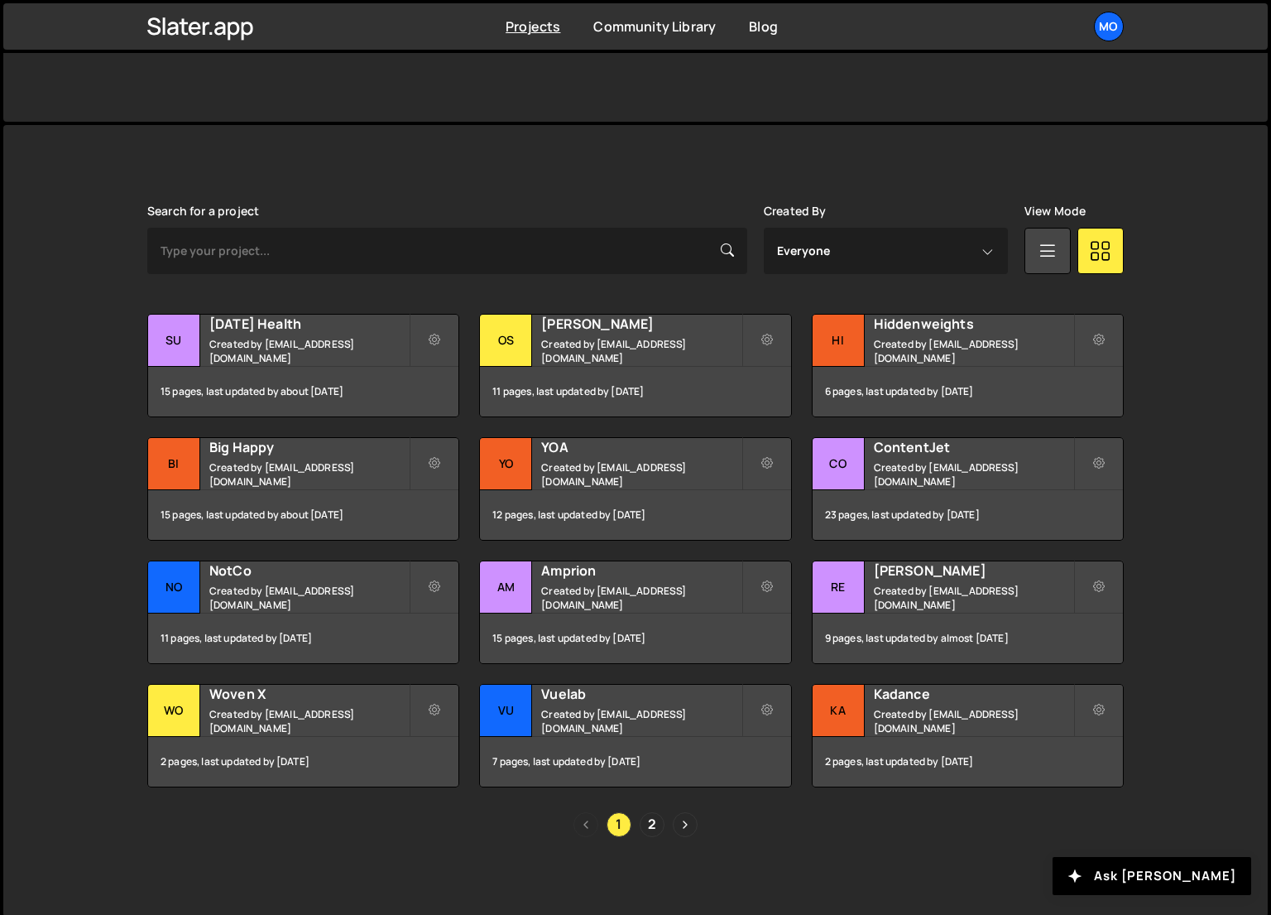
scroll to position [357, 0]
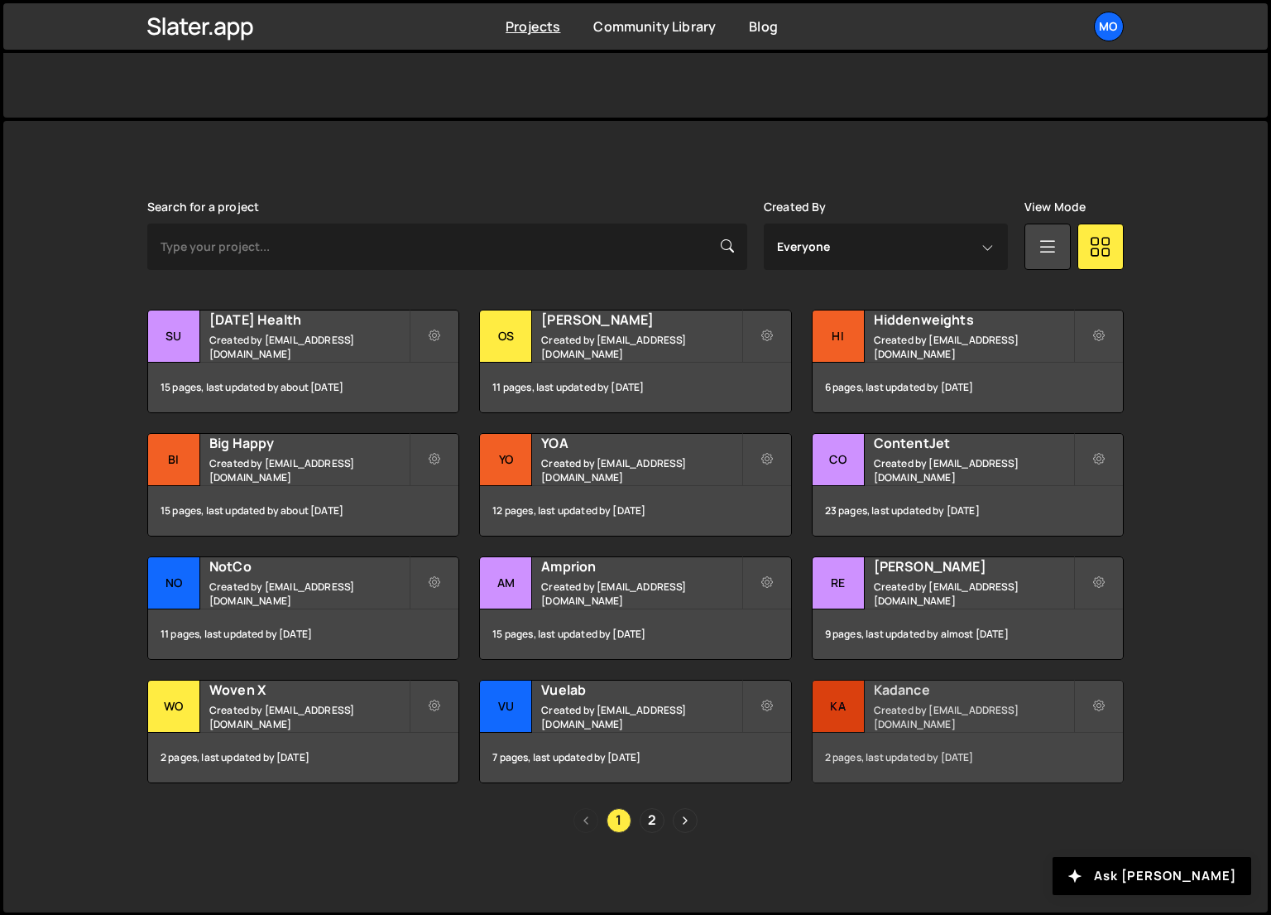
click at [941, 707] on div "Kadance Created by hello@monttilva.com" at bounding box center [968, 705] width 310 height 51
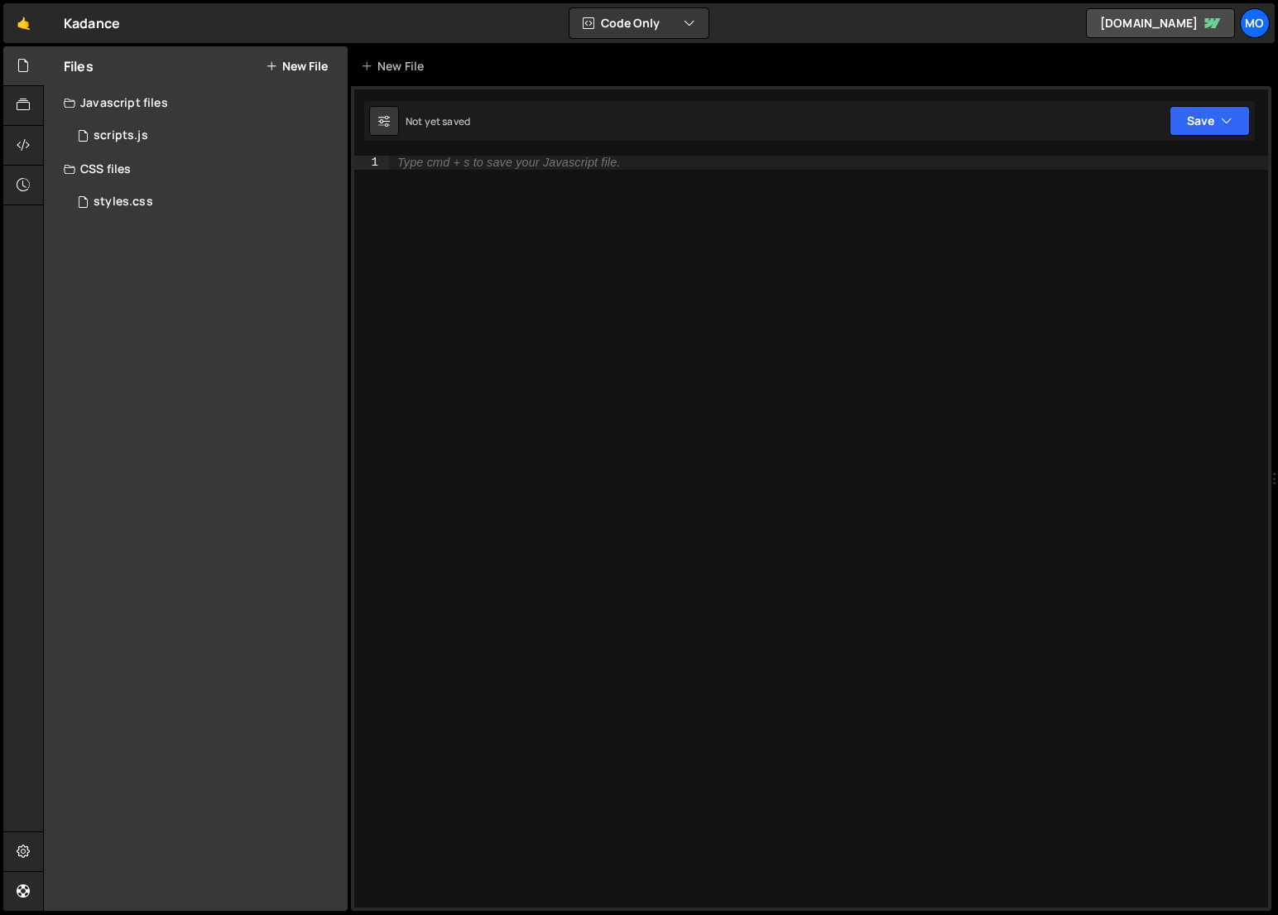
click at [308, 70] on button "New File" at bounding box center [297, 66] width 62 height 13
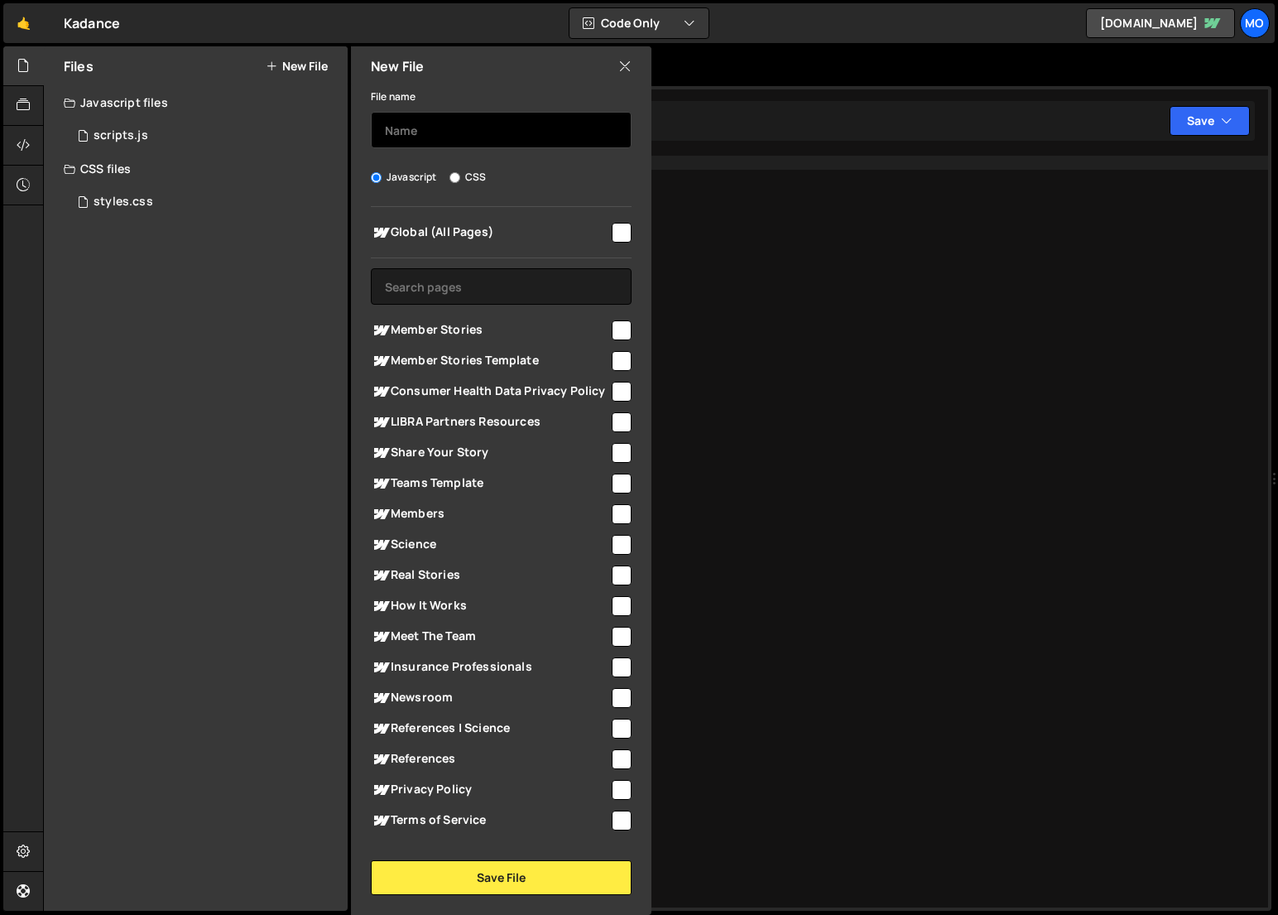
click at [396, 140] on input "text" at bounding box center [501, 130] width 261 height 36
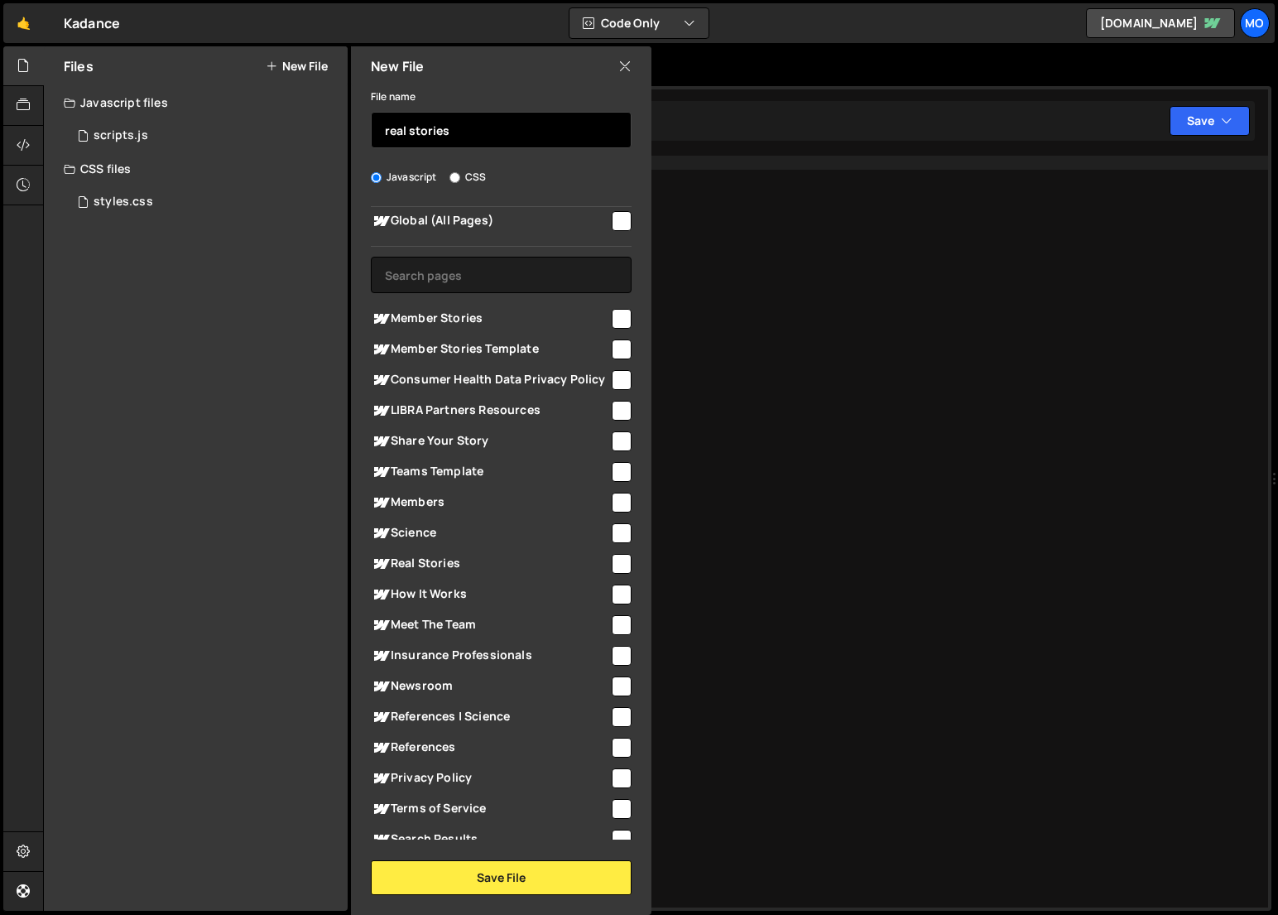
scroll to position [12, 0]
type input "real stories"
click at [451, 572] on span "Real Stories" at bounding box center [490, 563] width 238 height 20
checkbox input "true"
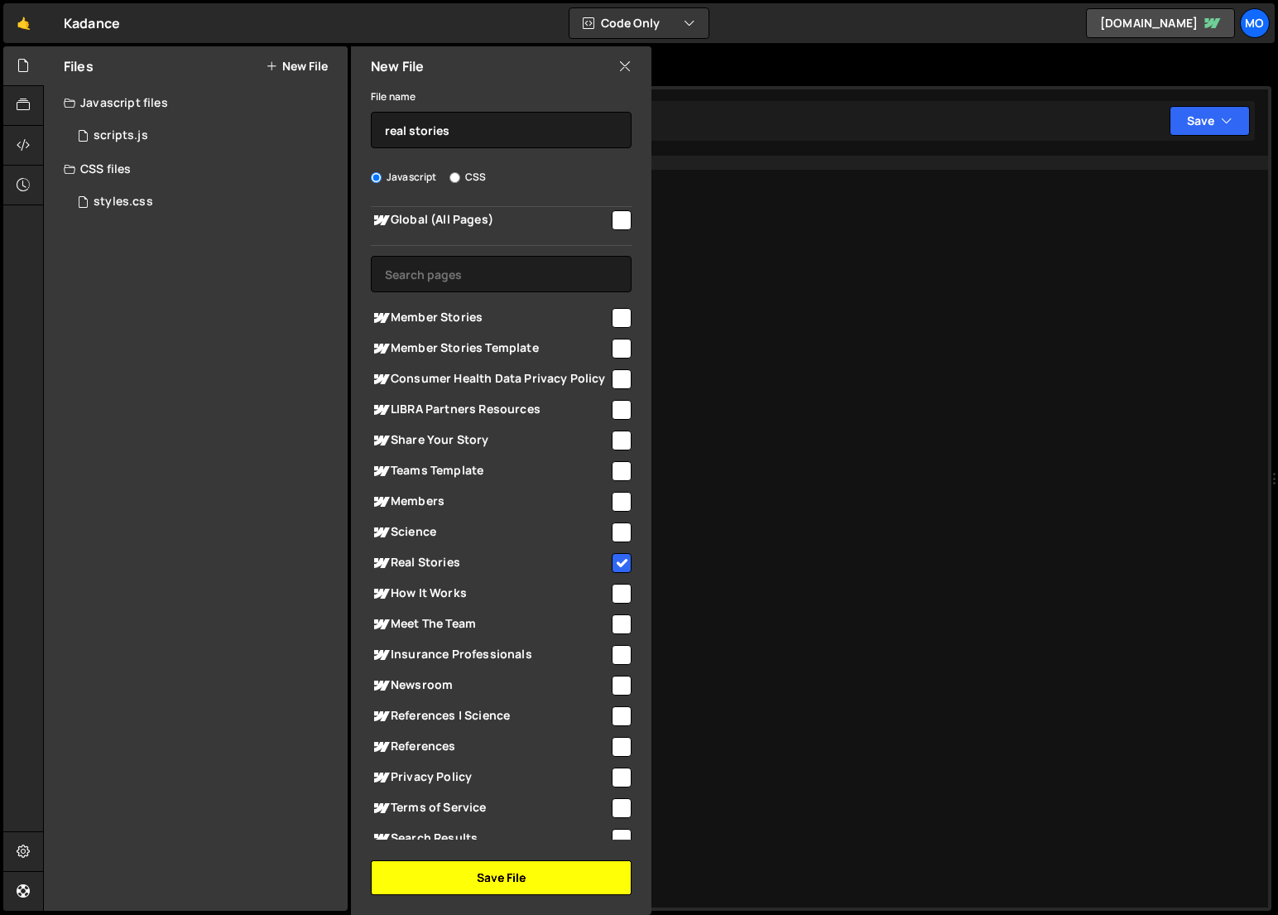
click at [453, 890] on button "Save File" at bounding box center [501, 877] width 261 height 35
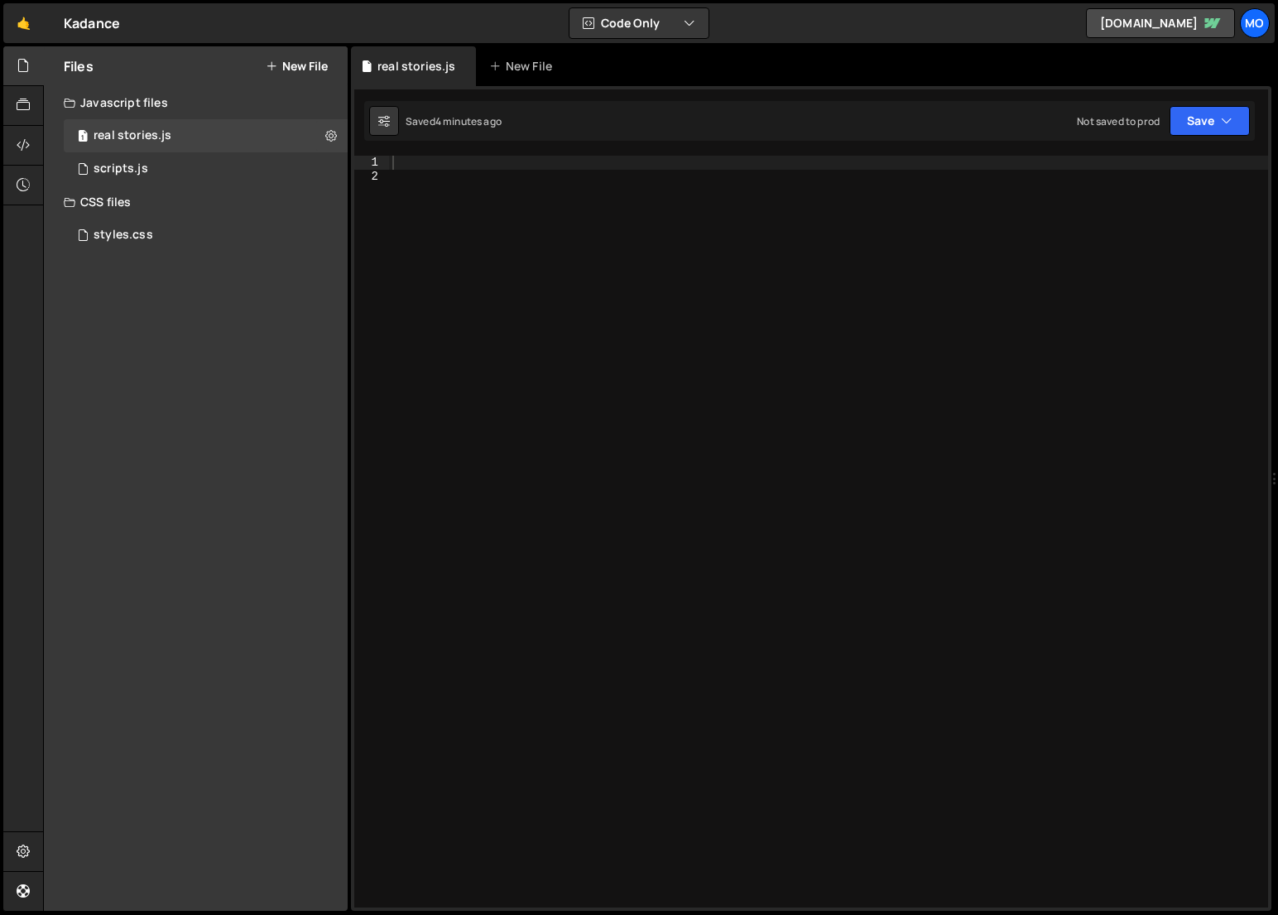
click at [574, 497] on div at bounding box center [828, 545] width 879 height 779
paste textarea "})();"
type textarea "})();"
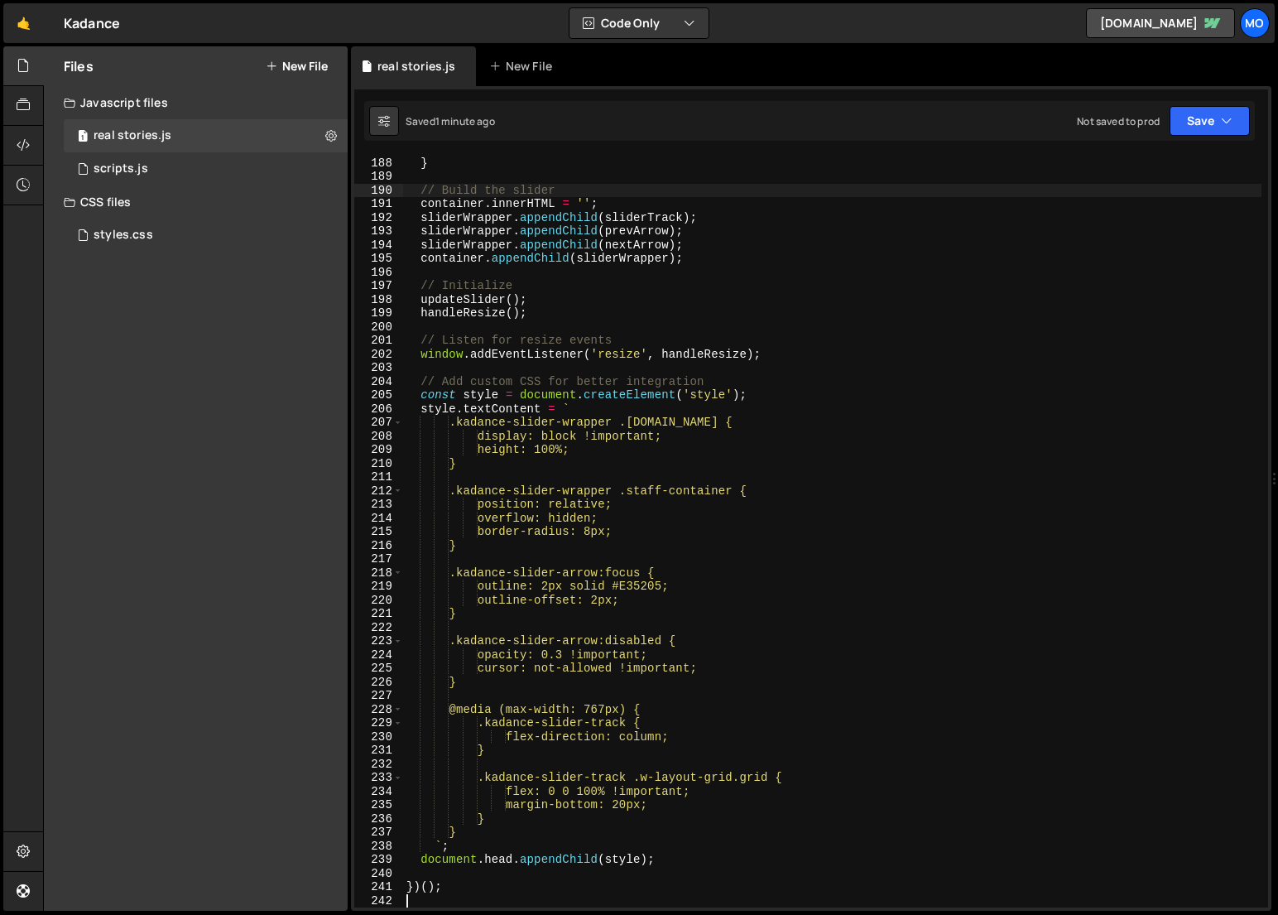
click at [947, 185] on div "} } // Build the slider container . innerHTML = '' ; sliderWrapper . appendChil…" at bounding box center [832, 531] width 858 height 779
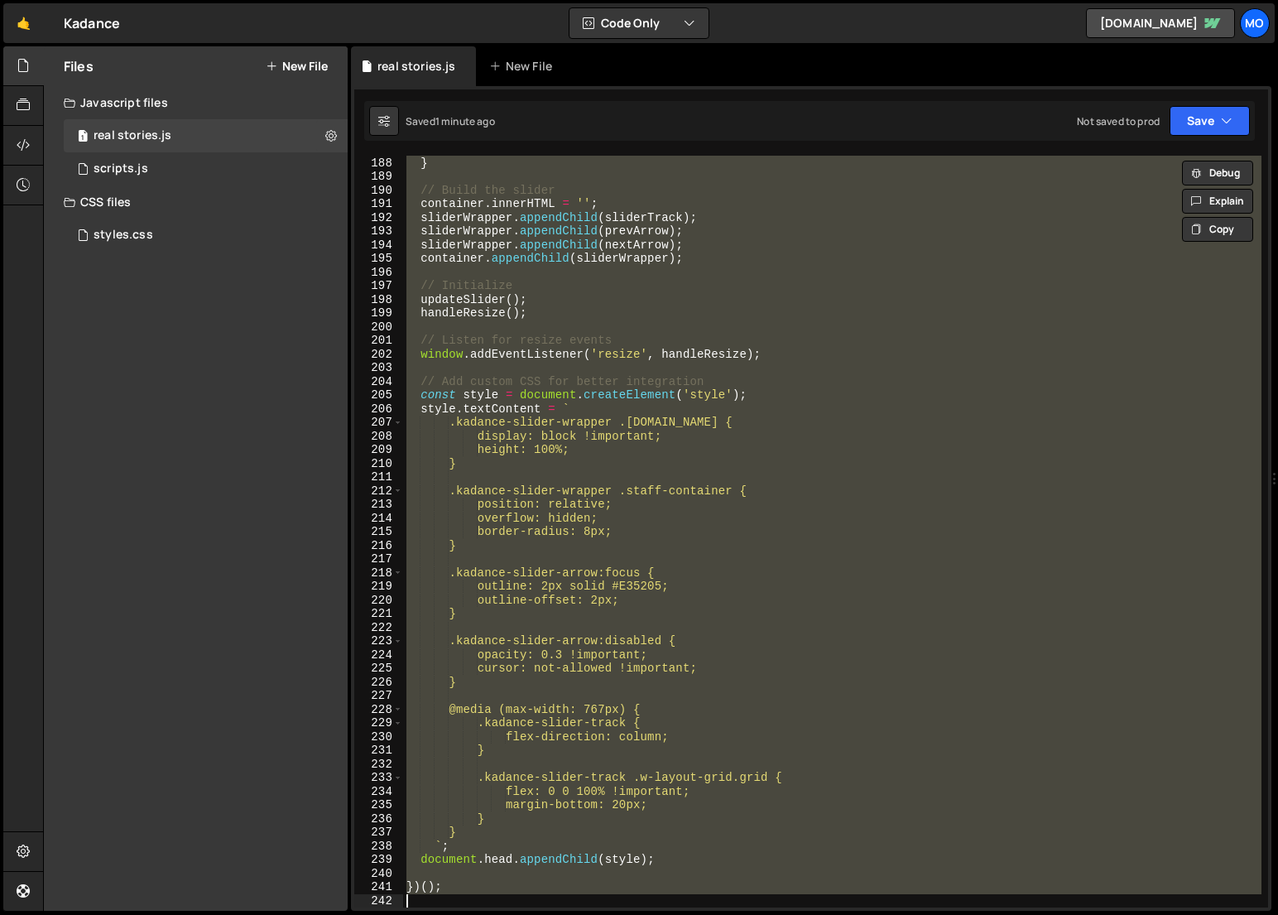
paste textarea "initKadanceSlider();"
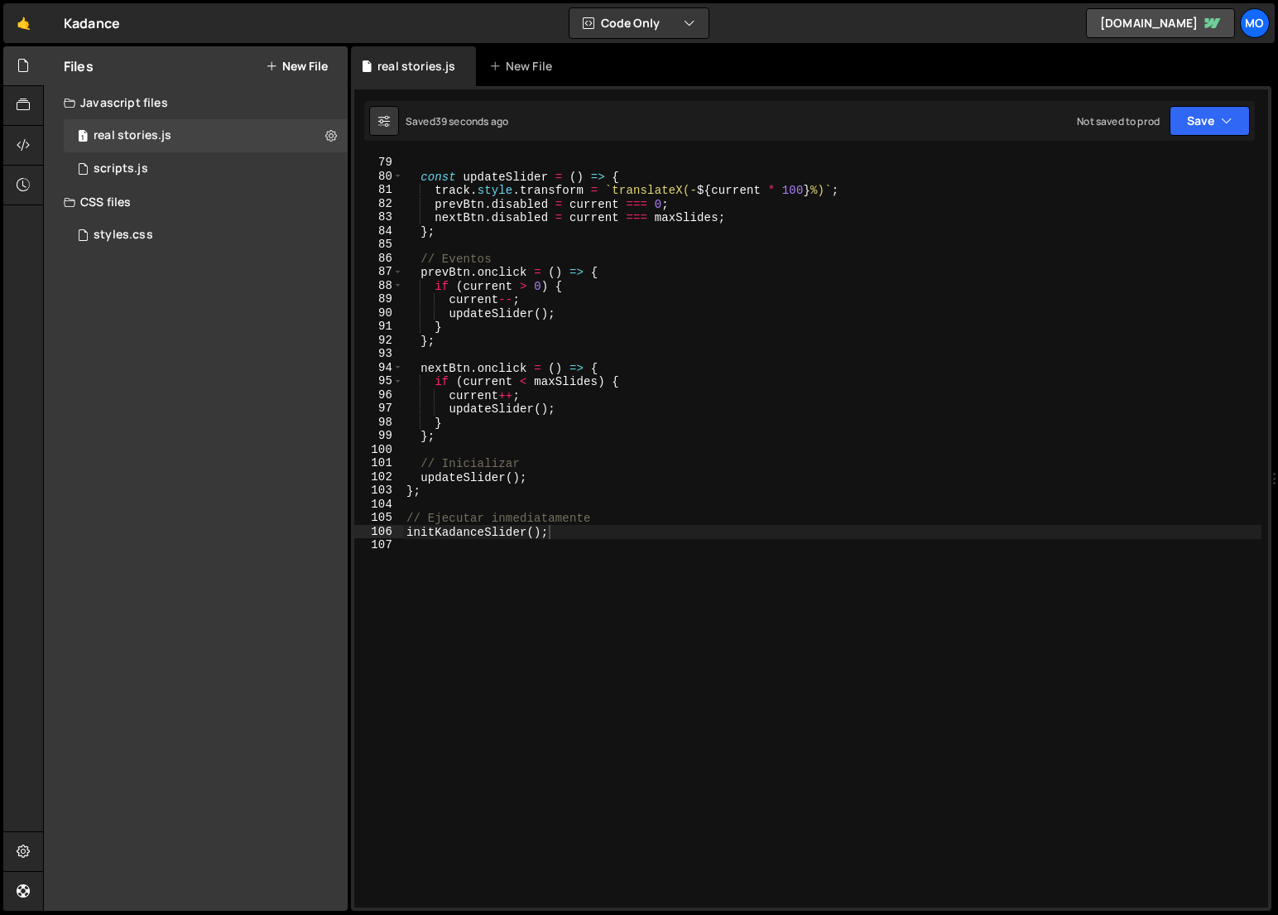
click at [1035, 147] on div "1 Type cmd + s to save your Javascript file. הההההההההההההההההההההההההההההההההה…" at bounding box center [811, 498] width 920 height 824
click at [1026, 203] on div "const maxSlides = Math . ceil ( items . length / 2 ) - 1 ; const updateSlider =…" at bounding box center [832, 531] width 858 height 779
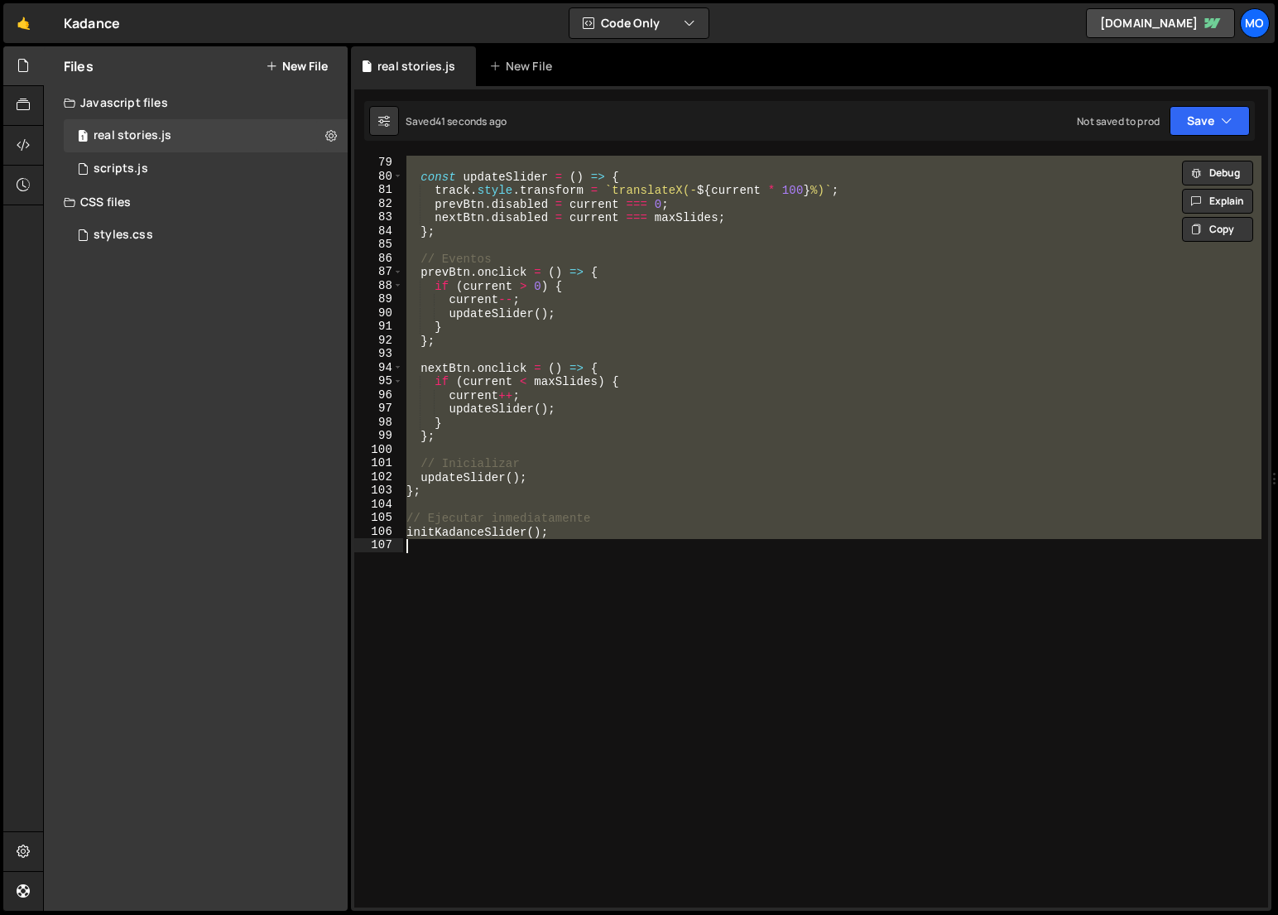
paste textarea "})();"
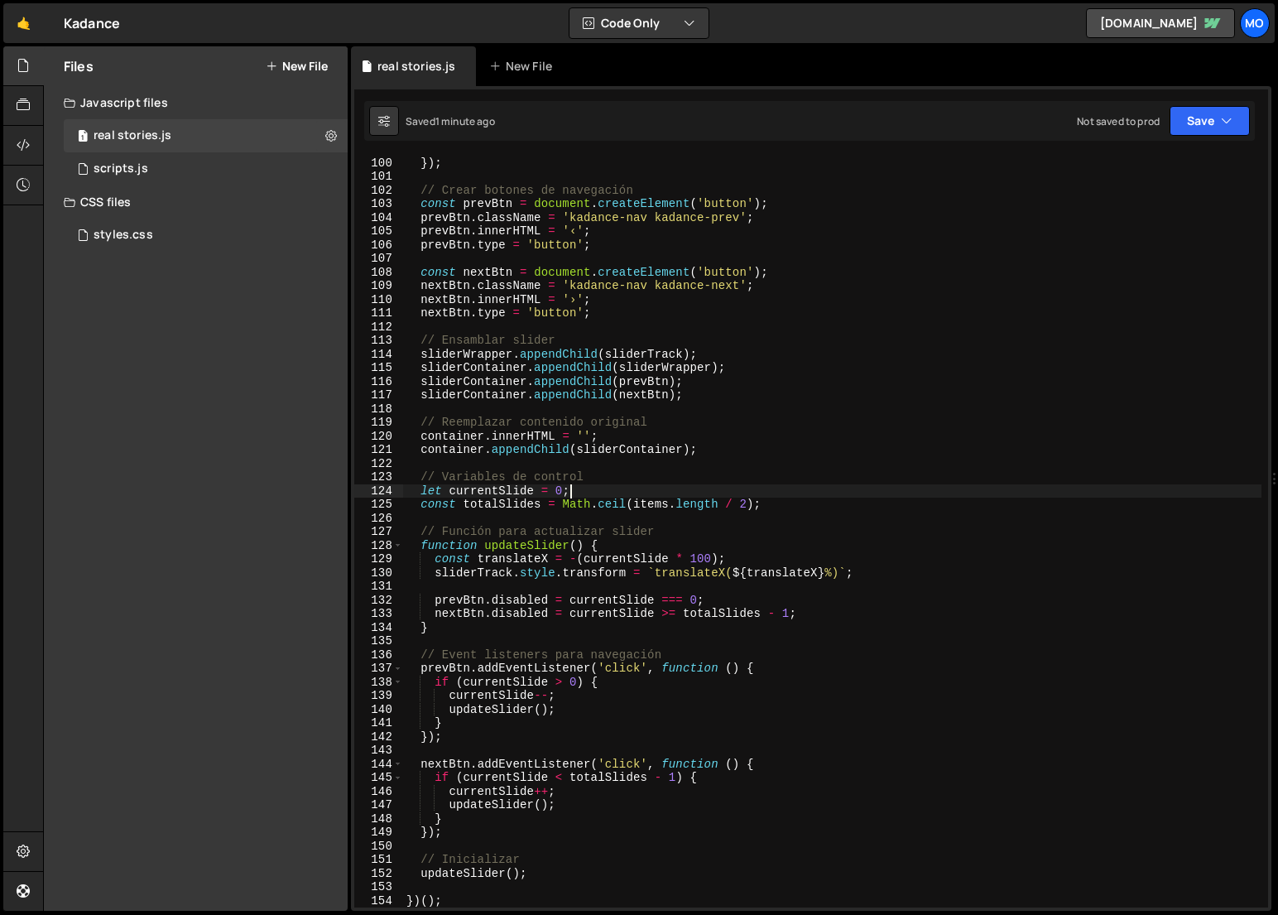
click at [789, 485] on div "sliderTrack . appendChild ( slide ) ; }) ; // Crear botones de navegación const…" at bounding box center [832, 531] width 858 height 779
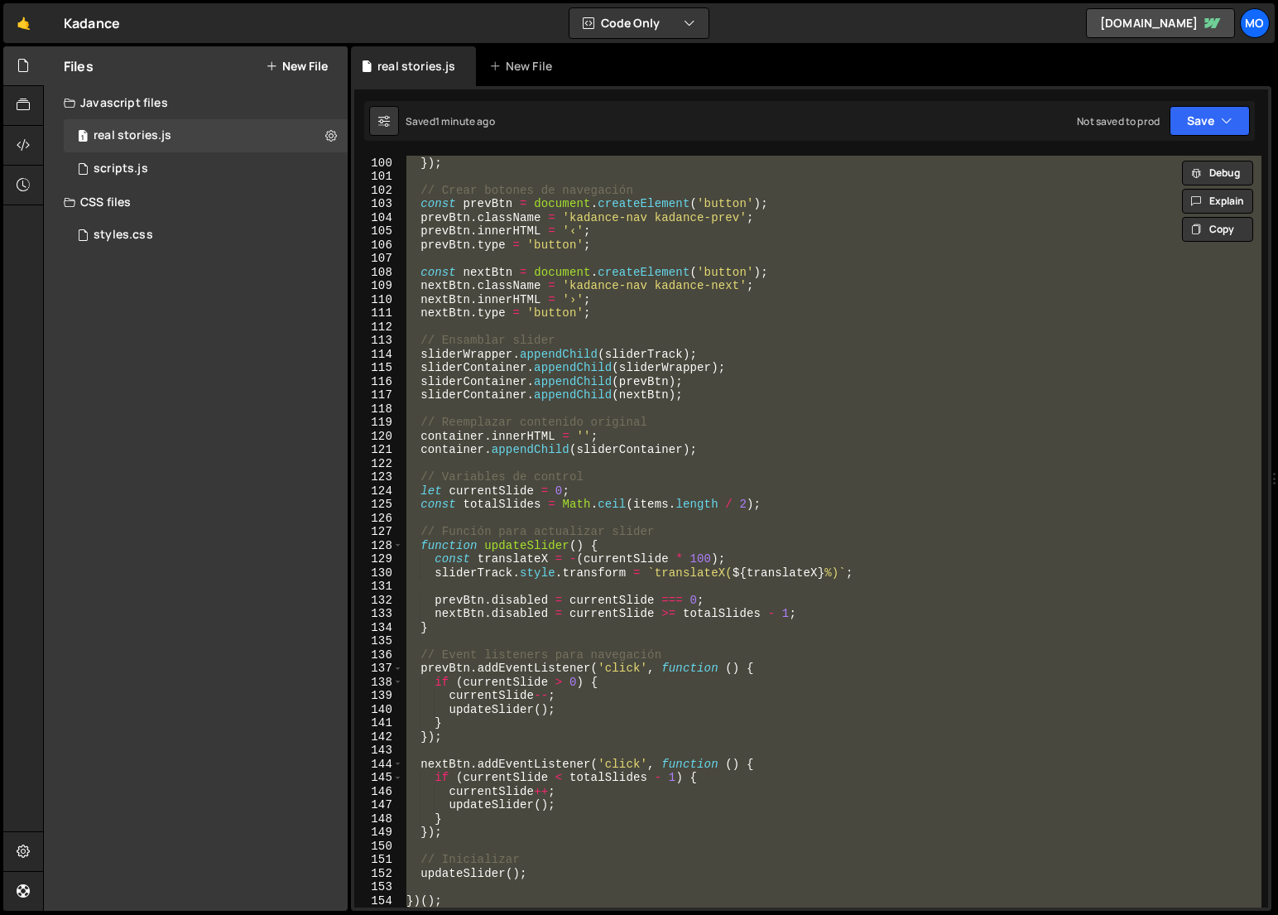
paste textarea
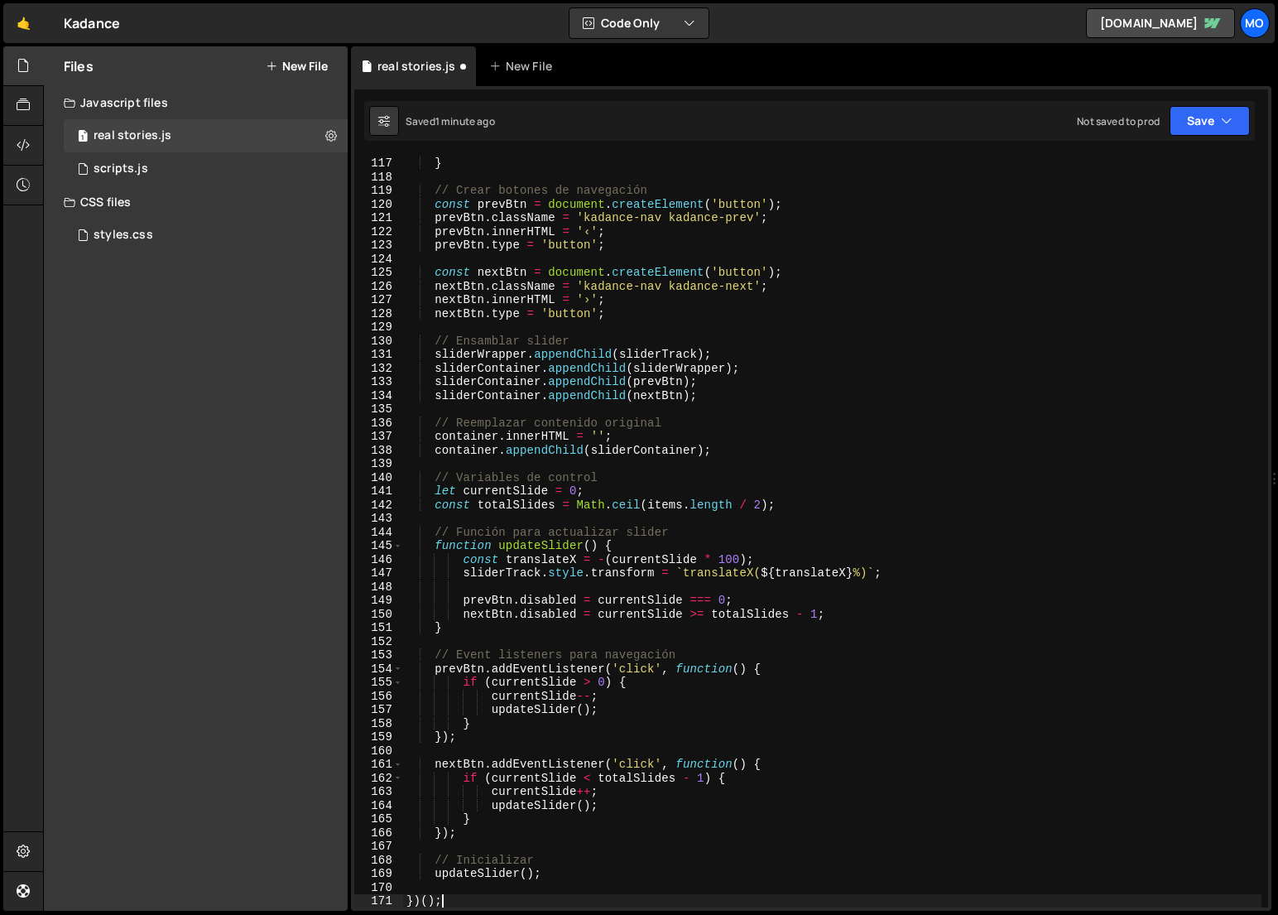
scroll to position [1583, 0]
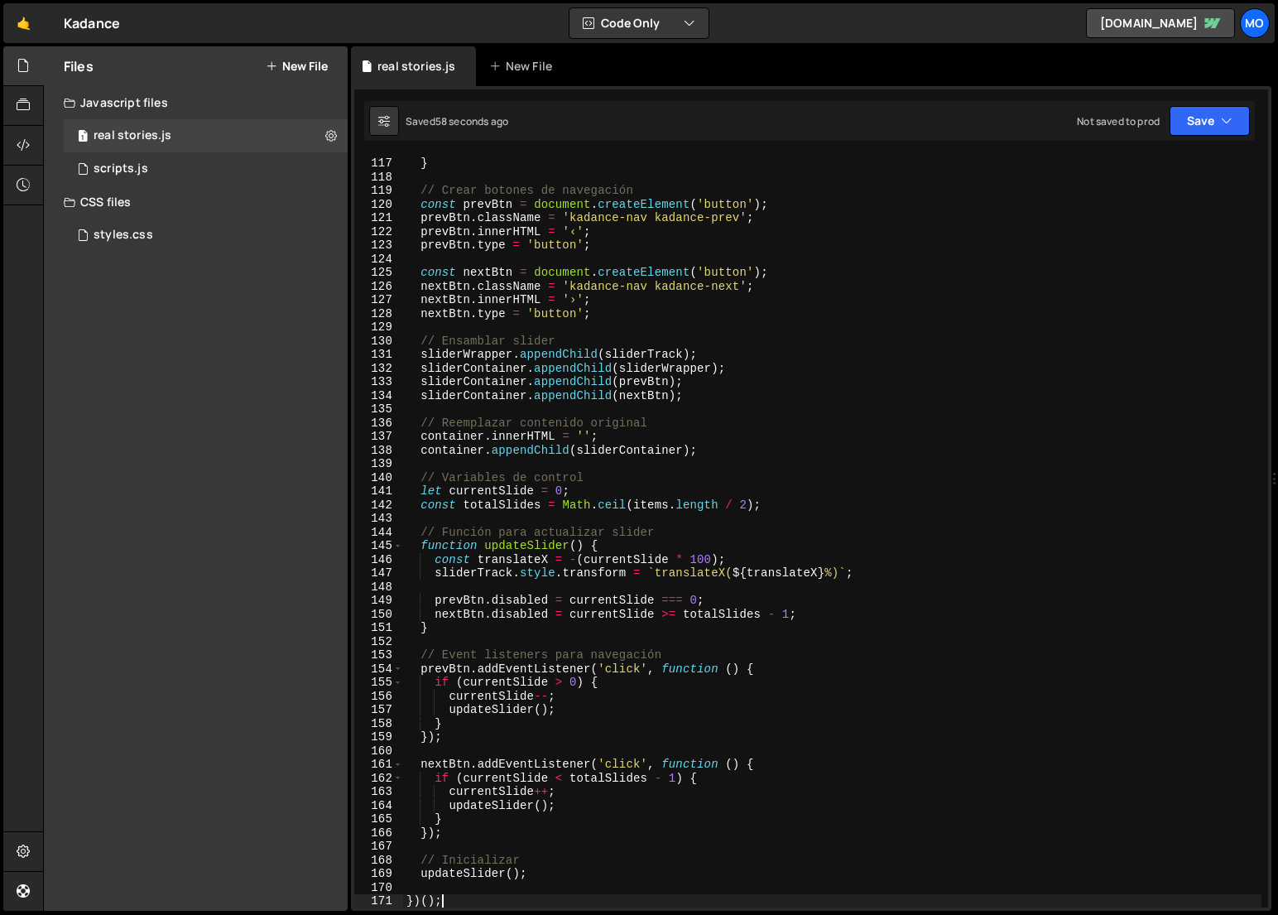
click at [905, 242] on div "sliderTrack . appendChild ( slide ) ; } // Crear botones de navegación const pr…" at bounding box center [832, 531] width 858 height 779
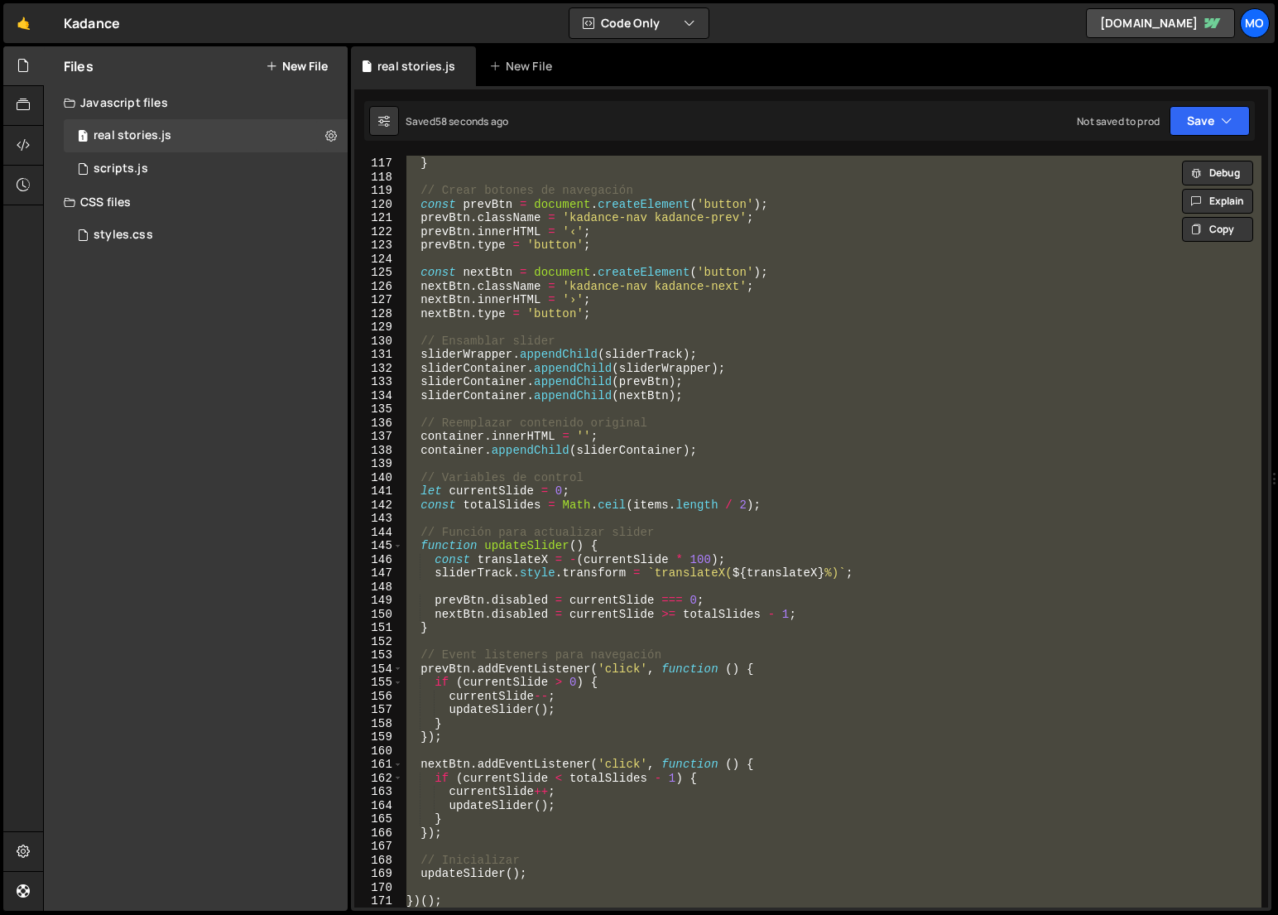
paste textarea
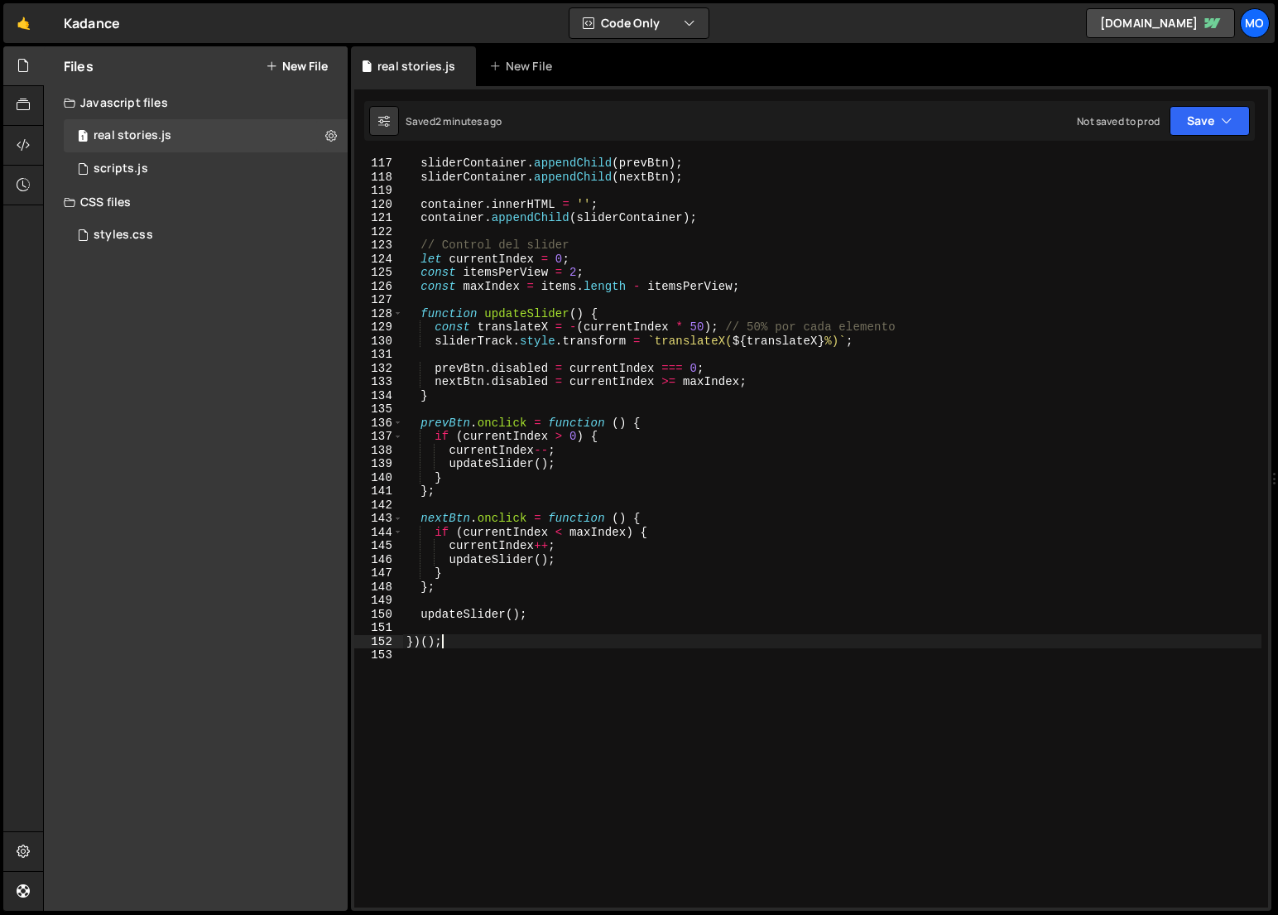
click at [753, 328] on div "sliderContainer . appendChild ( sliderWrapper ) ; sliderContainer . appendChild…" at bounding box center [832, 531] width 858 height 779
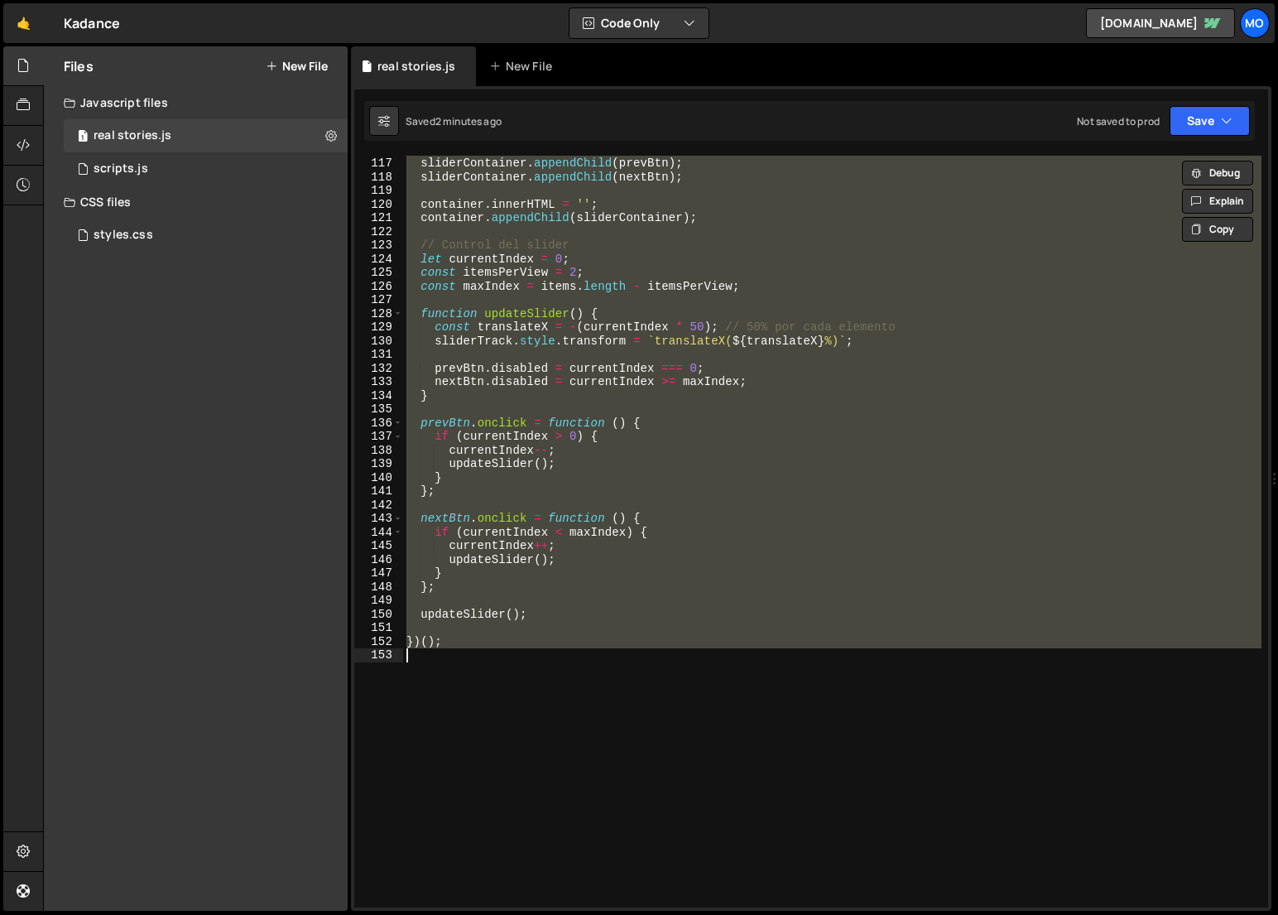
paste textarea
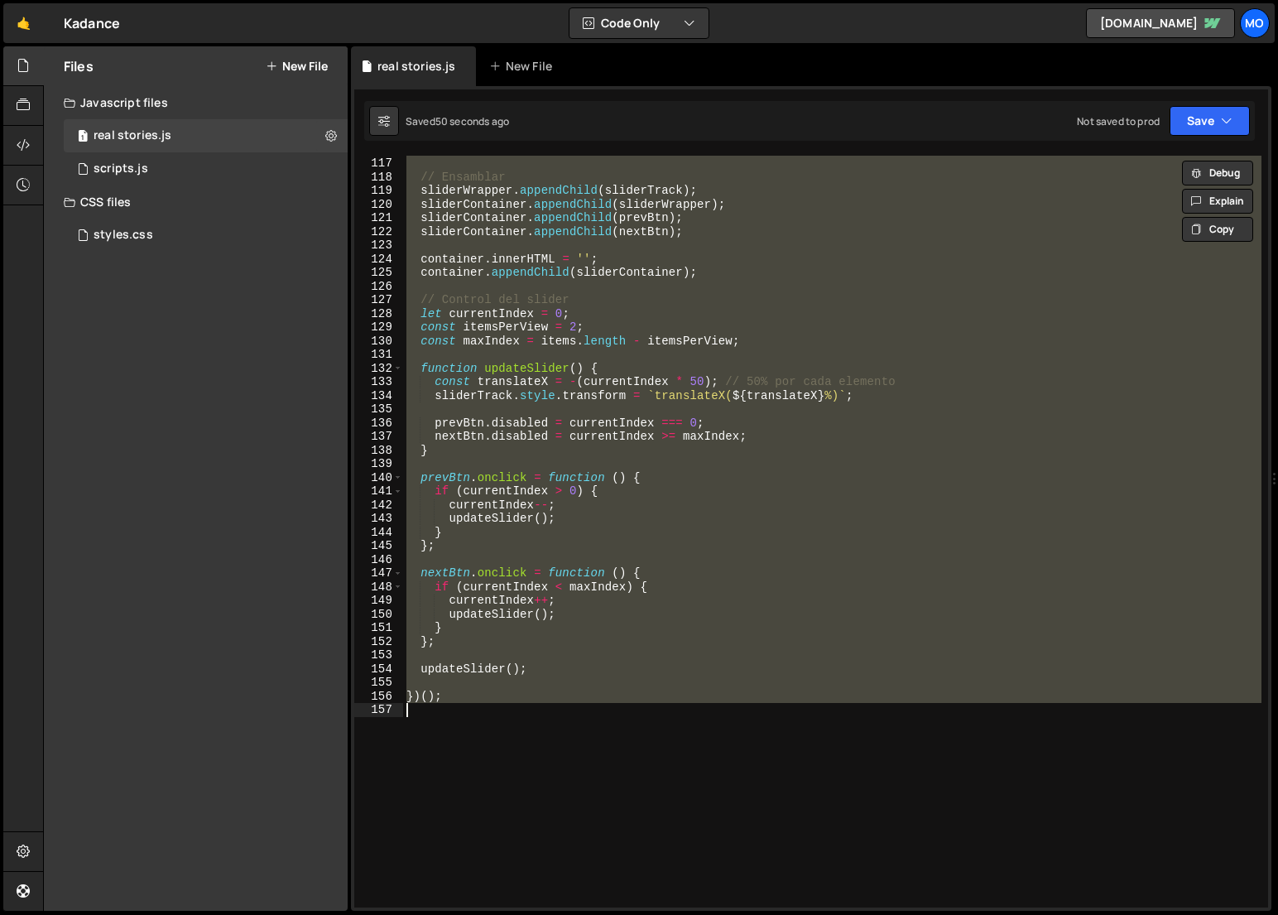
paste textarea
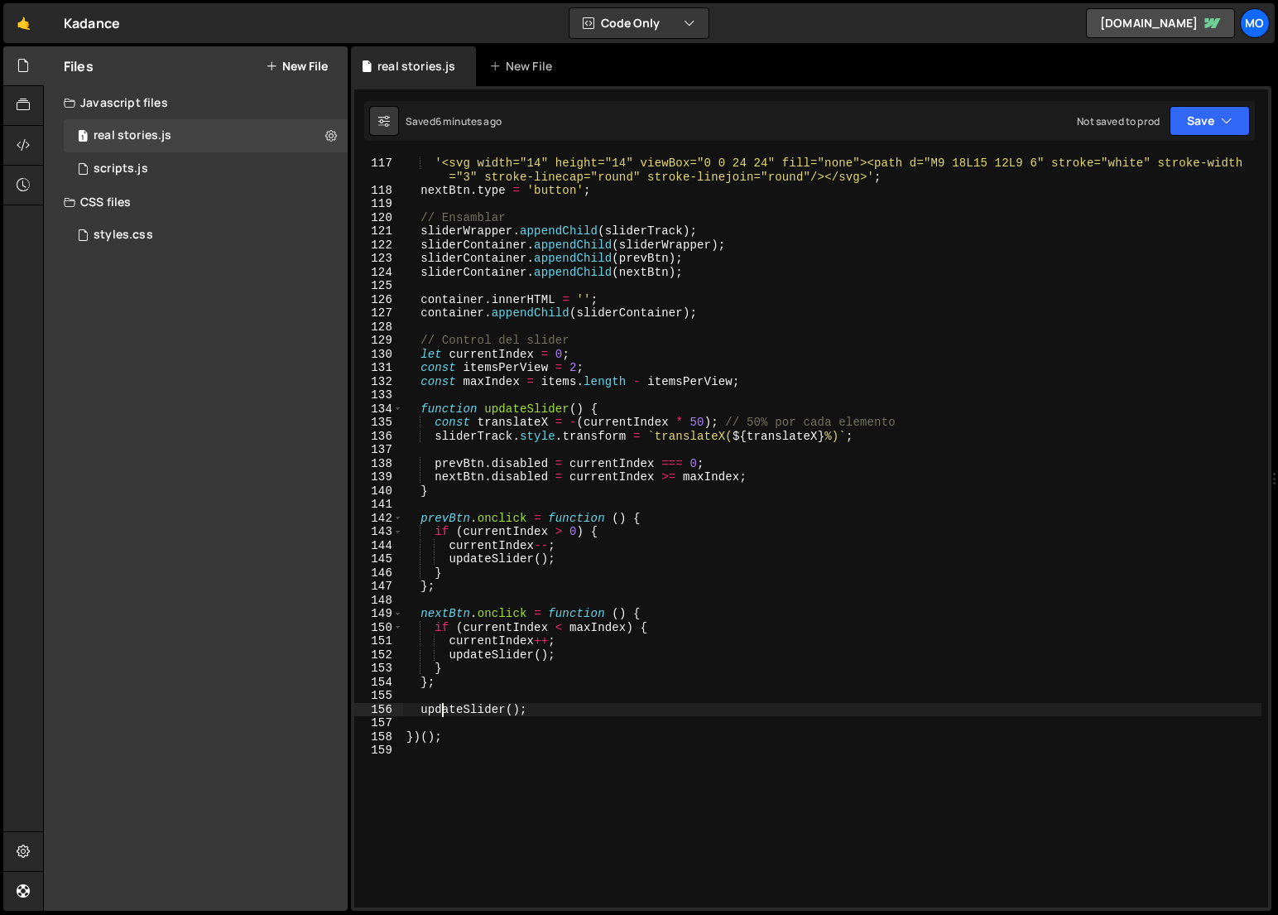
click at [896, 271] on div "nextBtn . innerHTML = '<svg width="14" height="14" viewBox="0 0 24 24" fill="no…" at bounding box center [832, 531] width 858 height 779
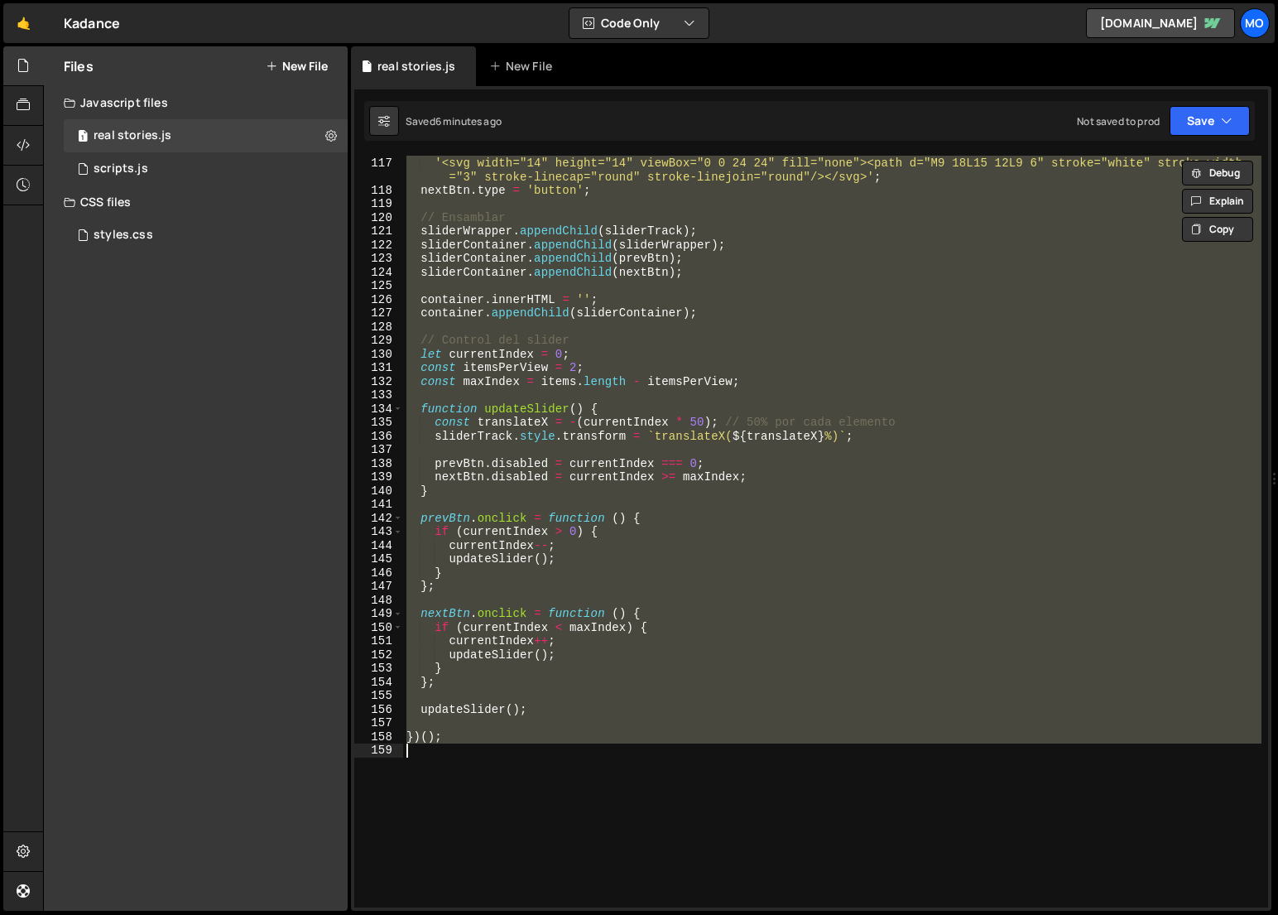
paste textarea
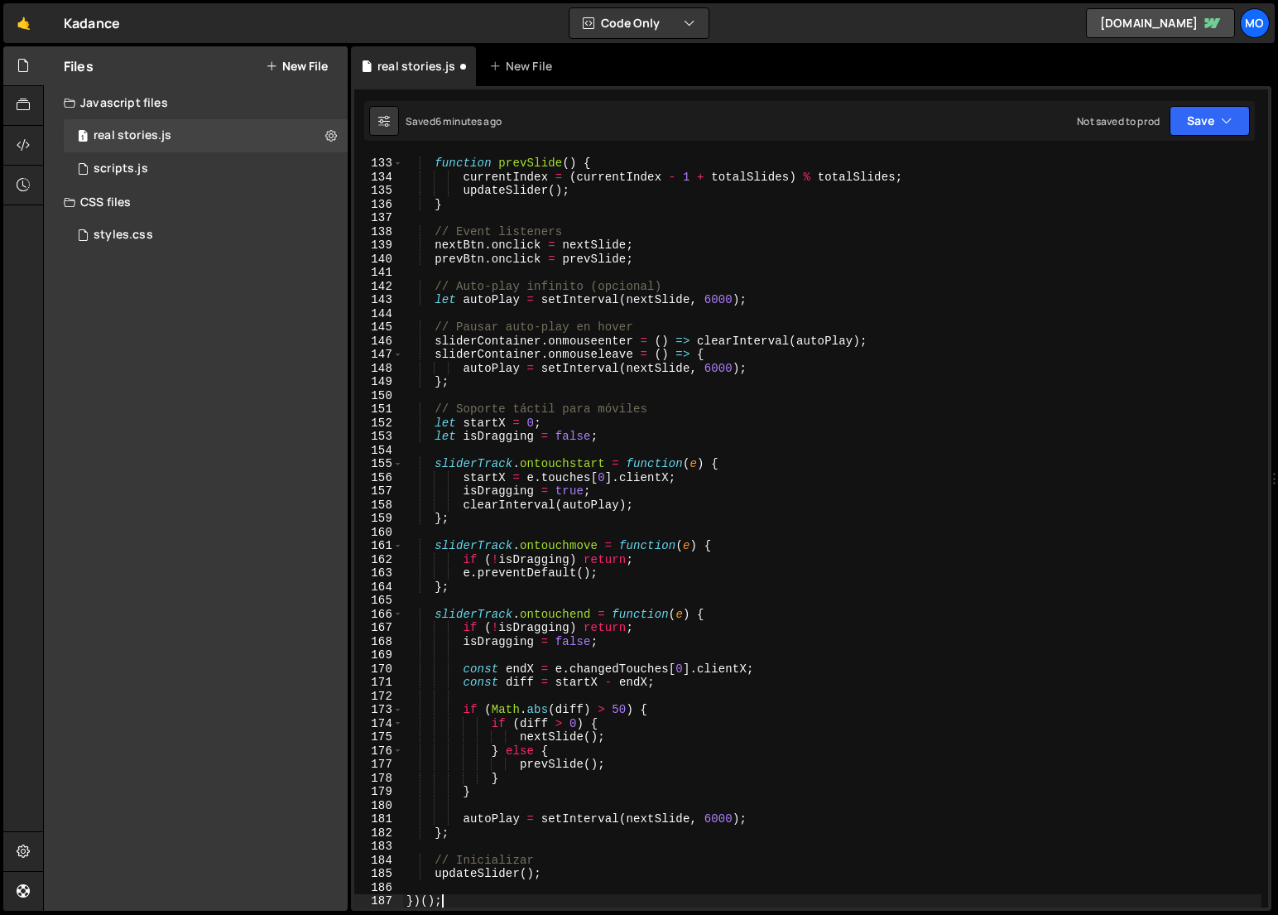
scroll to position [1829, 0]
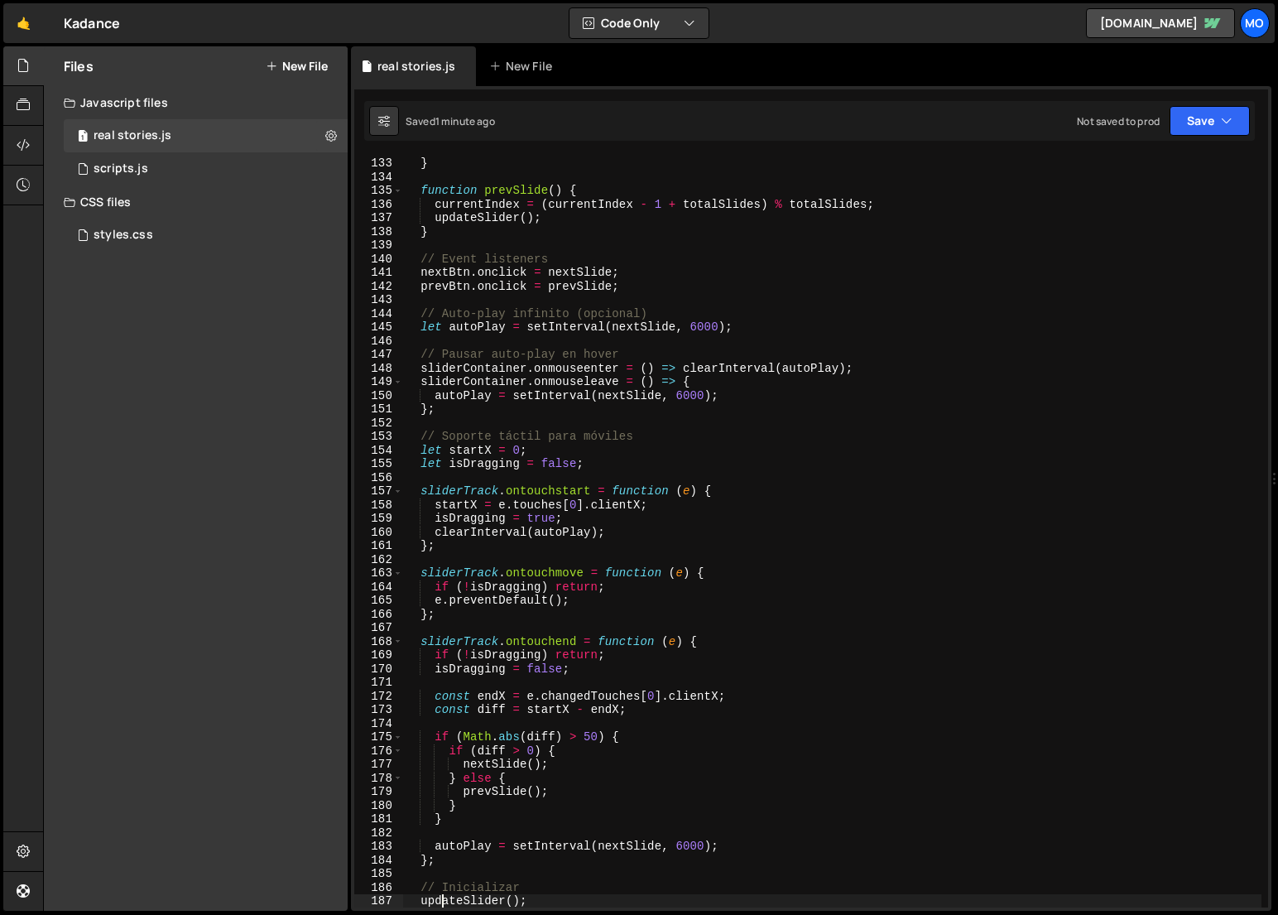
click at [504, 497] on div "updateSlider ( ) ; } function prevSlide ( ) { currentIndex = ( currentIndex - 1…" at bounding box center [832, 531] width 858 height 779
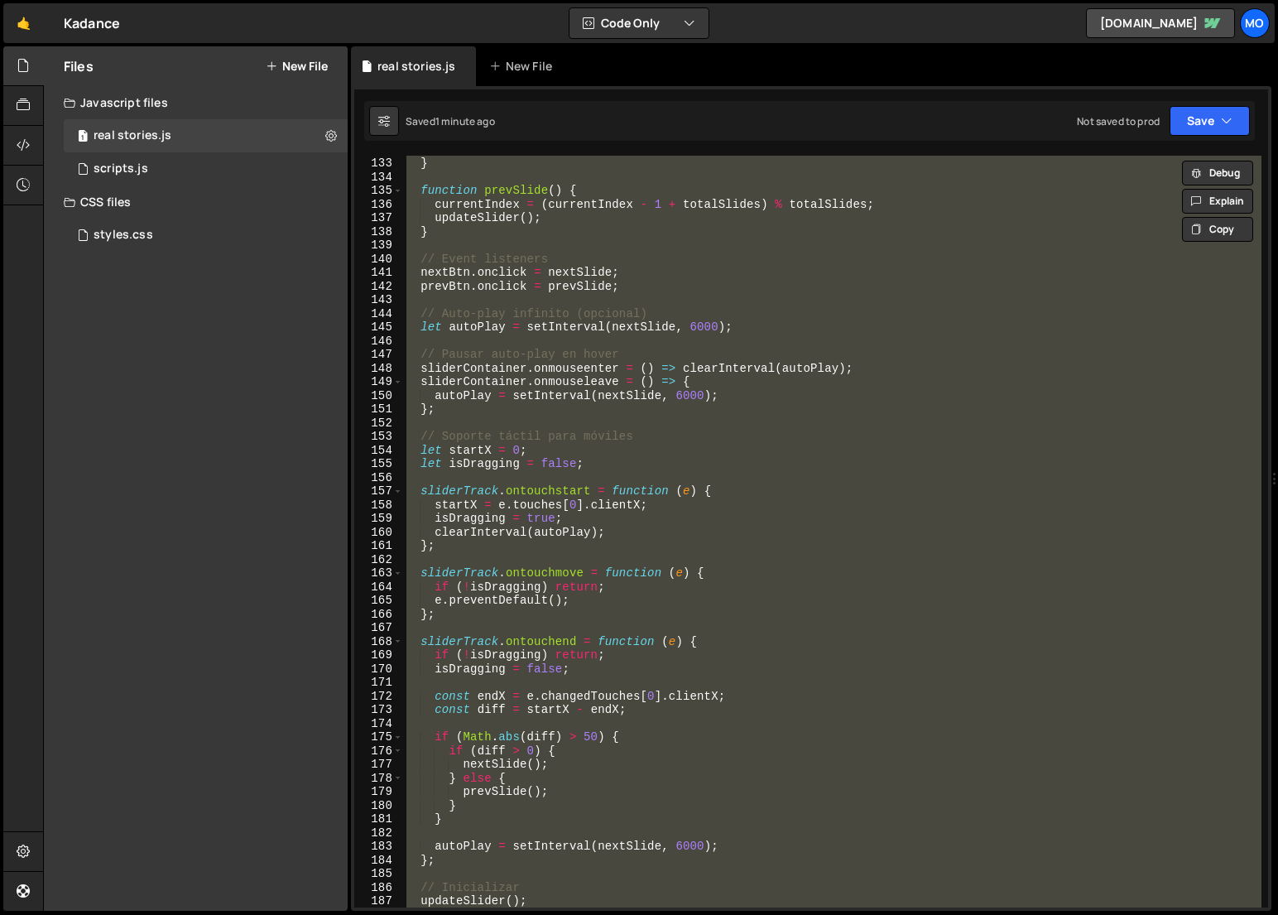
paste textarea
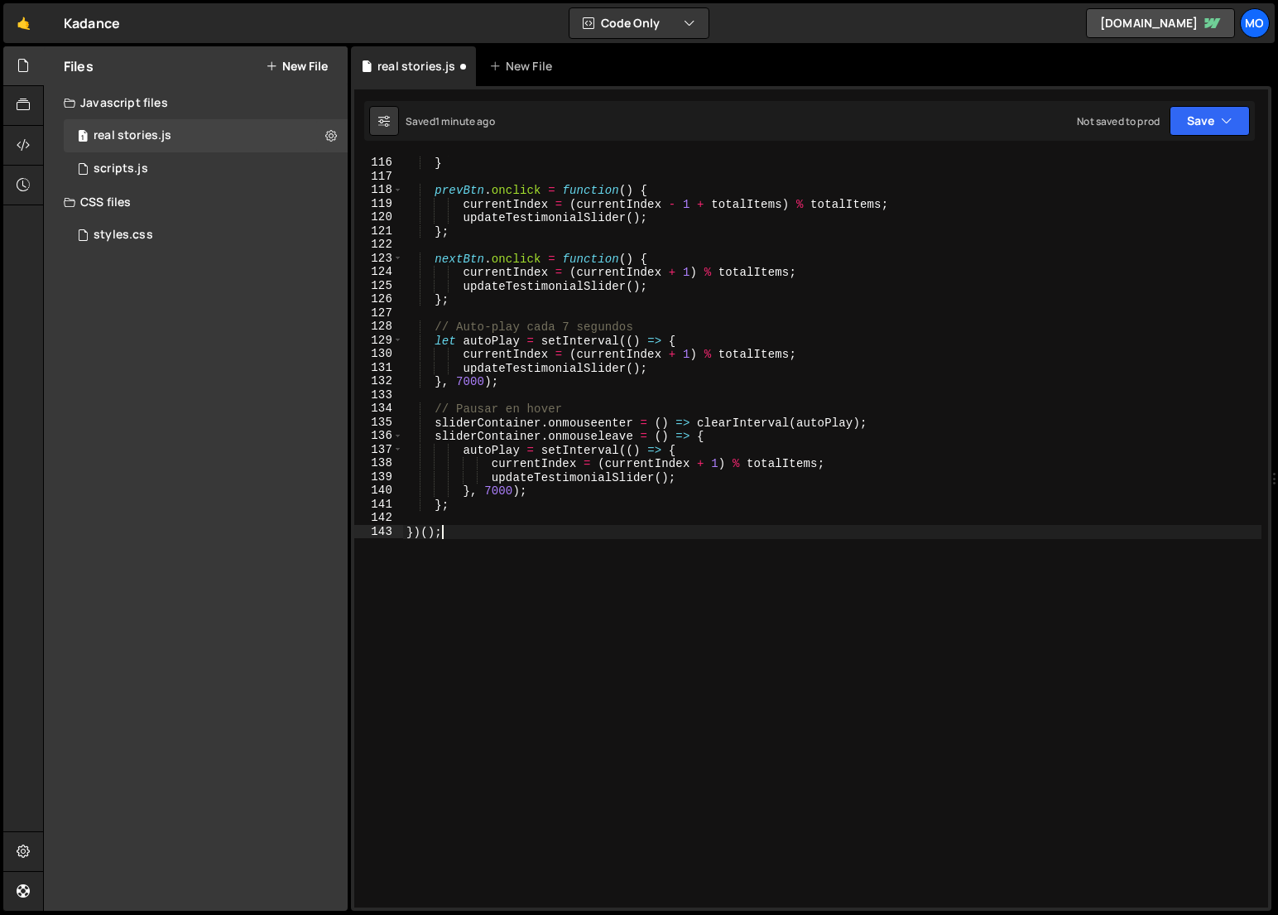
type textarea "}, 7000);"
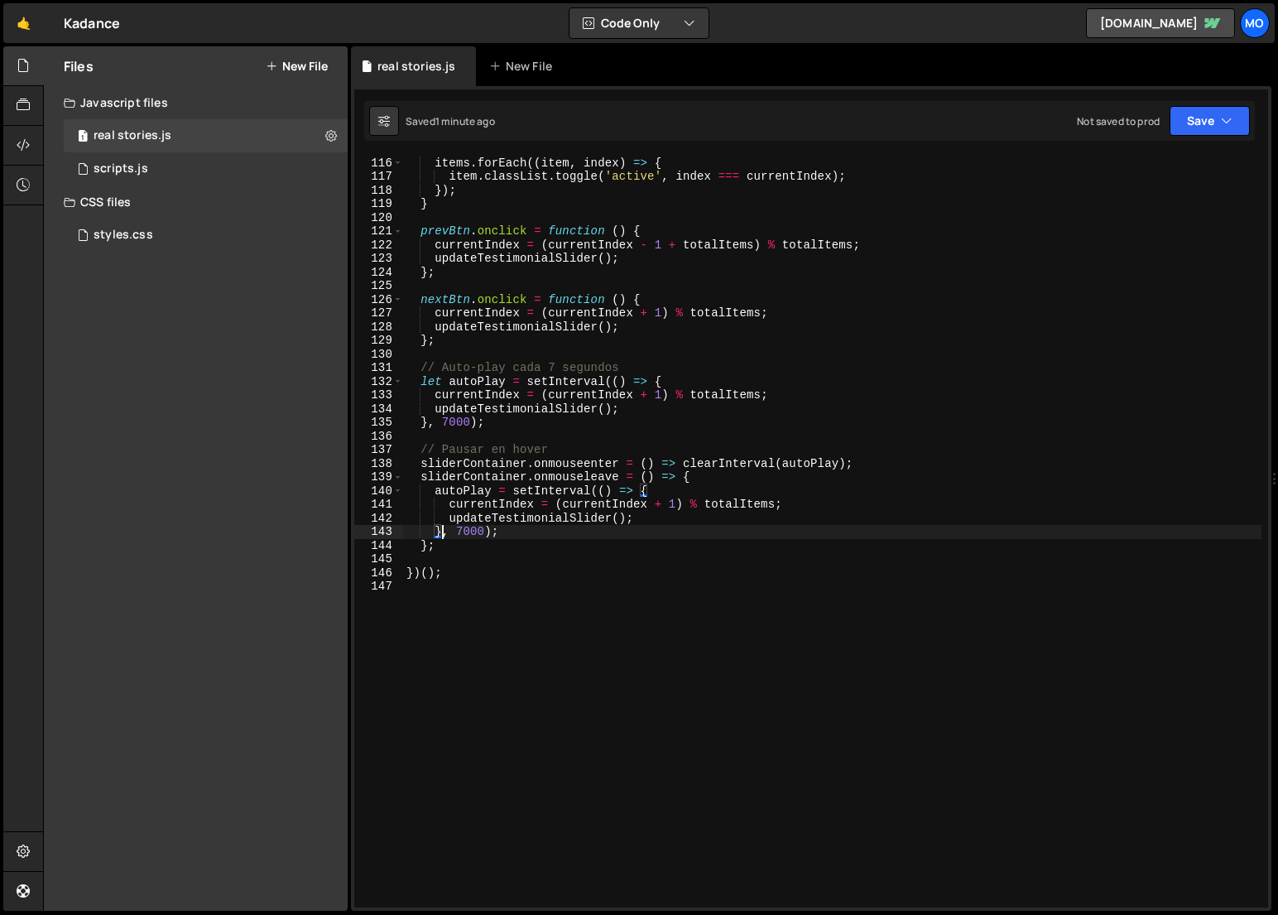
click at [1039, 281] on div "function updateTestimonialSlider ( ) { items . forEach (( item , index ) => { i…" at bounding box center [832, 531] width 858 height 779
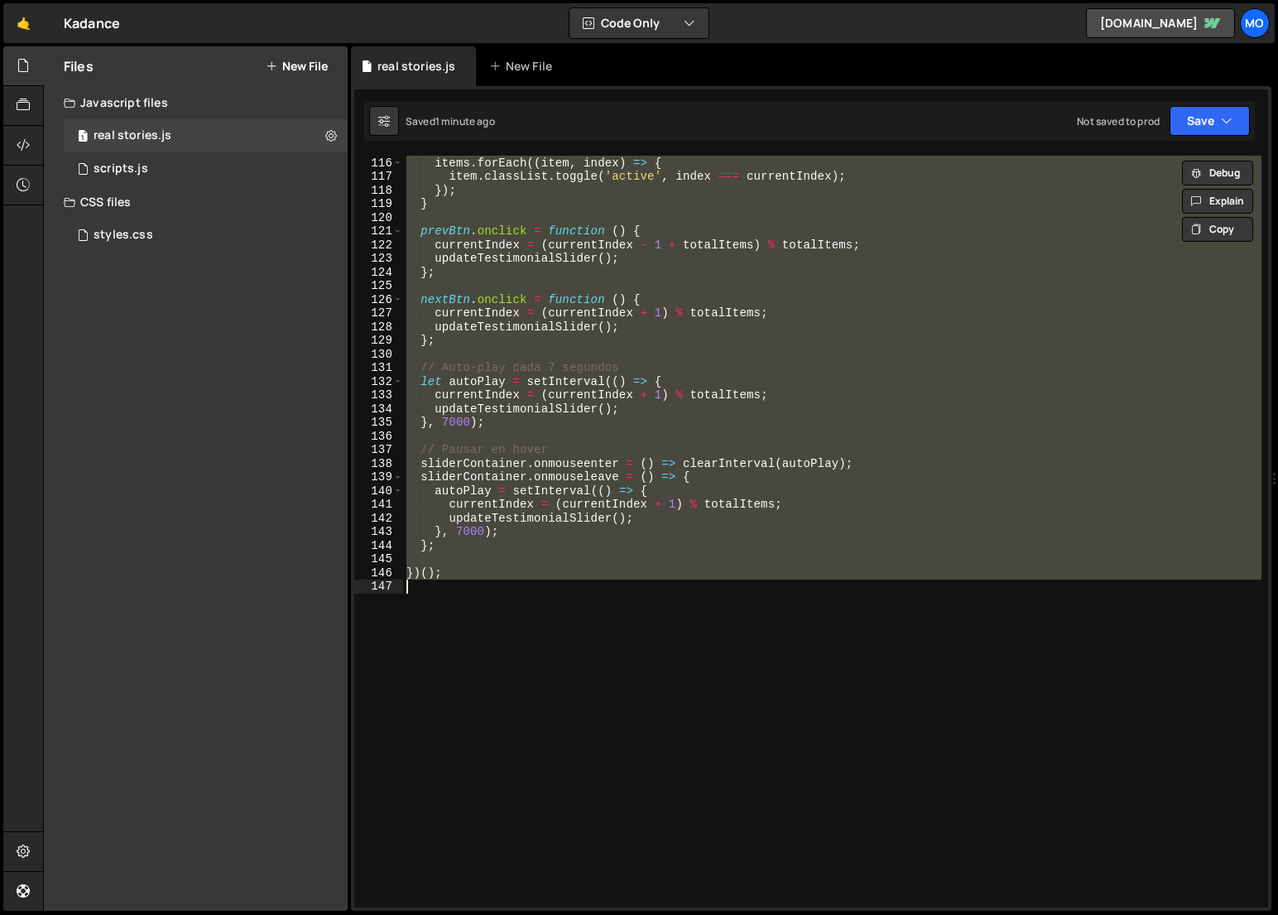
paste textarea
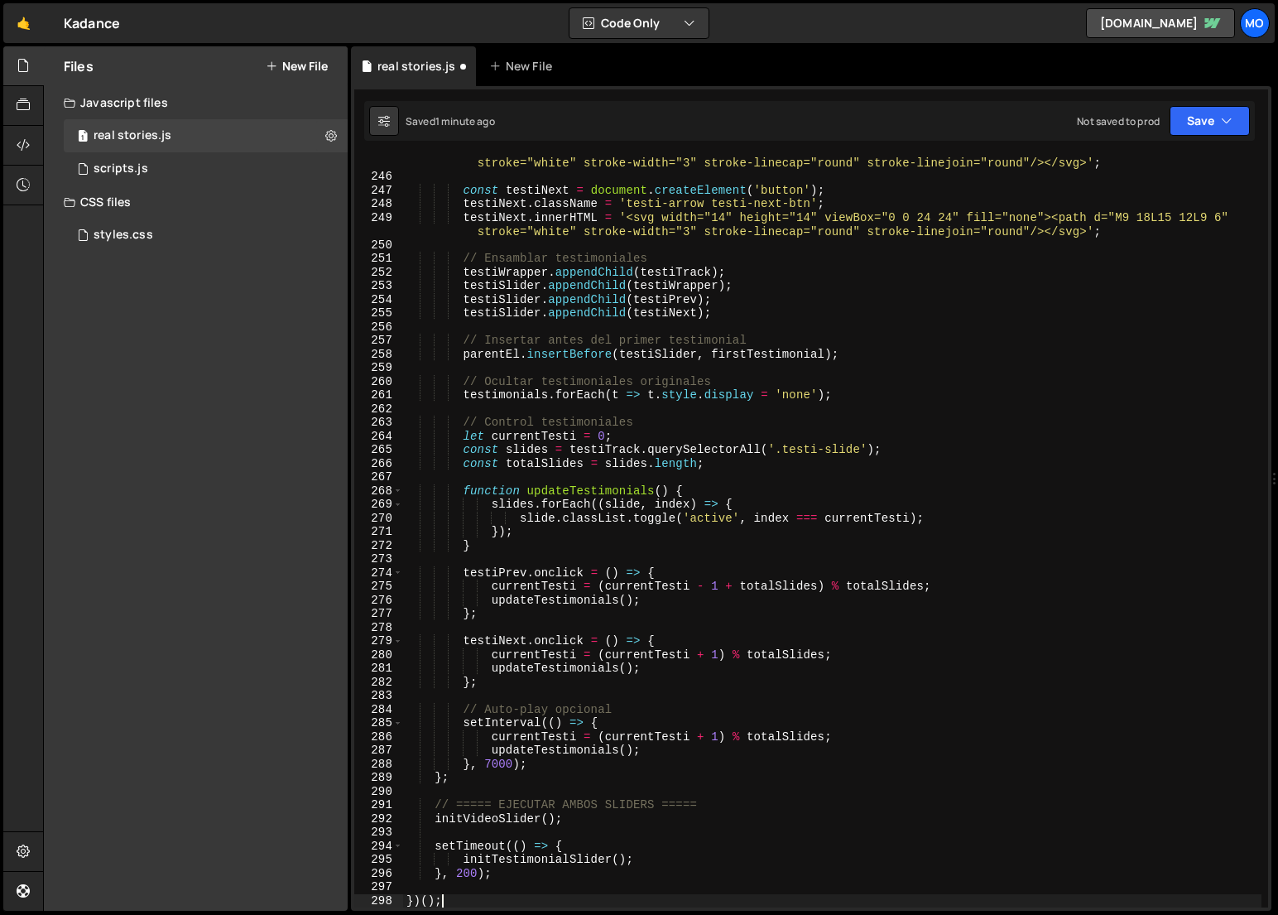
scroll to position [3373, 0]
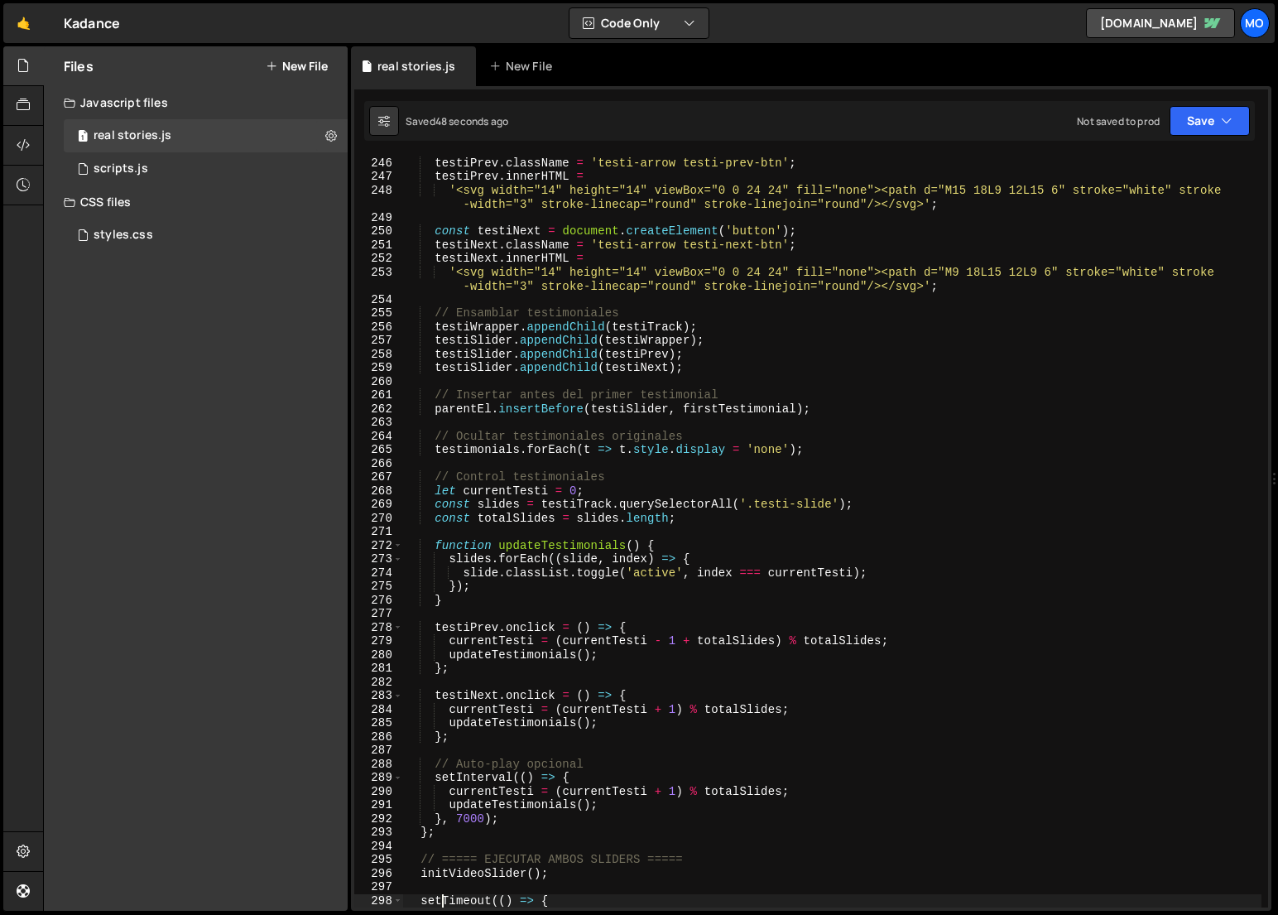
click at [1050, 231] on div "const testiPrev = document . createElement ( 'button' ) ; testiPrev . className…" at bounding box center [832, 531] width 858 height 779
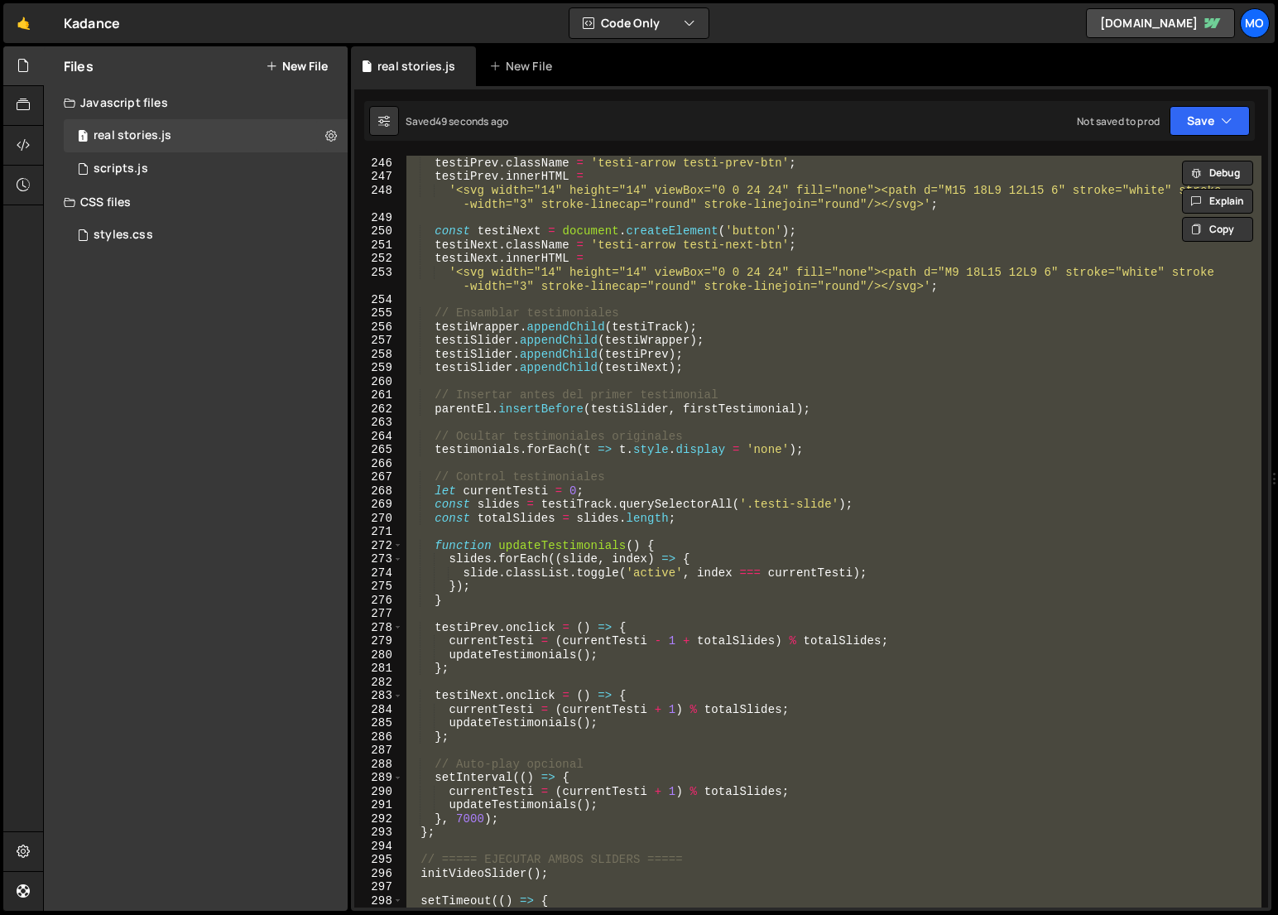
paste textarea
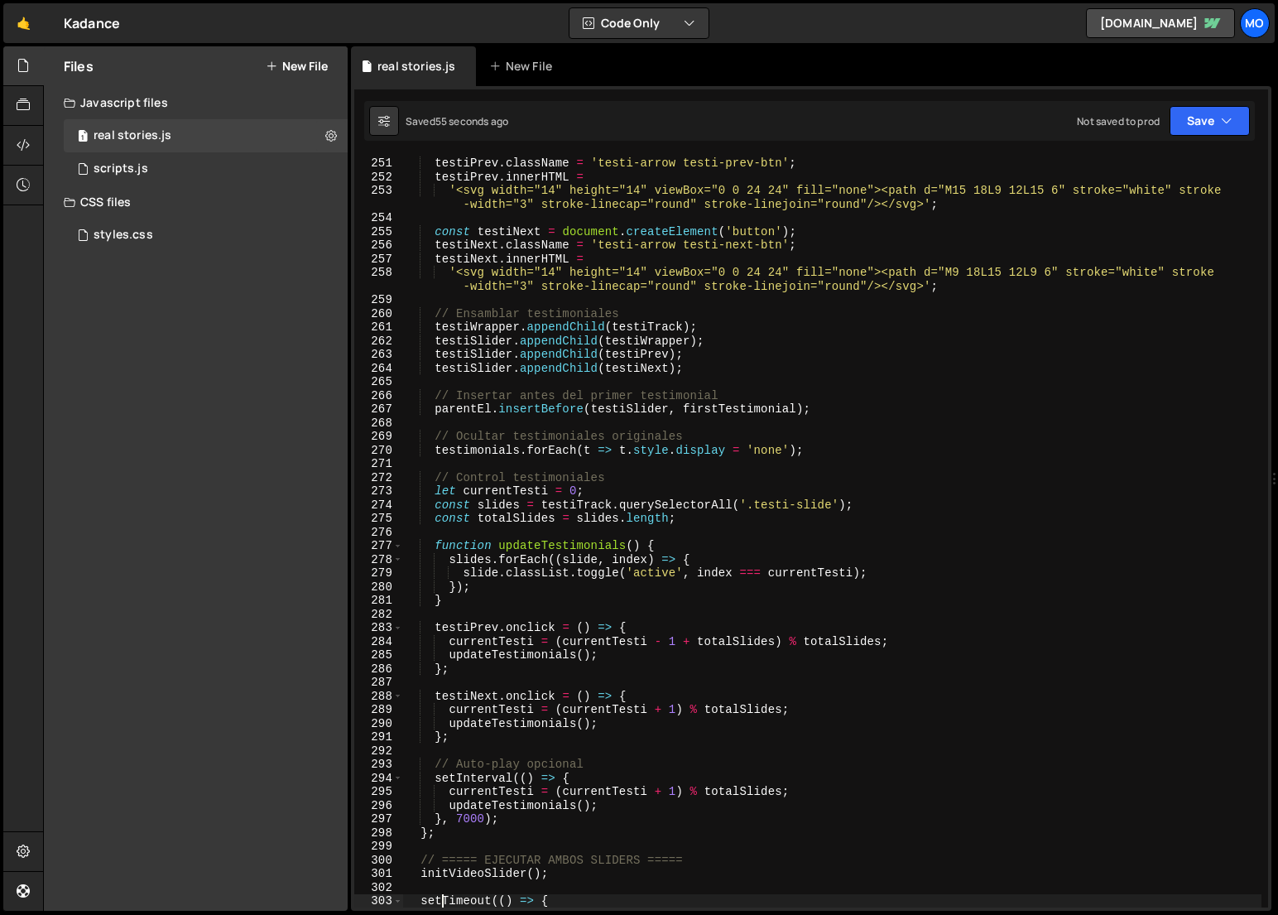
click at [869, 480] on div "const testiPrev = document . createElement ( 'button' ) ; testiPrev . className…" at bounding box center [832, 531] width 858 height 779
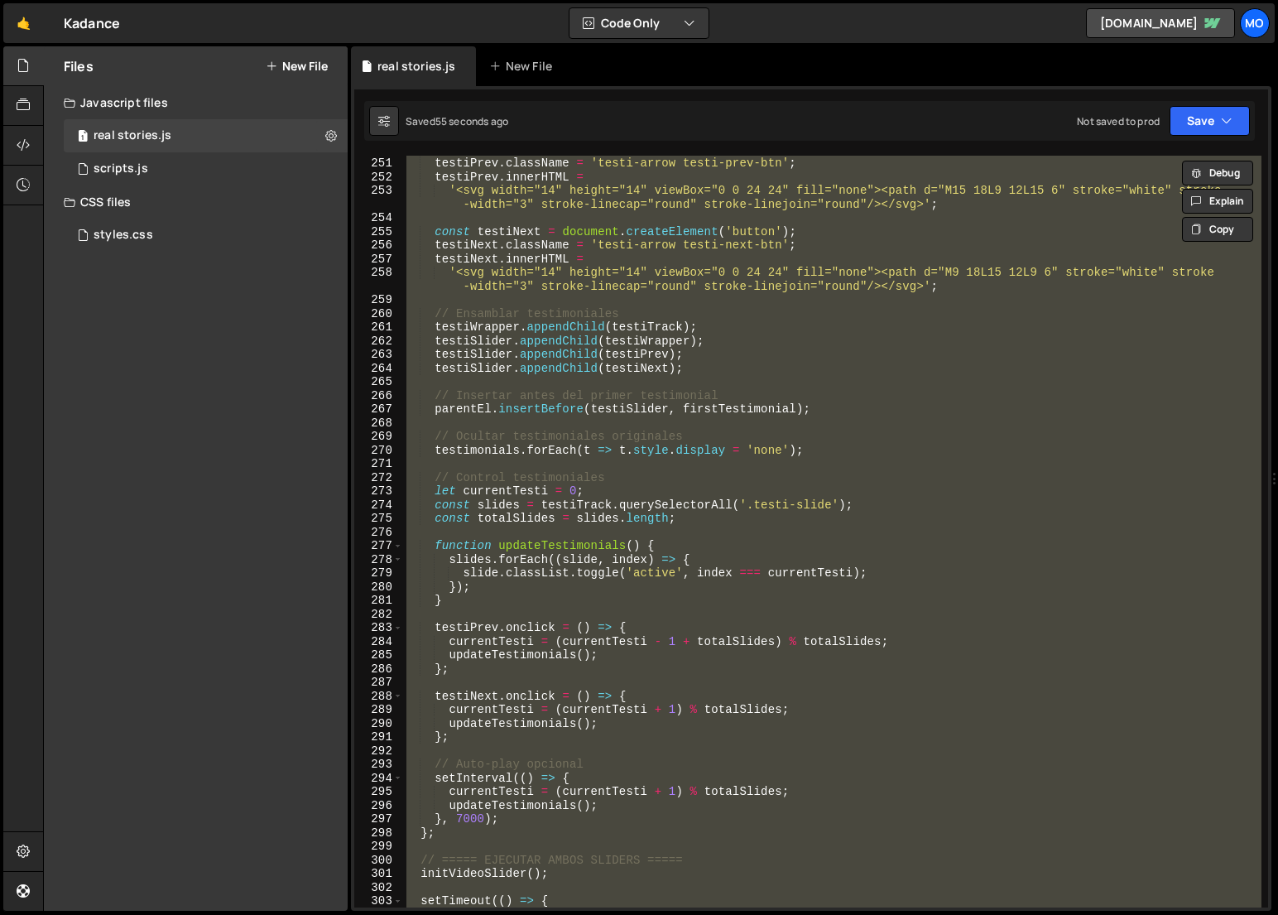
paste textarea
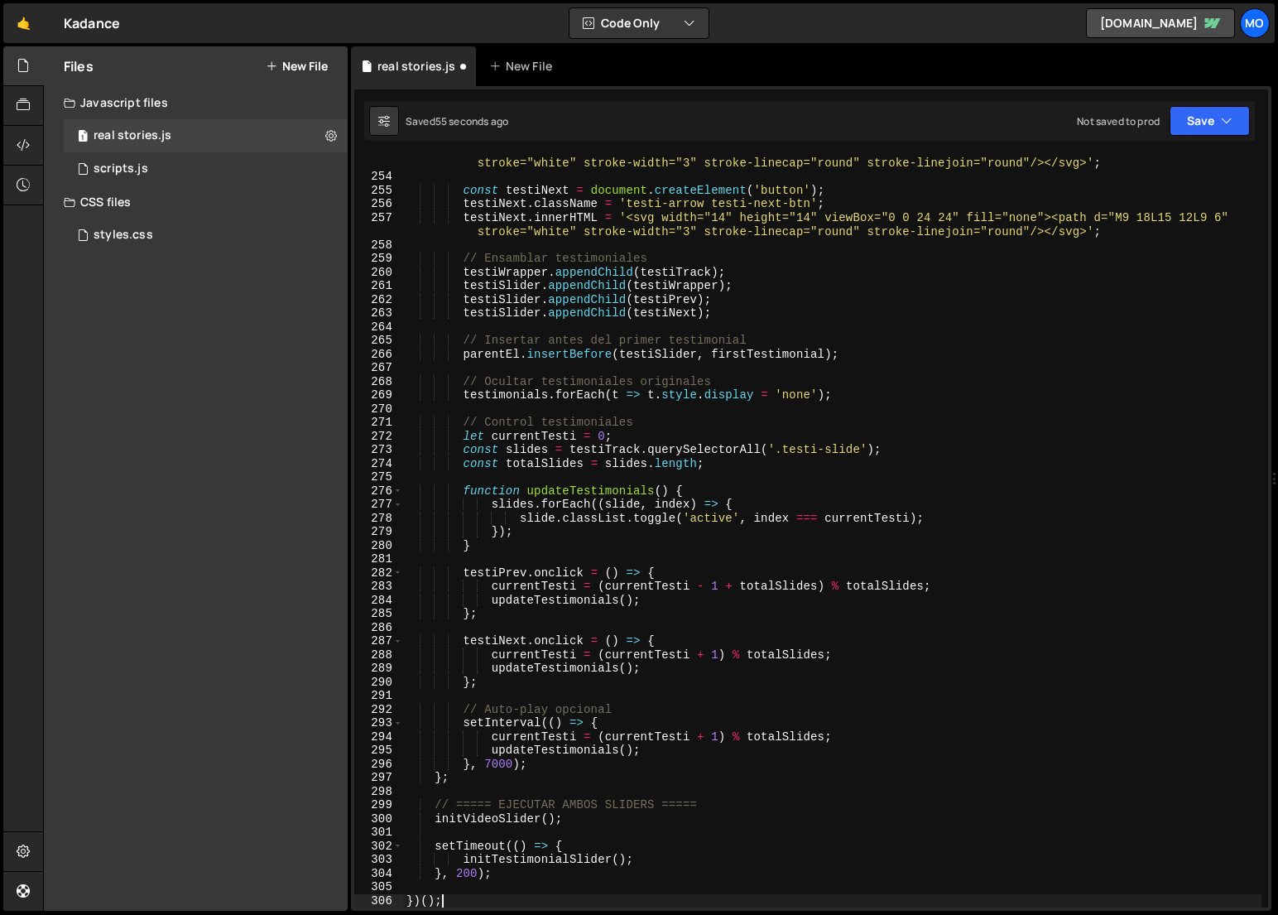
scroll to position [3482, 0]
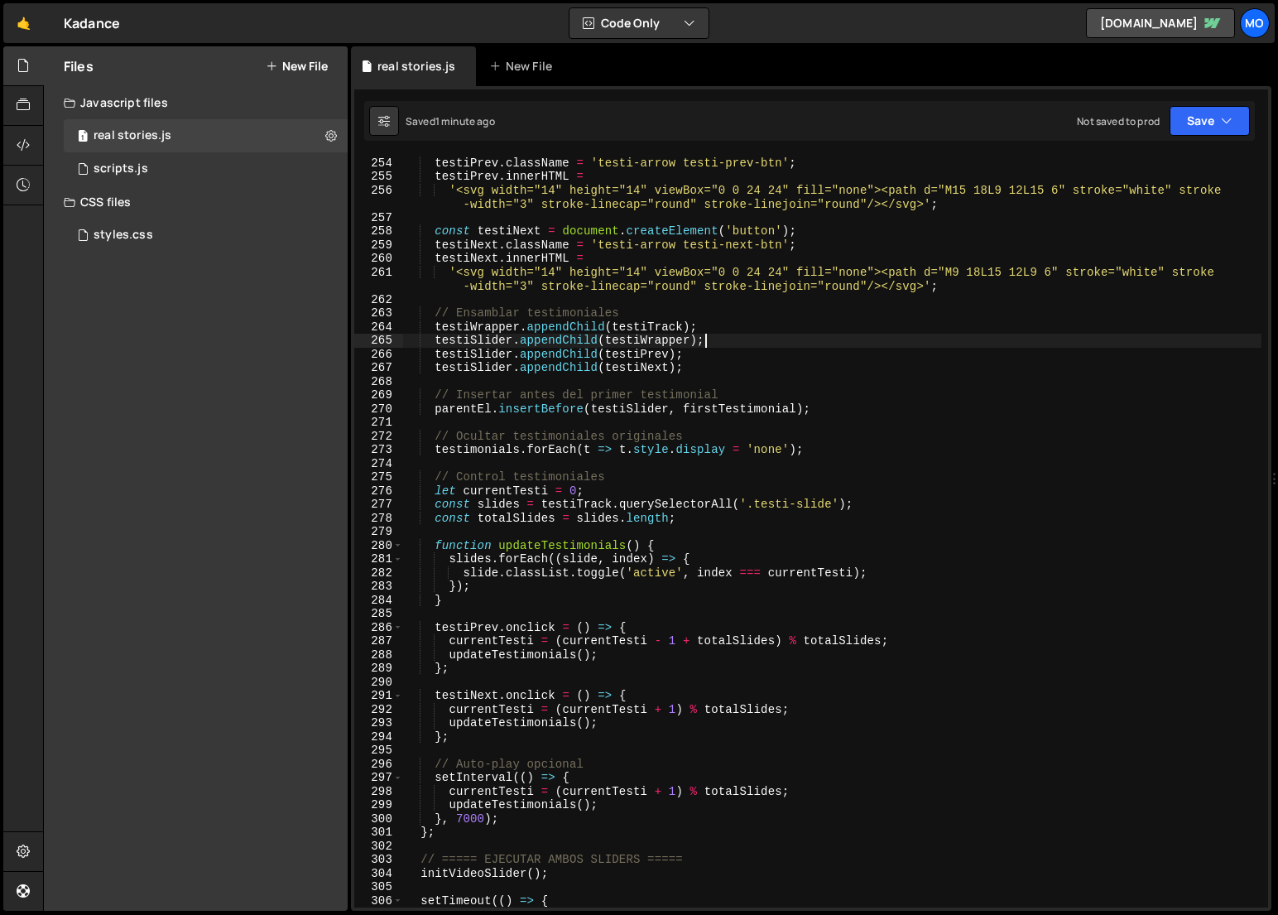
click at [1007, 346] on div "const testiPrev = document . createElement ( 'button' ) ; testiPrev . className…" at bounding box center [832, 531] width 858 height 779
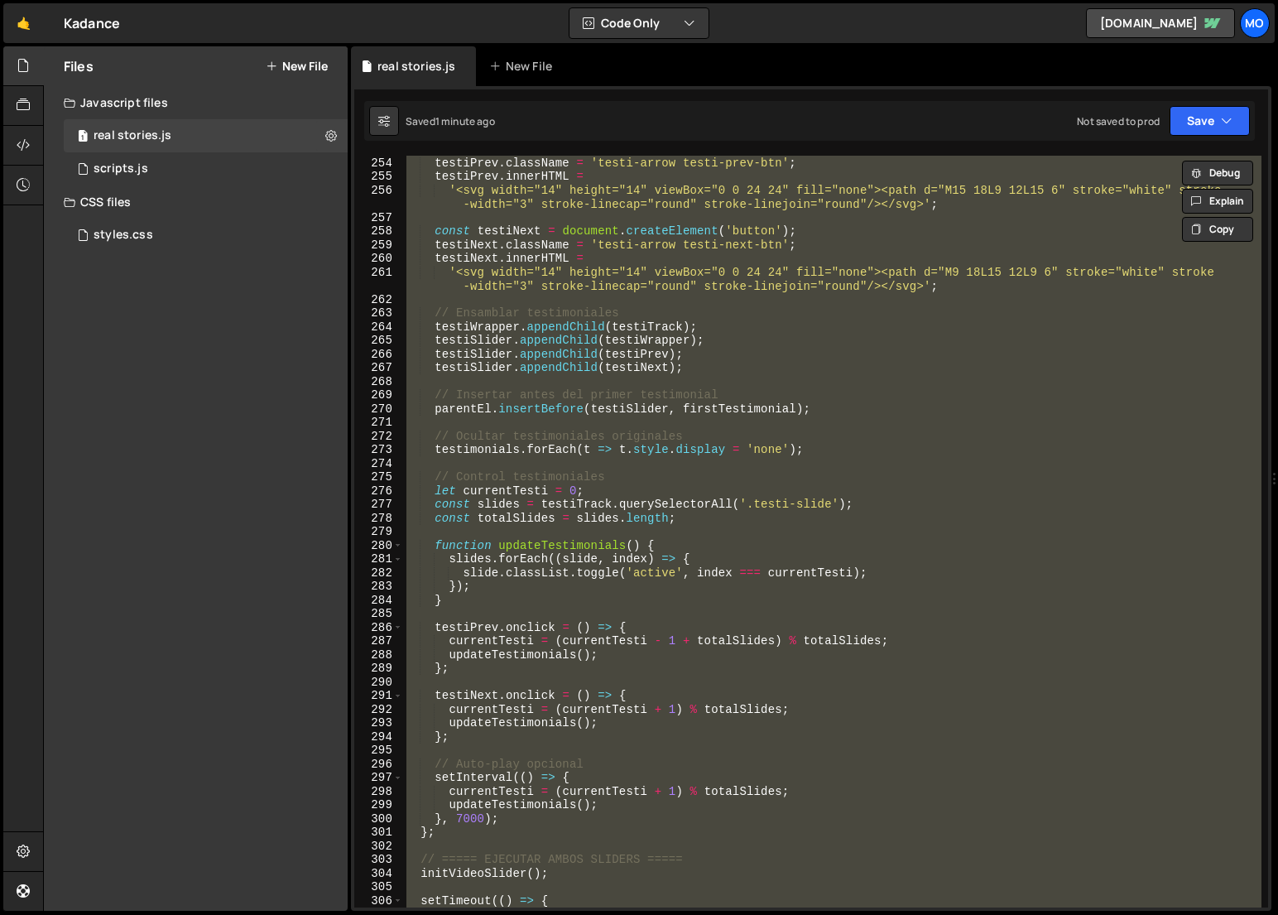
paste textarea
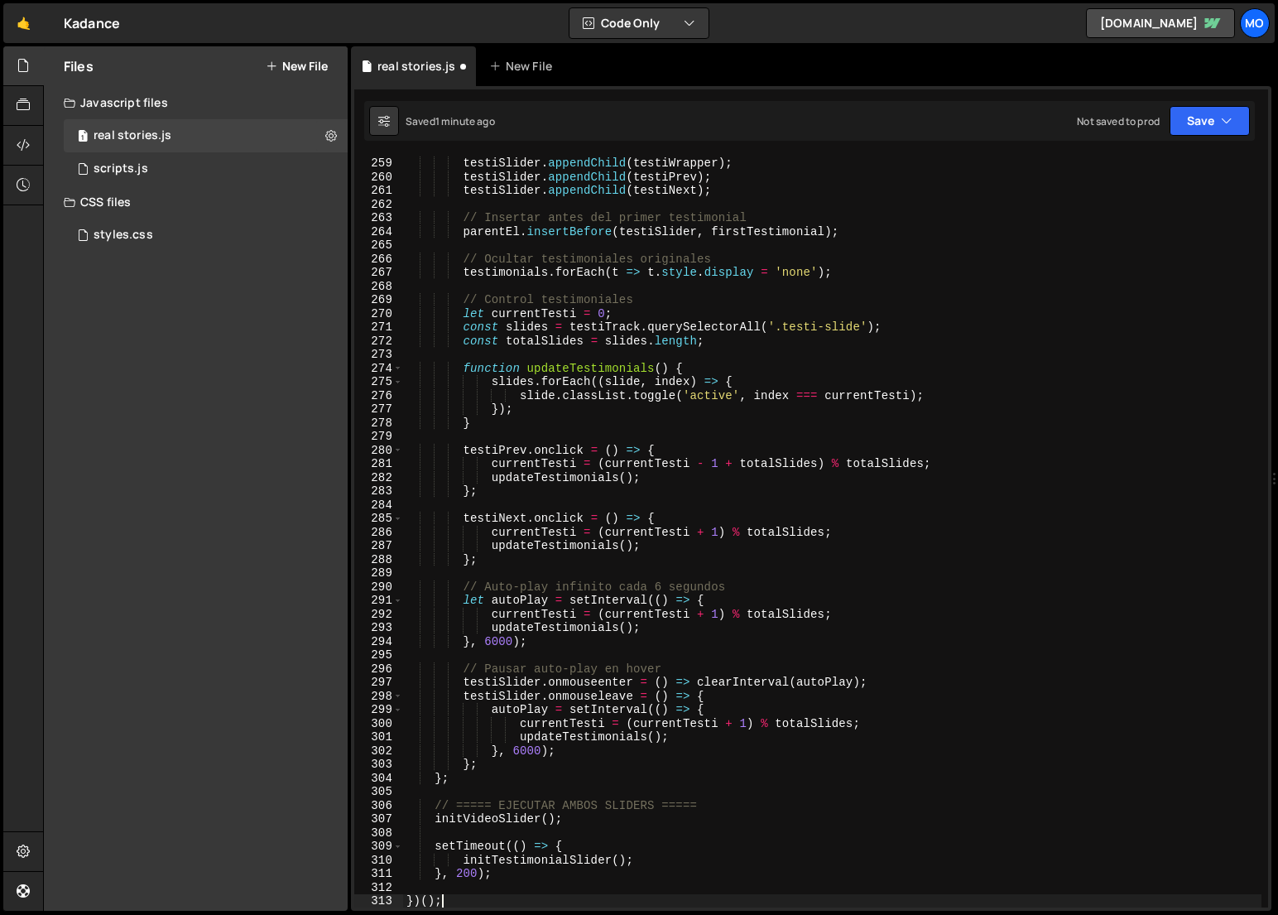
scroll to position [3564, 0]
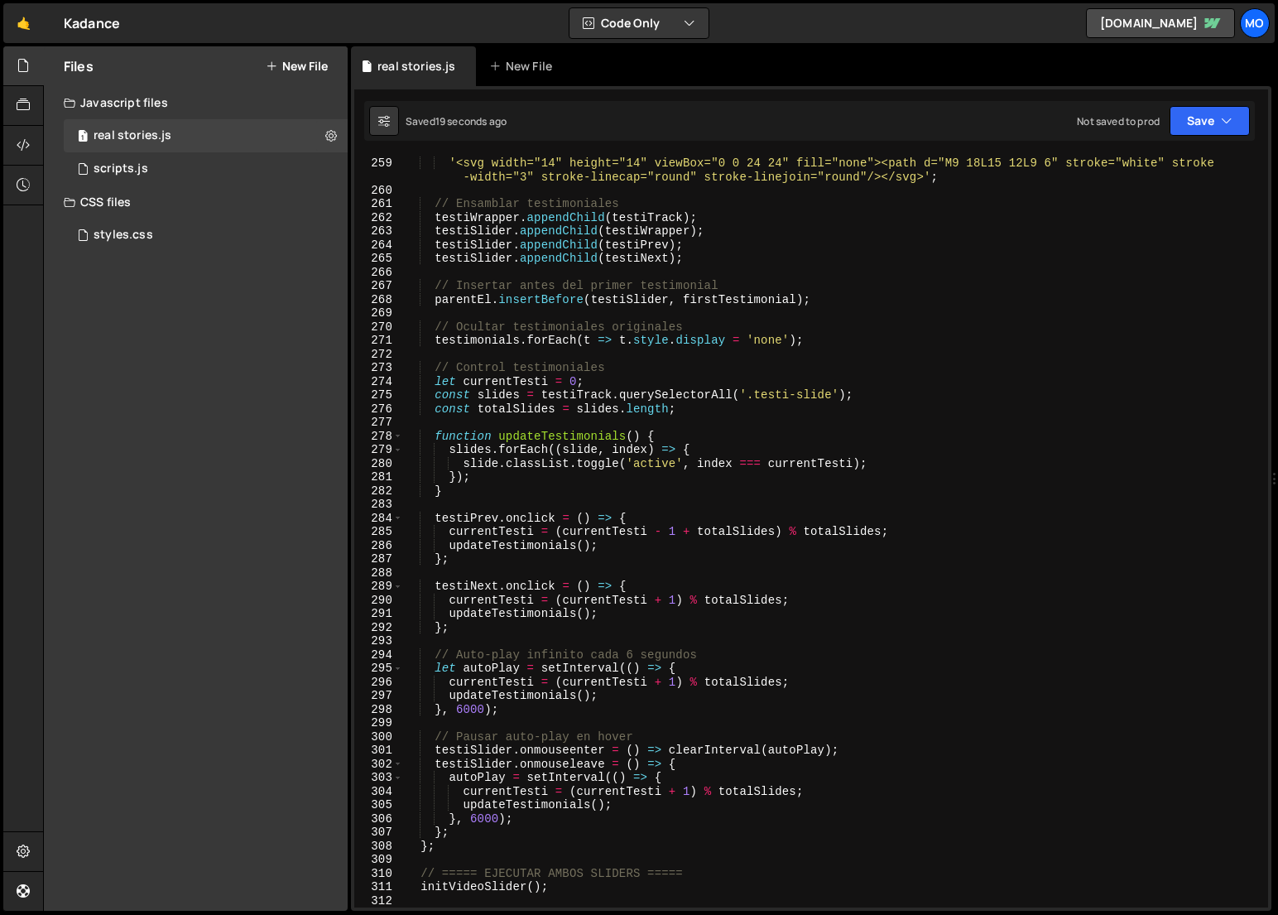
click at [992, 289] on div "testiNext . innerHTML = '<svg width="14" height="14" viewBox="0 0 24 24" fill="…" at bounding box center [832, 531] width 858 height 779
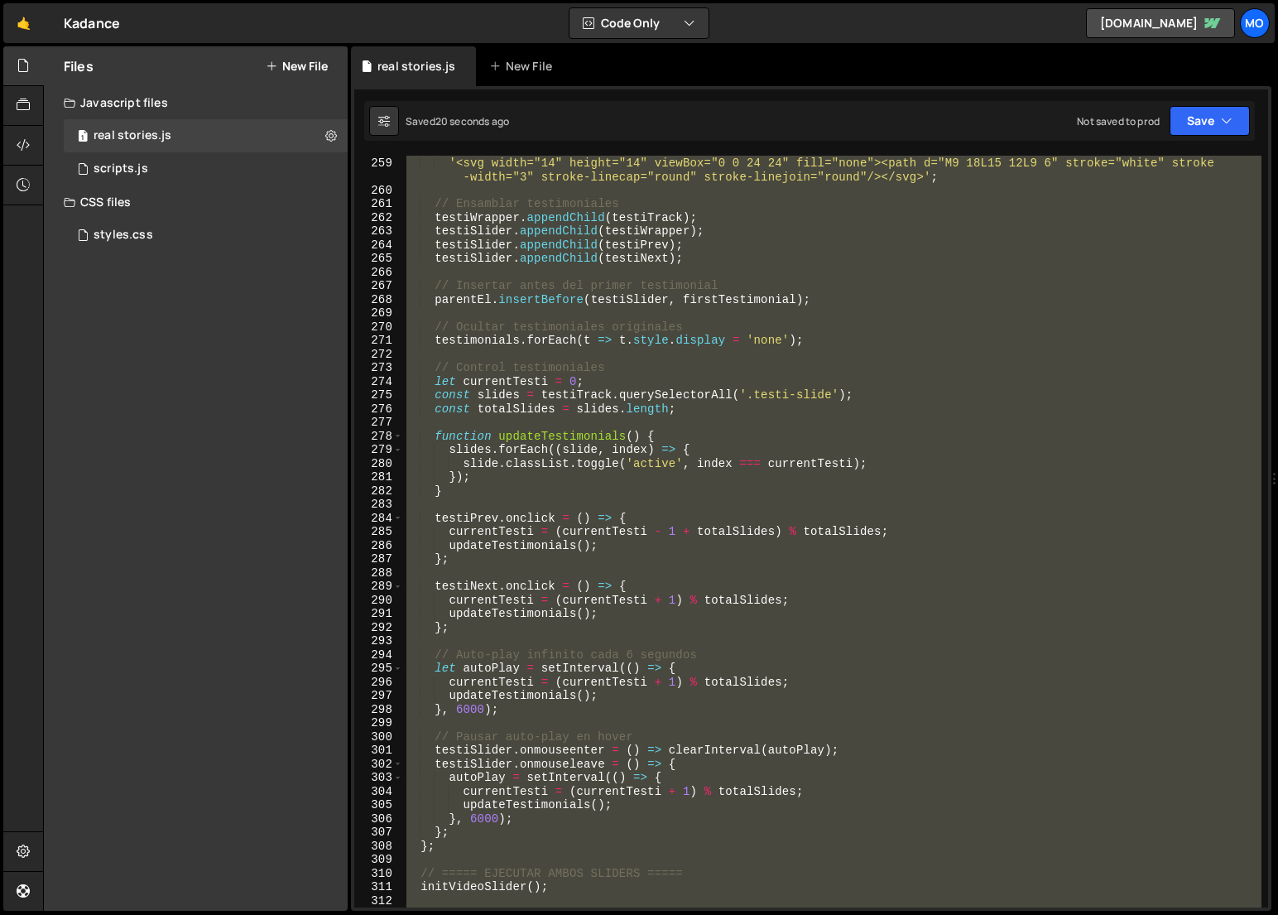
type textarea "})();"
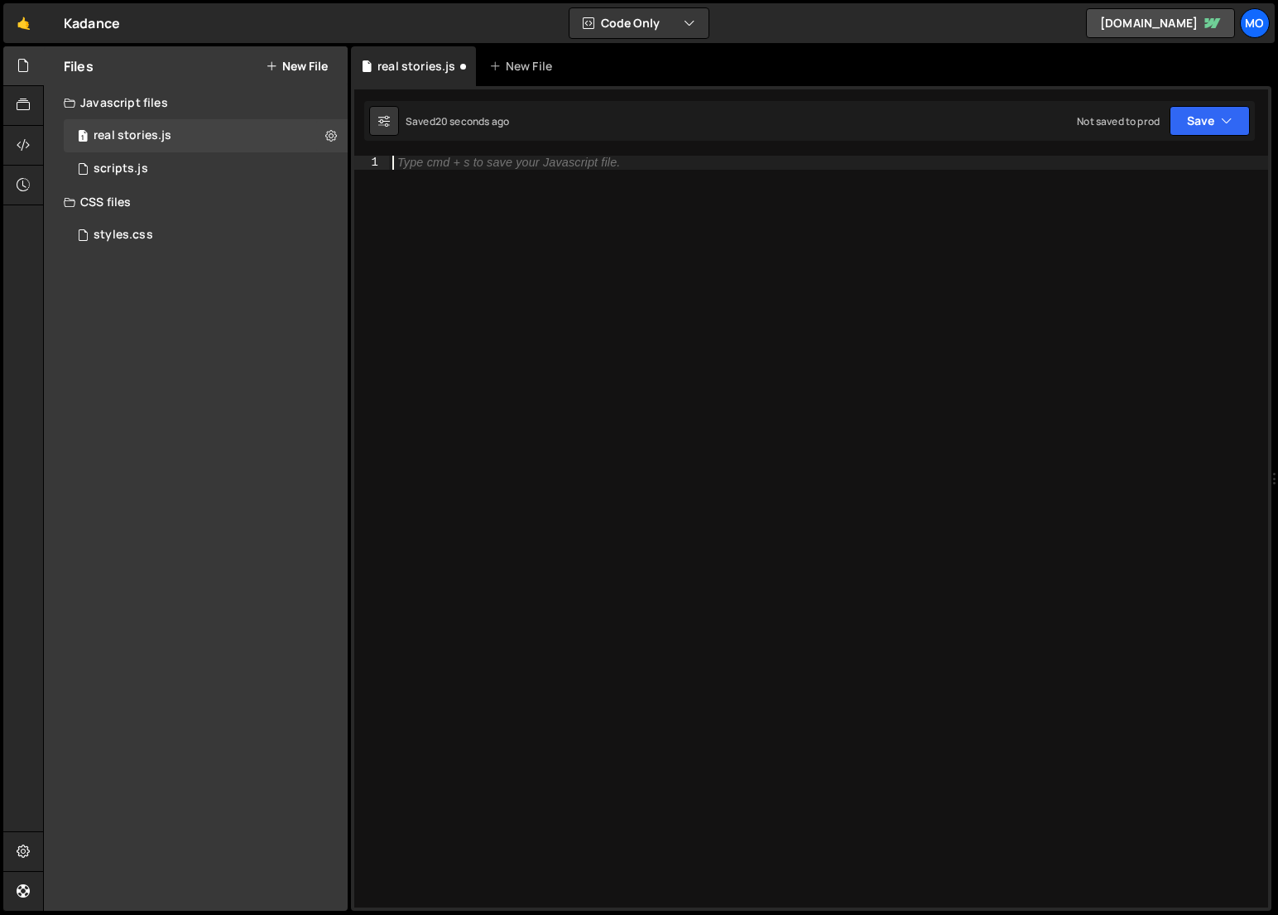
paste textarea "})();"
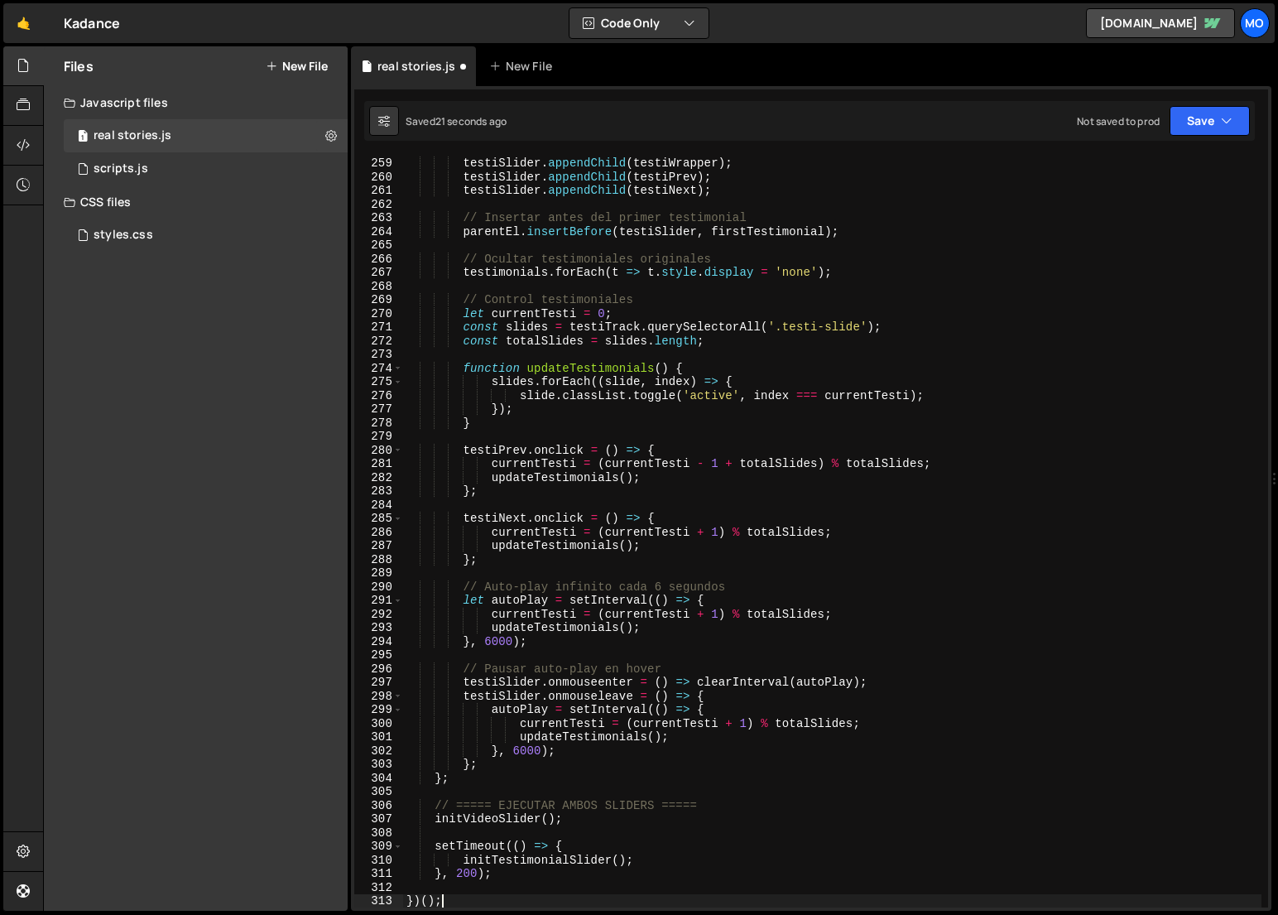
type textarea "setTimeout(() => {"
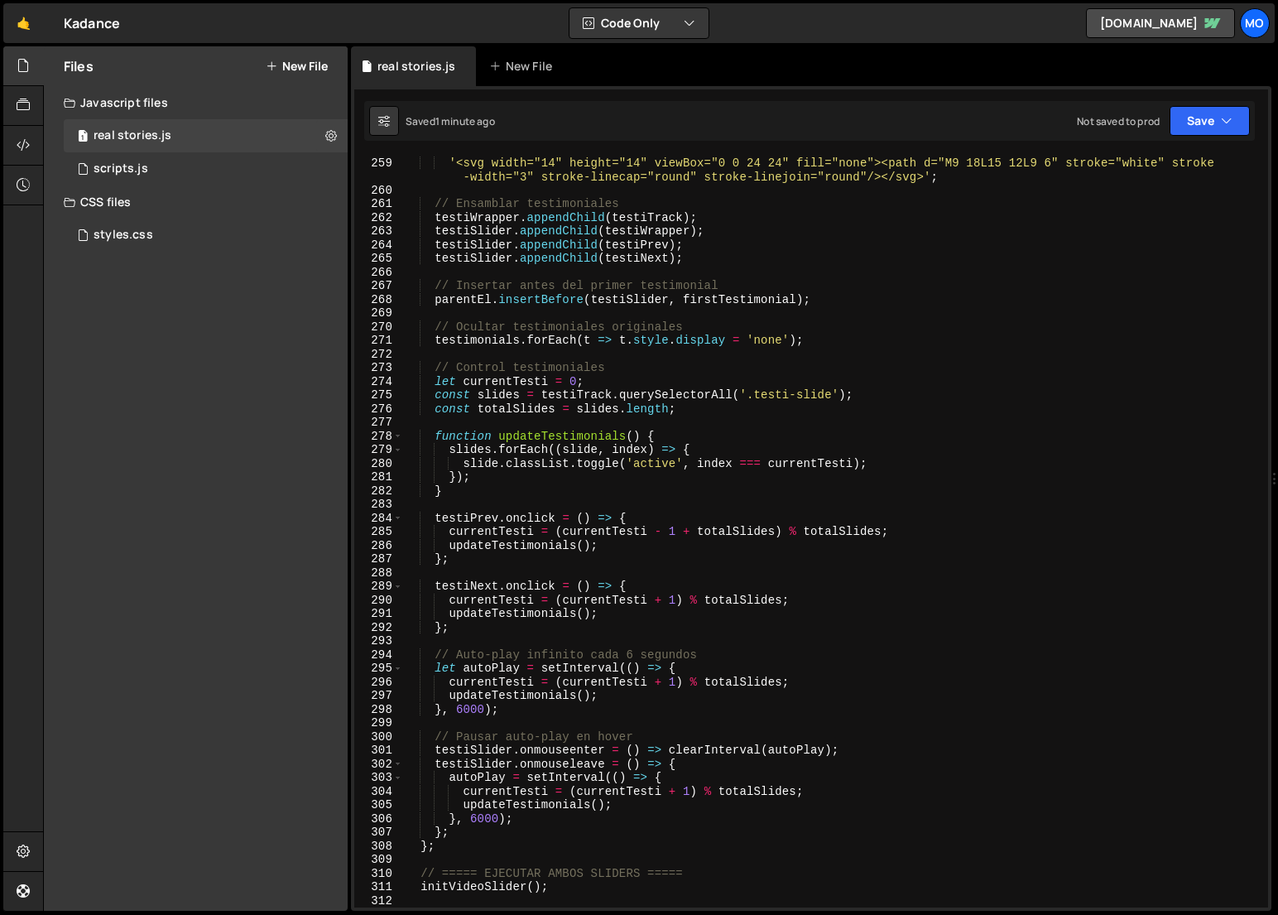
click at [1040, 319] on div "testiNext . innerHTML = '<svg width="14" height="14" viewBox="0 0 24 24" fill="…" at bounding box center [832, 531] width 858 height 779
type textarea "})();"
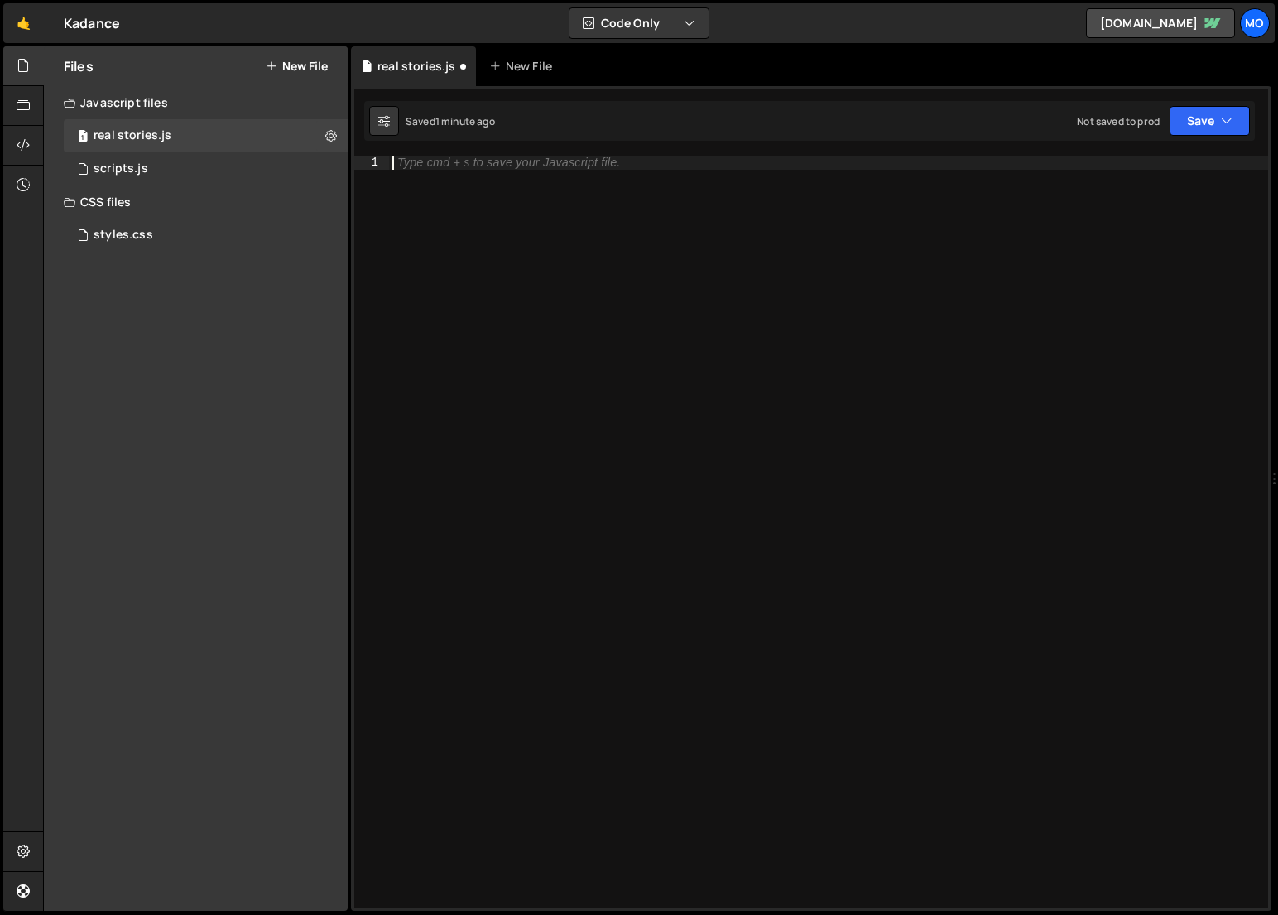
paste textarea "})()"
type textarea "})()"
